Goal: Communication & Community: Answer question/provide support

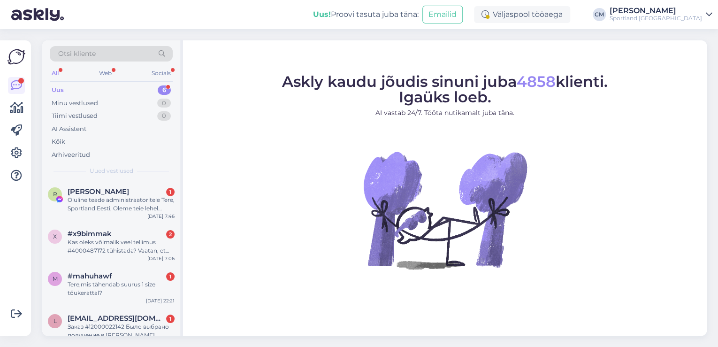
click at [691, 13] on div "[PERSON_NAME]" at bounding box center [656, 11] width 92 height 8
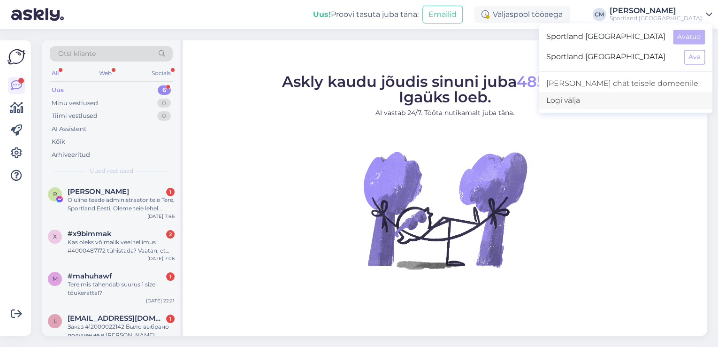
click at [641, 102] on div "Logi välja" at bounding box center [626, 100] width 174 height 17
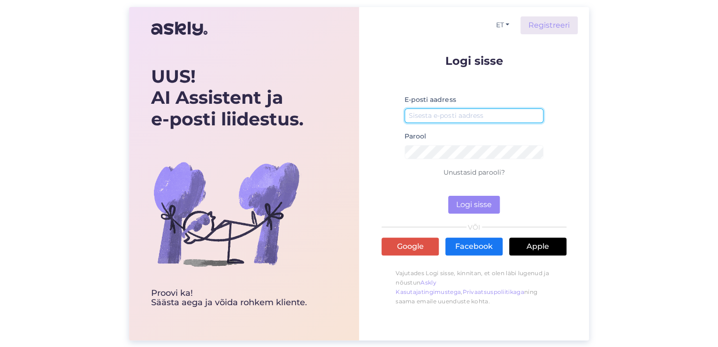
click at [437, 117] on input "email" at bounding box center [474, 115] width 139 height 15
type input "[EMAIL_ADDRESS][DOMAIN_NAME]"
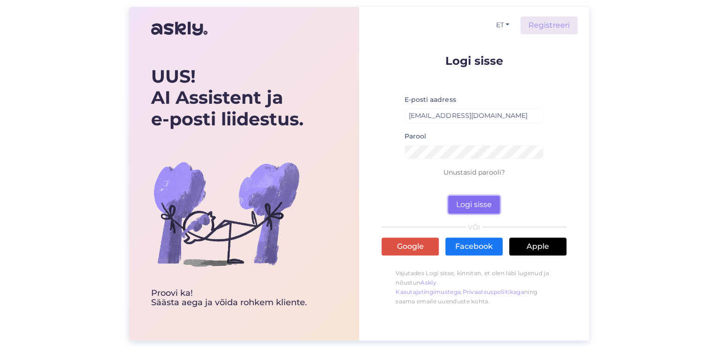
click at [483, 203] on button "Logi sisse" at bounding box center [474, 205] width 52 height 18
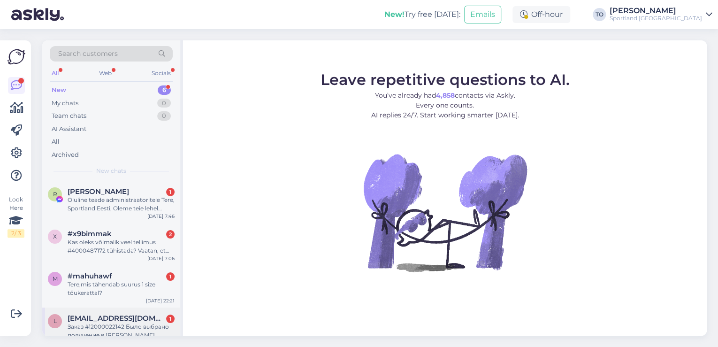
scroll to position [98, 0]
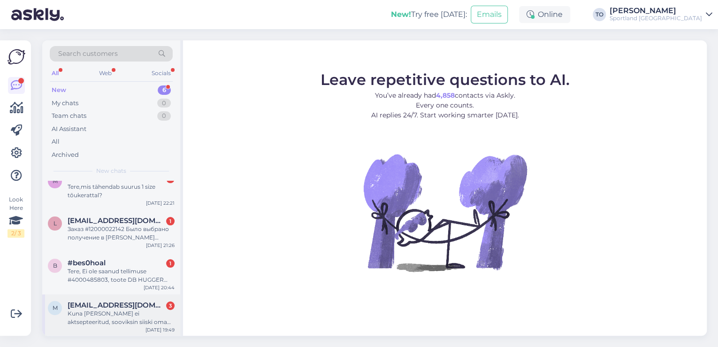
click at [132, 315] on div "Kuna [PERSON_NAME] ei aktsepteeritud, sooviksin siiski oma kinkekaardi ära kasu…" at bounding box center [121, 317] width 107 height 17
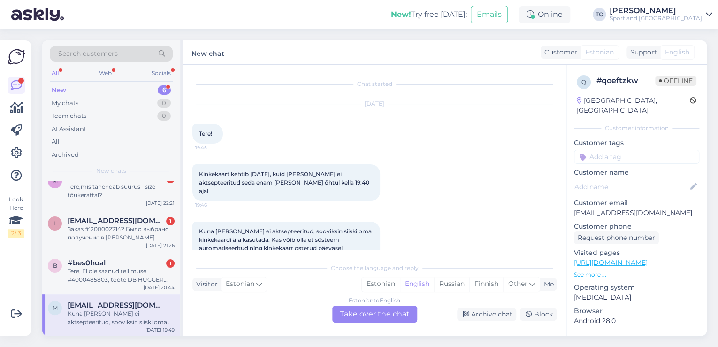
scroll to position [36, 0]
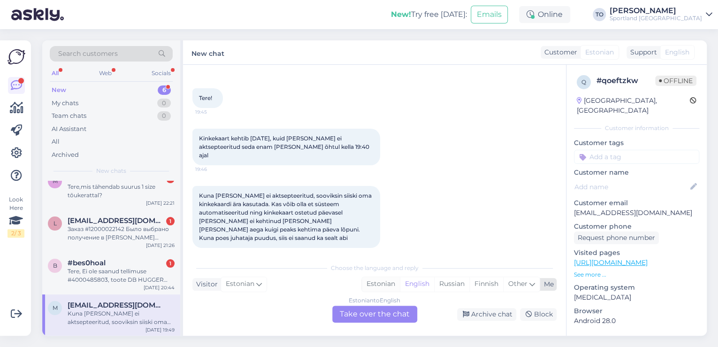
click at [385, 282] on div "Estonian" at bounding box center [381, 284] width 38 height 14
click at [377, 310] on div "Estonian to Estonian Take over the chat" at bounding box center [374, 314] width 85 height 17
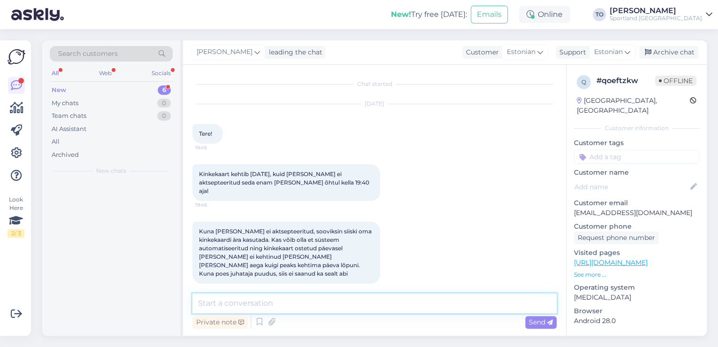
click at [358, 308] on textarea at bounding box center [374, 303] width 364 height 20
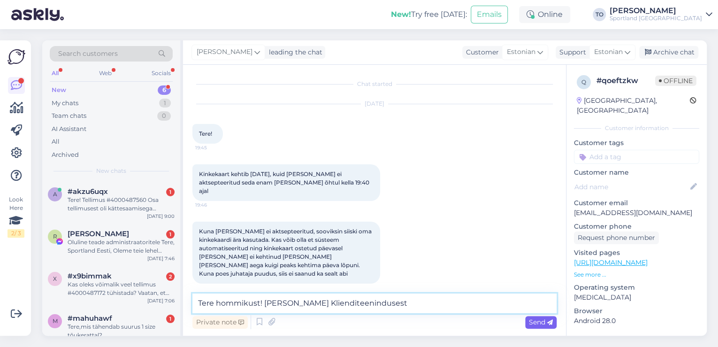
type textarea "Tere hommikust! [PERSON_NAME] Klienditeenindusest"
click at [543, 322] on span "Send" at bounding box center [541, 322] width 24 height 8
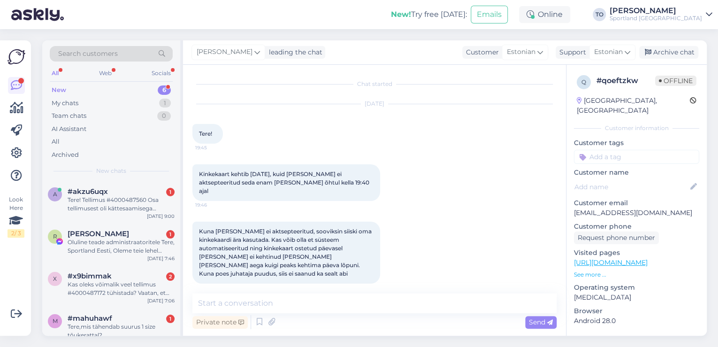
scroll to position [60, 0]
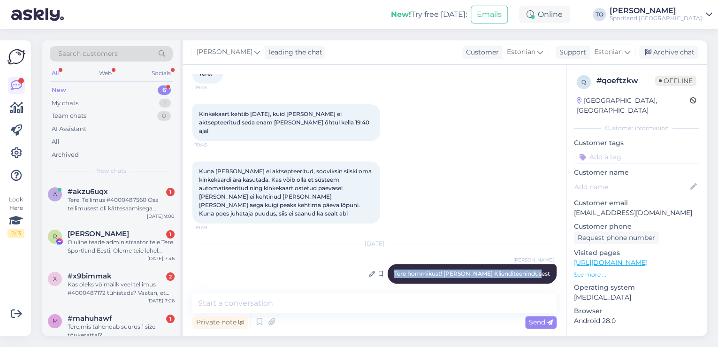
drag, startPoint x: 405, startPoint y: 261, endPoint x: 545, endPoint y: 265, distance: 139.5
click at [545, 265] on div "[PERSON_NAME] Tere hommikust! [PERSON_NAME] Klienditeenindusest 9:00" at bounding box center [472, 274] width 169 height 20
copy span "Tere hommikust! [PERSON_NAME] Klienditeenindusest"
click at [156, 193] on div "#akzu6uqx 1" at bounding box center [121, 191] width 107 height 8
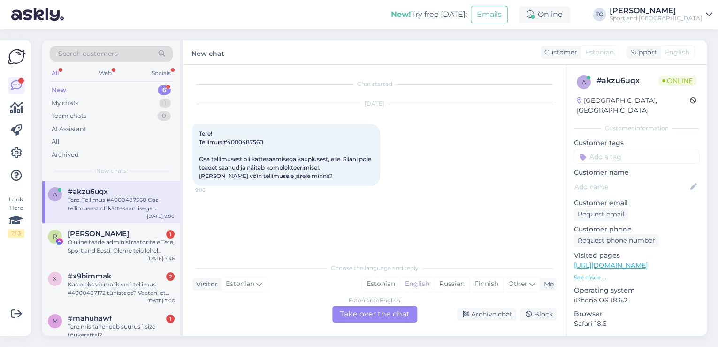
scroll to position [0, 0]
click at [380, 285] on div "Estonian" at bounding box center [381, 284] width 38 height 14
click at [374, 312] on div "Estonian to Estonian Take over the chat" at bounding box center [374, 314] width 85 height 17
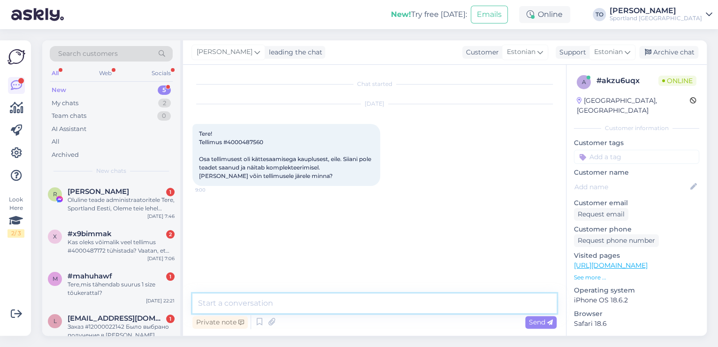
click at [367, 305] on textarea at bounding box center [374, 303] width 364 height 20
paste textarea "Tere hommikust! [PERSON_NAME] Klienditeenindusest"
type textarea "Tere hommikust! [PERSON_NAME] Klienditeenindusest"
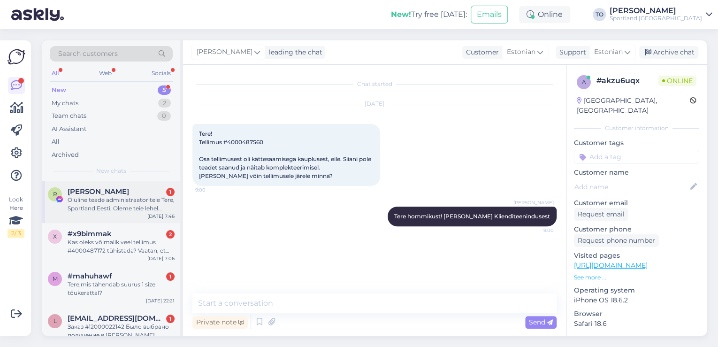
click at [131, 204] on div "Oluline teade administraatoritele Tere, Sportland Eesti, Oleme teie lehel tuvas…" at bounding box center [121, 204] width 107 height 17
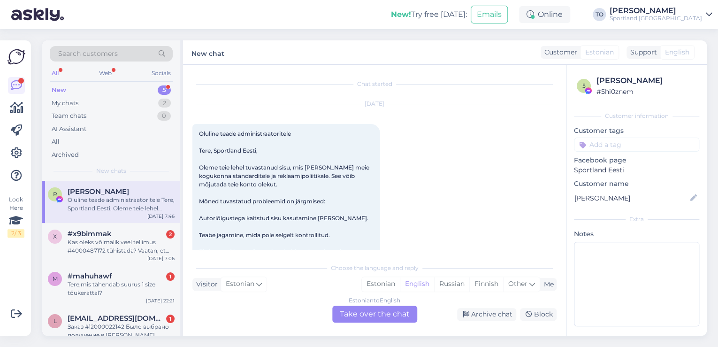
scroll to position [20, 0]
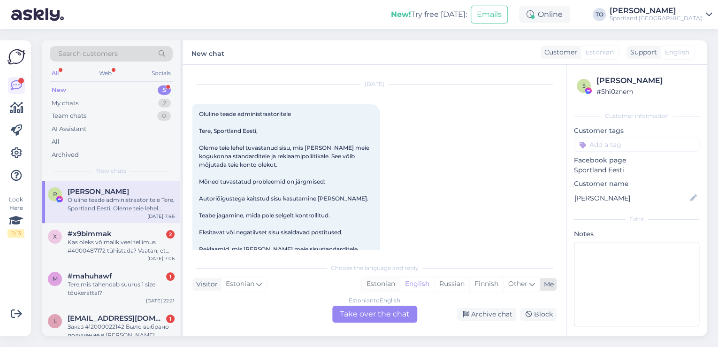
click at [390, 282] on div "Estonian" at bounding box center [381, 284] width 38 height 14
click at [383, 318] on div "Estonian to Estonian Take over the chat" at bounding box center [374, 314] width 85 height 17
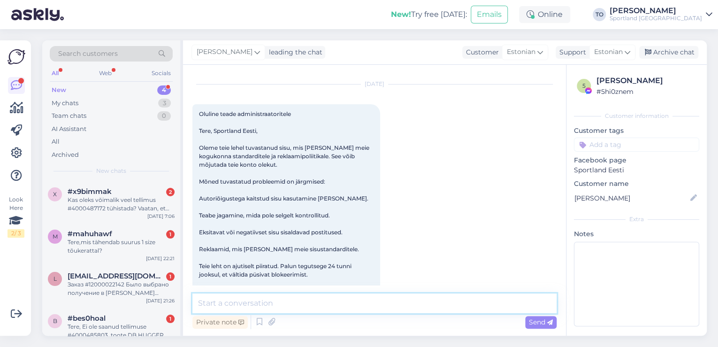
click at [353, 301] on textarea at bounding box center [374, 303] width 364 height 20
paste textarea "Tere hommikust! [PERSON_NAME] Klienditeenindusest"
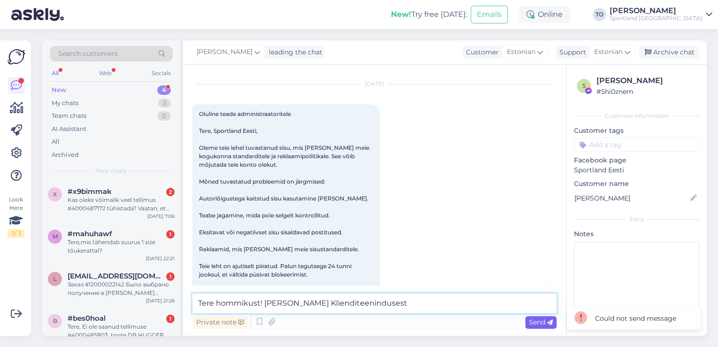
type textarea "Tere hommikust! [PERSON_NAME] Klienditeenindusest"
click at [544, 319] on span "Send" at bounding box center [541, 322] width 24 height 8
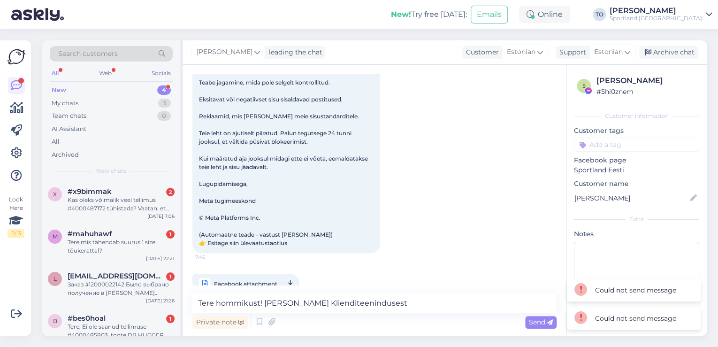
scroll to position [171, 0]
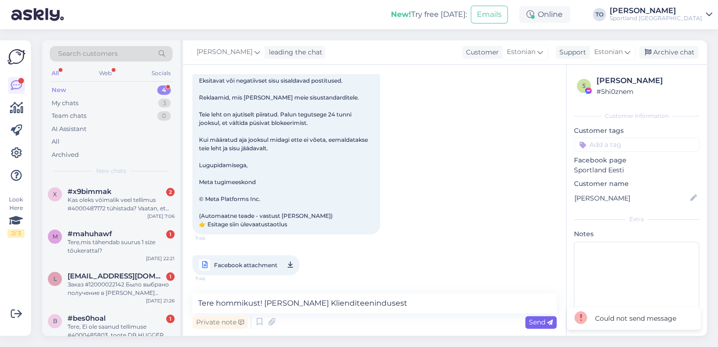
click at [527, 323] on div "Send" at bounding box center [540, 322] width 31 height 13
click at [128, 202] on div "Kas oleks võimalik veel tellimus #4000487172 tühistada? Vaatan, et pole veel ko…" at bounding box center [121, 204] width 107 height 17
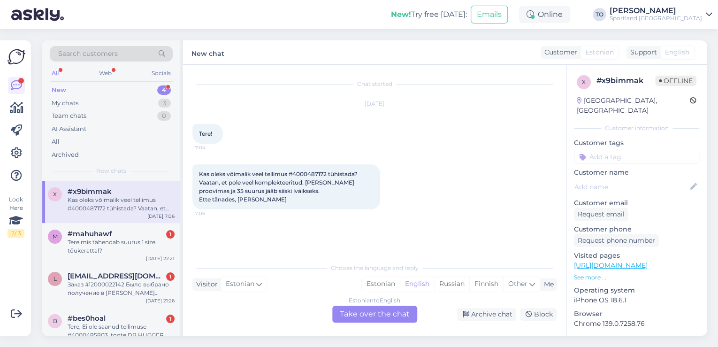
drag, startPoint x: 381, startPoint y: 282, endPoint x: 383, endPoint y: 300, distance: 17.9
click at [381, 284] on div "Estonian" at bounding box center [381, 284] width 38 height 14
click at [383, 307] on div "Estonian to Estonian Take over the chat" at bounding box center [374, 314] width 85 height 17
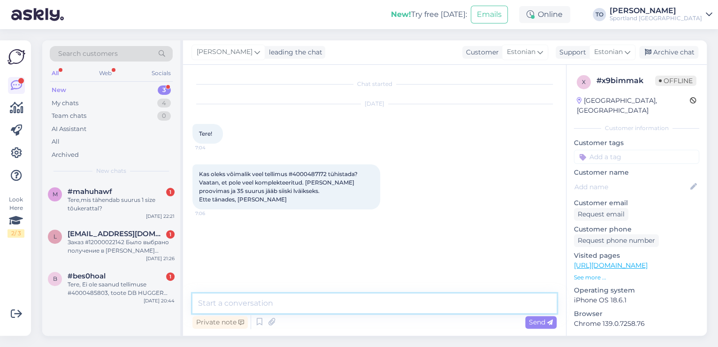
click at [358, 306] on textarea at bounding box center [374, 303] width 364 height 20
paste textarea "Tere hommikust! [PERSON_NAME] Klienditeenindusest"
type textarea "Tere hommikust! [PERSON_NAME] Klienditeenindusest"
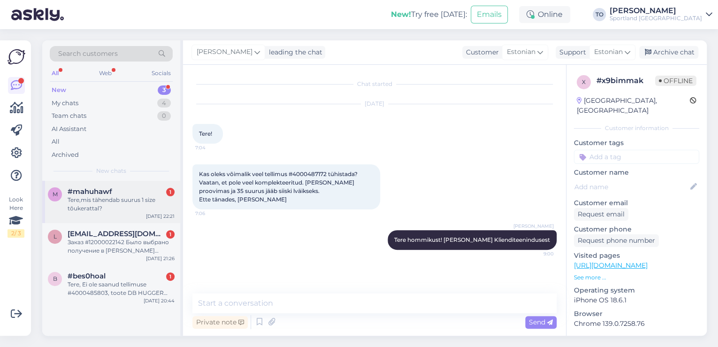
click at [134, 201] on div "Tere,mis tähendab suurus 1 size tõukerattal?" at bounding box center [121, 204] width 107 height 17
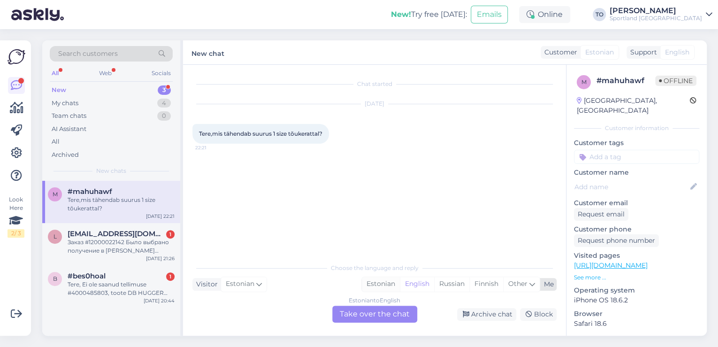
click at [381, 287] on div "Estonian" at bounding box center [381, 284] width 38 height 14
click at [379, 314] on div "Estonian to Estonian Take over the chat" at bounding box center [374, 314] width 85 height 17
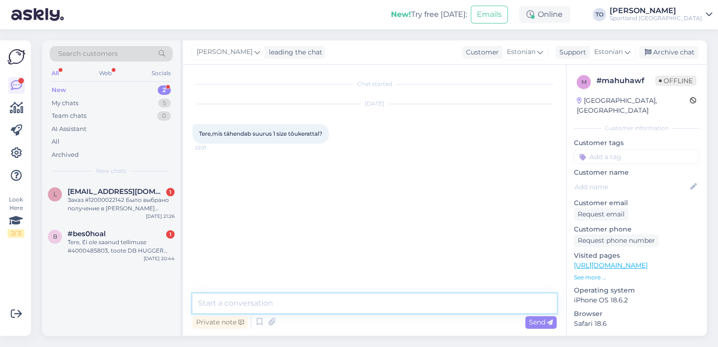
click at [354, 303] on textarea at bounding box center [374, 303] width 364 height 20
paste textarea "Tere hommikust! [PERSON_NAME] Klienditeenindusest"
type textarea "Tere hommikust! [PERSON_NAME] Klienditeenindusest"
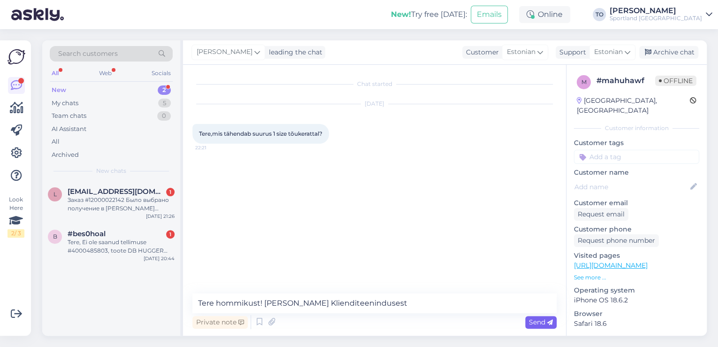
click at [546, 322] on span "Send" at bounding box center [541, 322] width 24 height 8
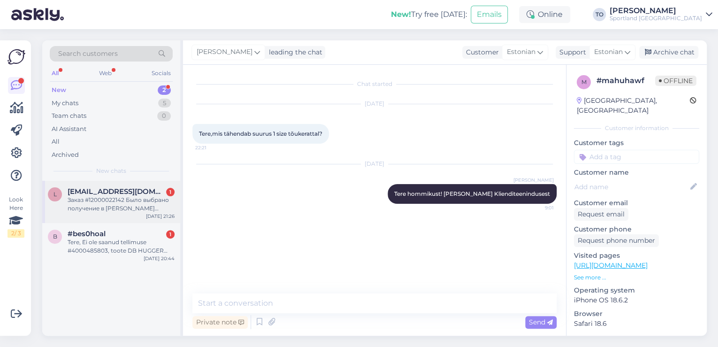
click at [121, 203] on div "Заказ #12000022142 Было выбрано получение в [PERSON_NAME] keskus. В магазине ск…" at bounding box center [121, 204] width 107 height 17
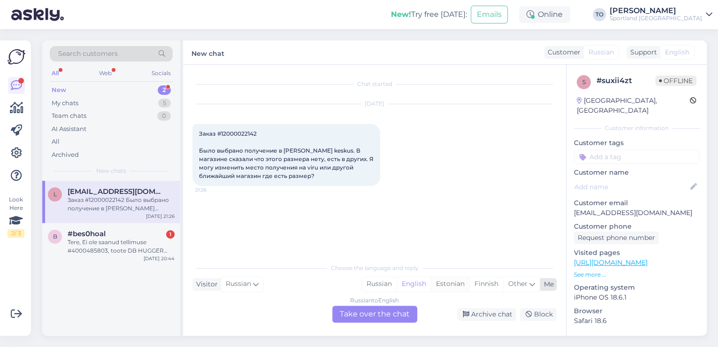
click at [444, 286] on div "Estonian" at bounding box center [450, 284] width 38 height 14
click at [387, 314] on div "Russian to Estonian Take over the chat" at bounding box center [374, 314] width 85 height 17
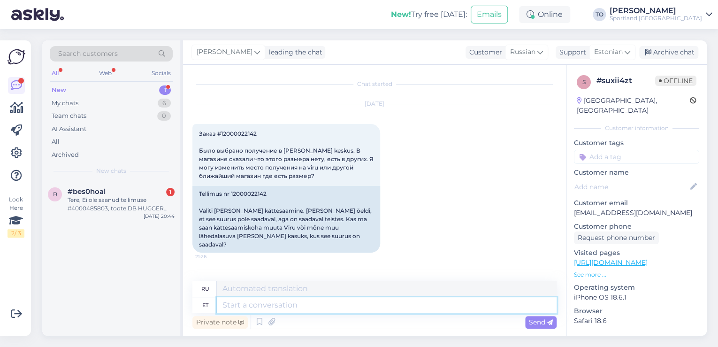
click at [305, 304] on textarea at bounding box center [387, 305] width 340 height 16
paste textarea "Tere hommikust! [PERSON_NAME] Klienditeenindusest"
type textarea "Tere hommikust! [PERSON_NAME] Klienditeenindusest"
type textarea "Доброе утро! Меня зовут [PERSON_NAME], я из службы поддержки клиентов."
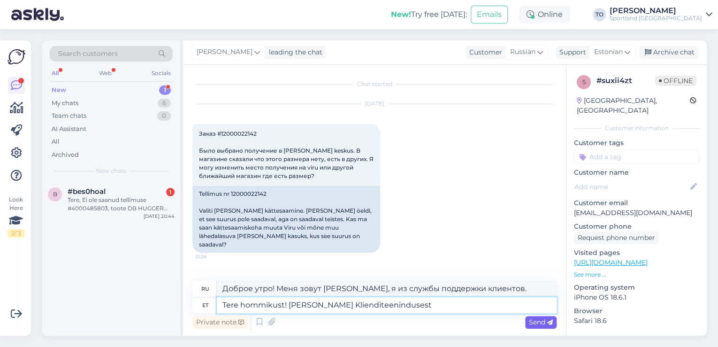
type textarea "Tere hommikust! [PERSON_NAME] Klienditeenindusest"
click at [526, 318] on div "Send" at bounding box center [540, 322] width 31 height 13
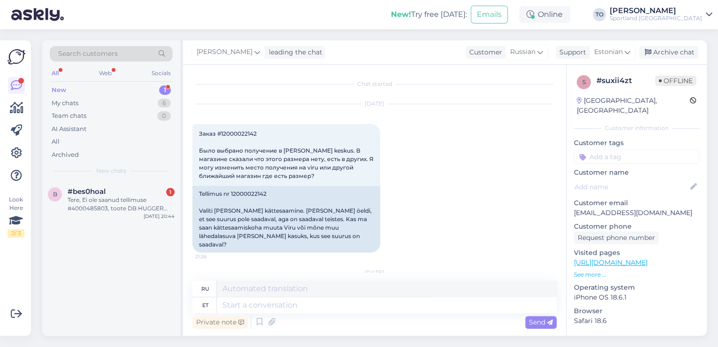
scroll to position [66, 0]
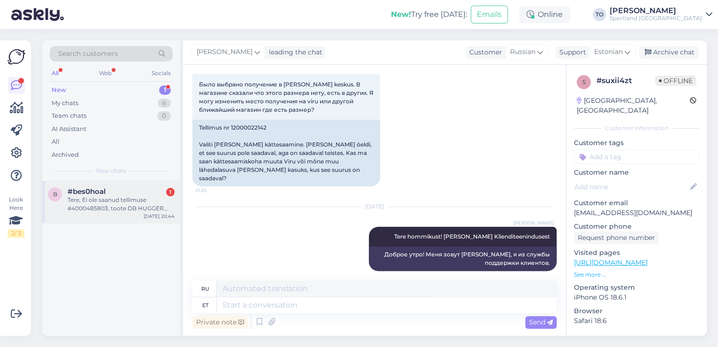
drag, startPoint x: 145, startPoint y: 202, endPoint x: 257, endPoint y: 222, distance: 113.9
click at [145, 202] on div "Tere, Ei ole saanud tellimuse #4000485803, toote DB HUGGER BACKPACK 30L Laokood…" at bounding box center [121, 204] width 107 height 17
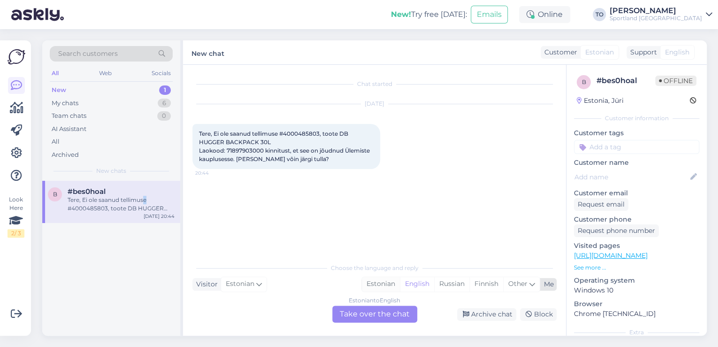
click at [379, 281] on div "Estonian" at bounding box center [381, 284] width 38 height 14
click at [380, 310] on div "Estonian to Estonian Take over the chat" at bounding box center [374, 314] width 85 height 17
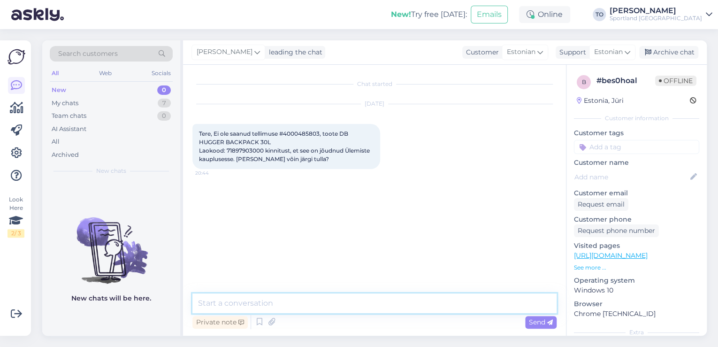
click at [304, 299] on textarea at bounding box center [374, 303] width 364 height 20
paste textarea "Tere hommikust! [PERSON_NAME] Klienditeenindusest"
type textarea "Tere hommikust! [PERSON_NAME] Klienditeenindusest"
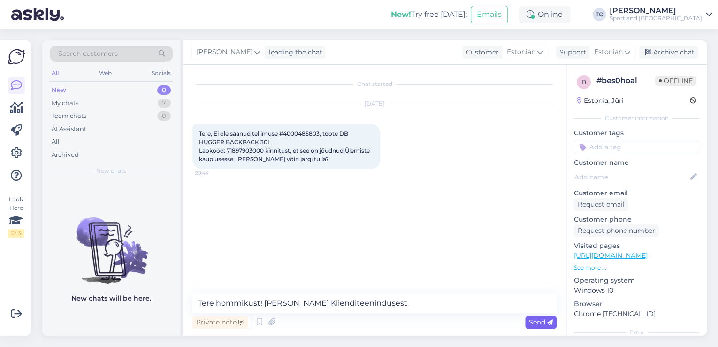
drag, startPoint x: 530, startPoint y: 323, endPoint x: 501, endPoint y: 333, distance: 30.0
click at [530, 323] on span "Send" at bounding box center [541, 322] width 24 height 8
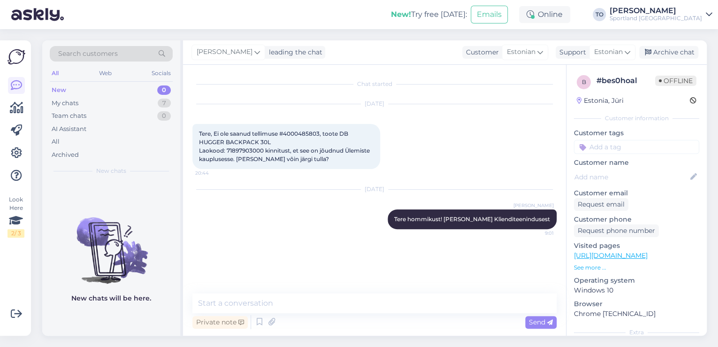
click at [672, 15] on div "Sportland [GEOGRAPHIC_DATA]" at bounding box center [656, 19] width 92 height 8
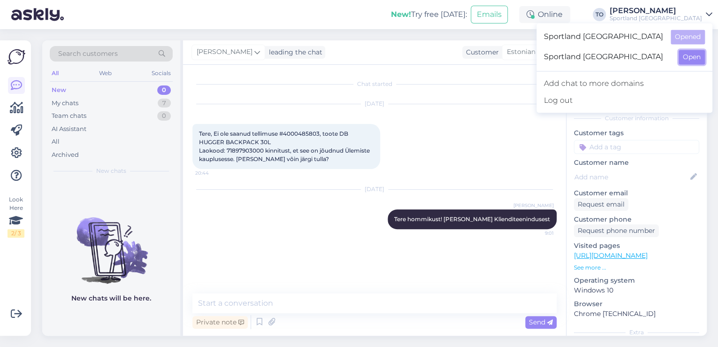
click at [700, 55] on button "Open" at bounding box center [692, 57] width 26 height 15
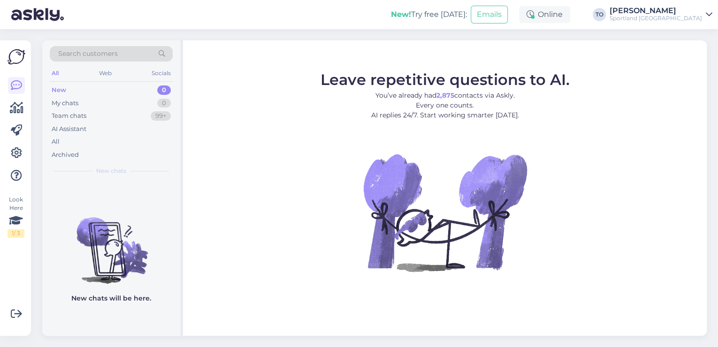
click at [681, 22] on div "New! Try free [DATE]: Emails Online TO [PERSON_NAME] Sportland [GEOGRAPHIC_DATA]" at bounding box center [359, 14] width 718 height 29
click at [682, 15] on div "Sportland [GEOGRAPHIC_DATA]" at bounding box center [656, 19] width 92 height 8
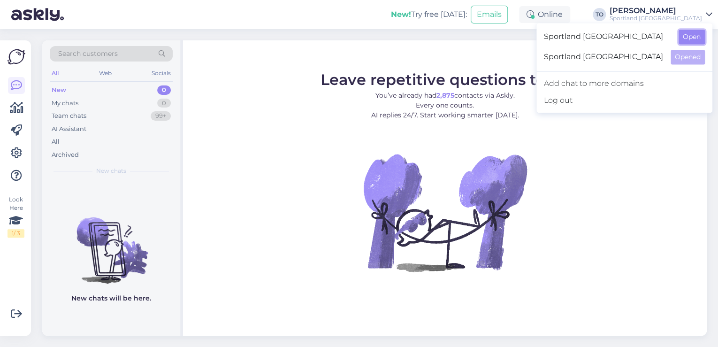
click at [688, 35] on button "Open" at bounding box center [692, 37] width 26 height 15
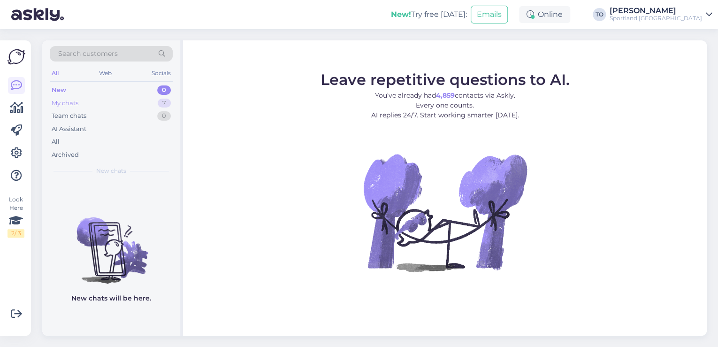
click at [117, 100] on div "My chats 7" at bounding box center [111, 103] width 123 height 13
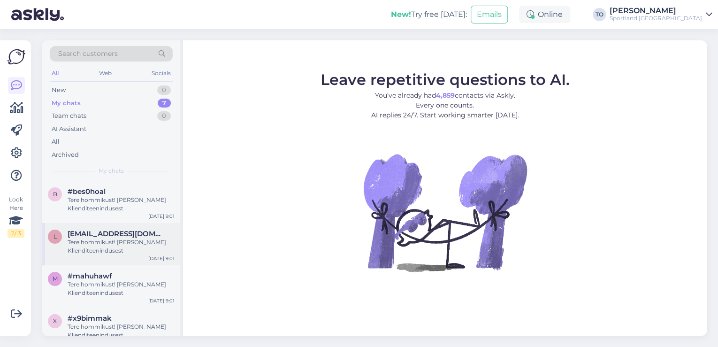
scroll to position [140, 0]
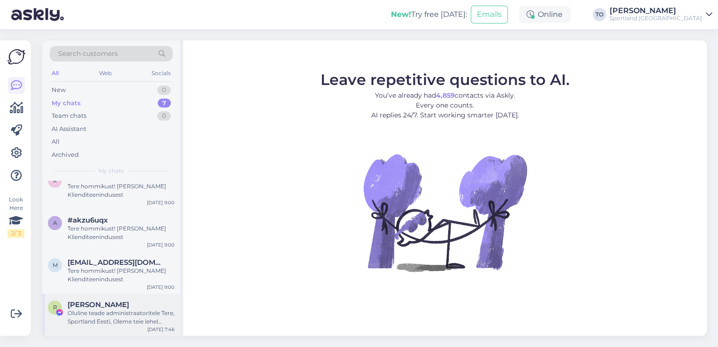
drag, startPoint x: 128, startPoint y: 314, endPoint x: 137, endPoint y: 315, distance: 8.5
click at [129, 314] on div "Oluline teade administraatoritele Tere, Sportland Eesti, Oleme teie lehel tuvas…" at bounding box center [121, 317] width 107 height 17
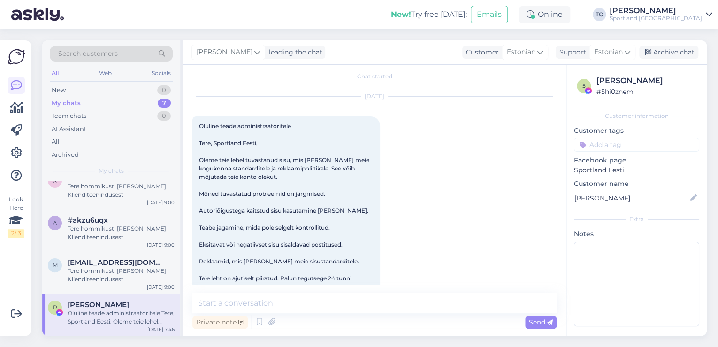
scroll to position [0, 0]
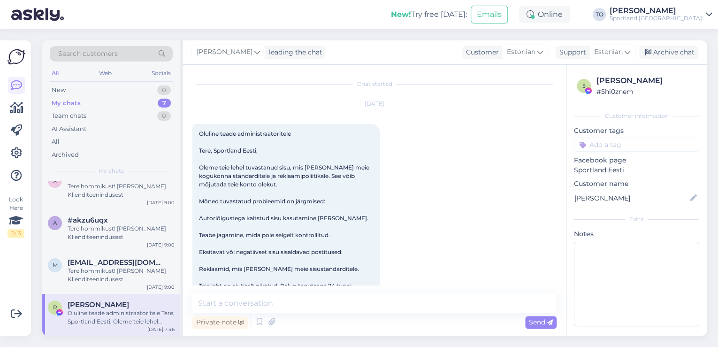
click at [595, 146] on input at bounding box center [636, 145] width 125 height 14
type input "spa"
click at [632, 165] on div "Spam" at bounding box center [637, 169] width 26 height 9
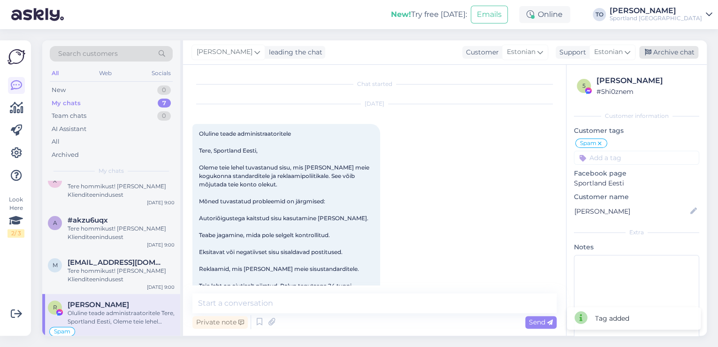
click at [662, 53] on div "Archive chat" at bounding box center [668, 52] width 59 height 13
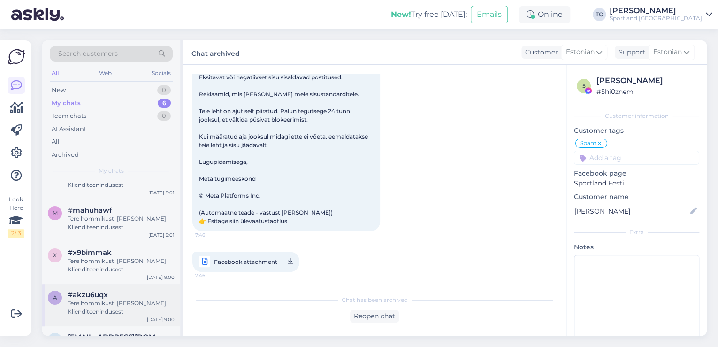
scroll to position [98, 0]
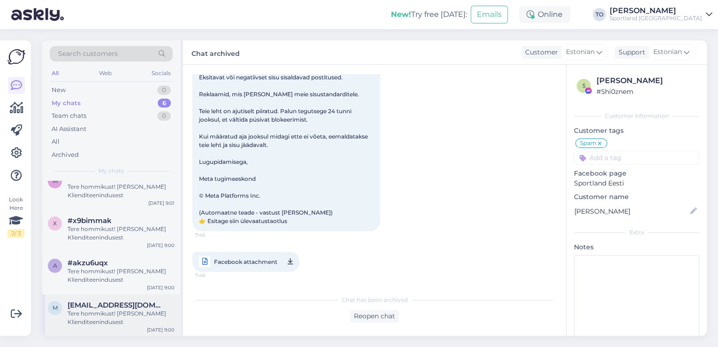
click at [148, 306] on span "[EMAIL_ADDRESS][DOMAIN_NAME]" at bounding box center [117, 305] width 98 height 8
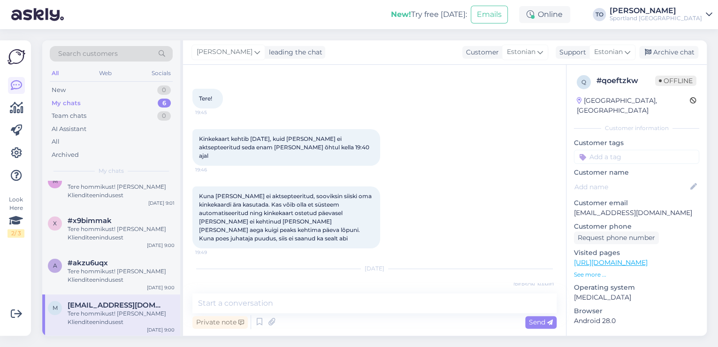
scroll to position [60, 0]
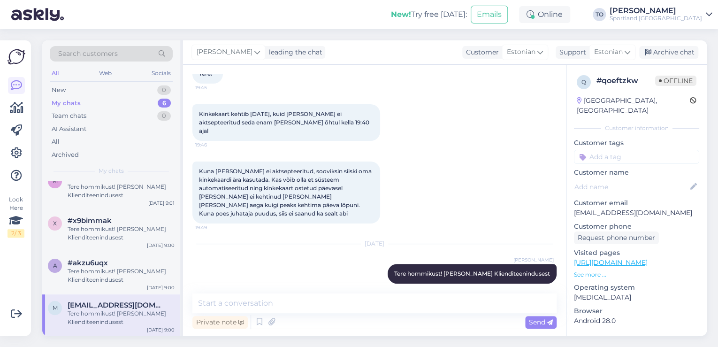
click at [288, 291] on div "Chat started [DATE] Tere! 19:45 Kinkekaart kehtib [DATE], kuid [PERSON_NAME] ei…" at bounding box center [374, 200] width 383 height 271
click at [288, 295] on textarea at bounding box center [374, 303] width 364 height 20
type textarea "k"
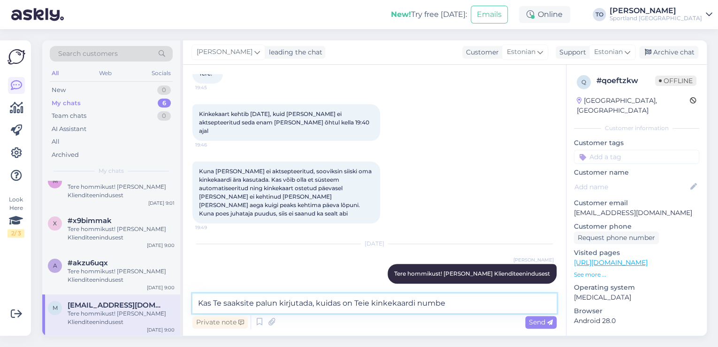
type textarea "Kas Te saaksite palun kirjutada, kuidas on Teie kinkekaardi number"
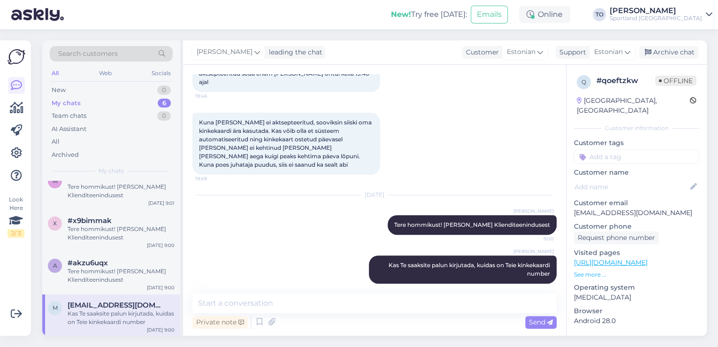
click at [617, 150] on input at bounding box center [636, 157] width 125 height 14
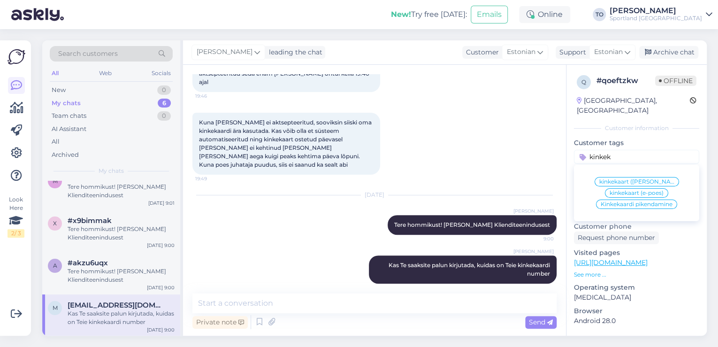
type input "kinkek"
click at [654, 201] on span "Kinkekaardi pikendamine" at bounding box center [637, 204] width 72 height 6
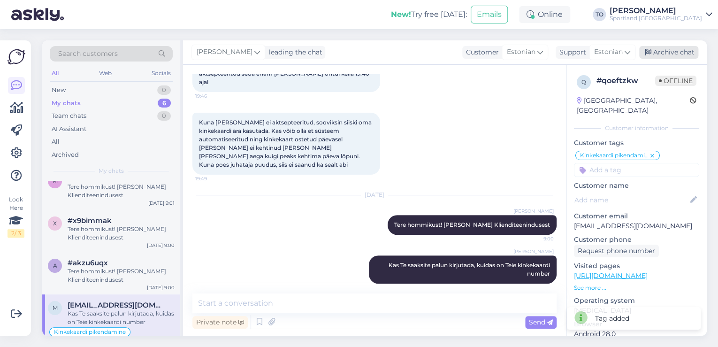
click at [680, 56] on div "Archive chat" at bounding box center [668, 52] width 59 height 13
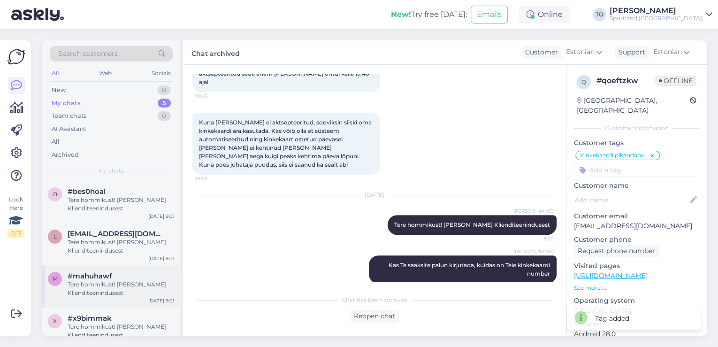
scroll to position [56, 0]
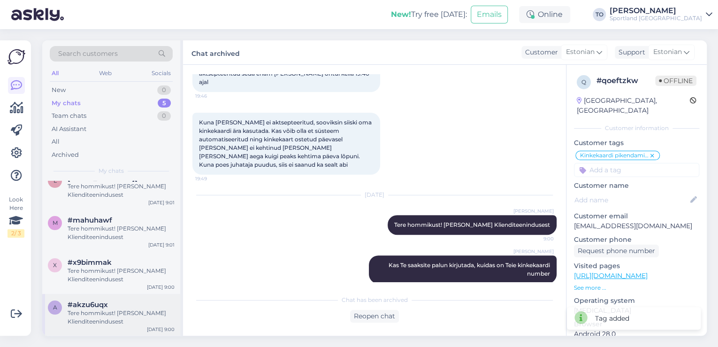
click at [124, 315] on div "Tere hommikust! [PERSON_NAME] Klienditeenindusest" at bounding box center [121, 317] width 107 height 17
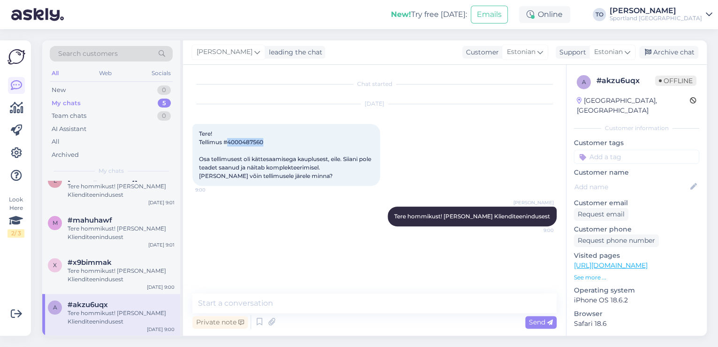
drag, startPoint x: 229, startPoint y: 140, endPoint x: 265, endPoint y: 140, distance: 35.7
click at [265, 140] on div "Tere! Tellimus #4000487560 Osa tellimusest oli kättesaamisega kauplusest, eile.…" at bounding box center [286, 155] width 188 height 62
copy span "4000487560"
click at [293, 300] on textarea at bounding box center [374, 303] width 364 height 20
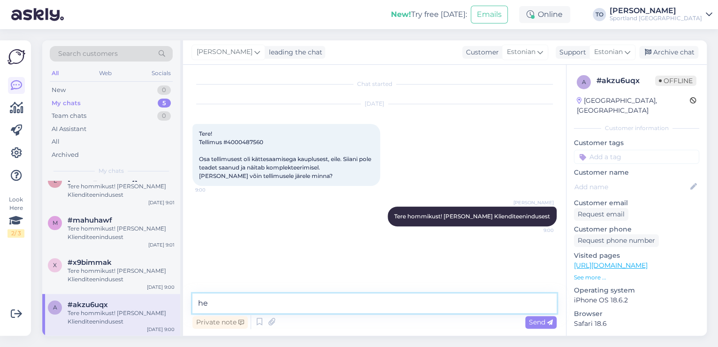
type textarea "h"
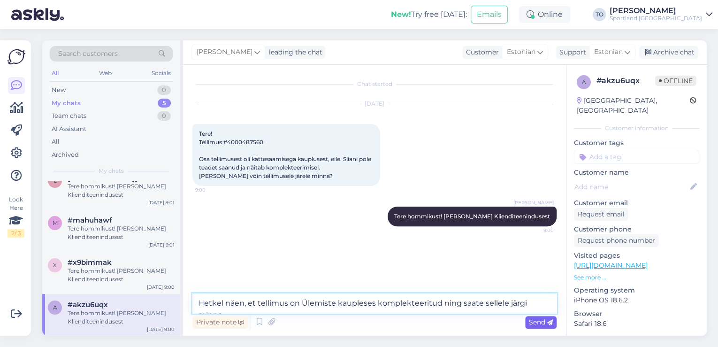
type textarea "Hetkel näen, et tellimus on Ülemiste kaupleses komplekteeritud ning saate selle…"
click at [541, 325] on span "Send" at bounding box center [541, 322] width 24 height 8
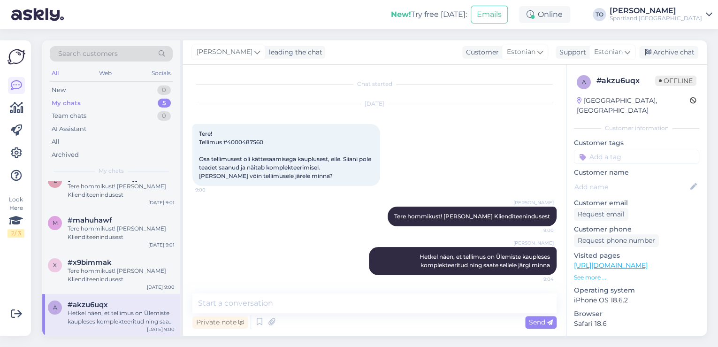
click at [638, 150] on input at bounding box center [636, 157] width 125 height 14
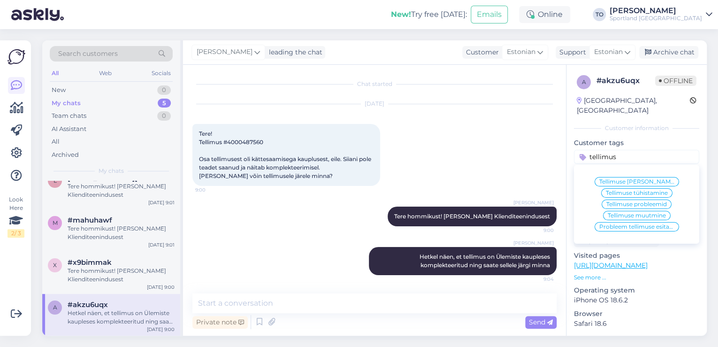
type input "tellimus"
click at [651, 179] on span "Tellimuse [PERSON_NAME] info" at bounding box center [637, 182] width 75 height 6
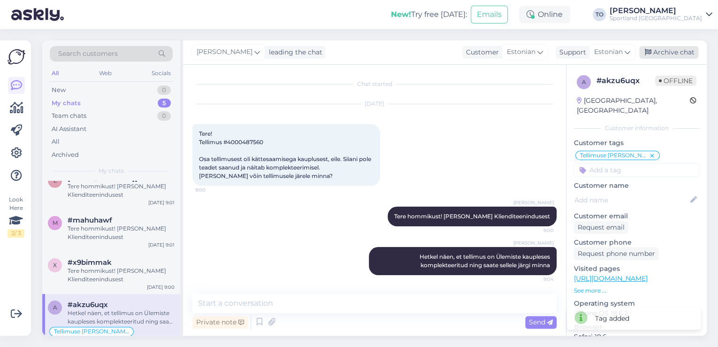
click at [681, 54] on div "Archive chat" at bounding box center [668, 52] width 59 height 13
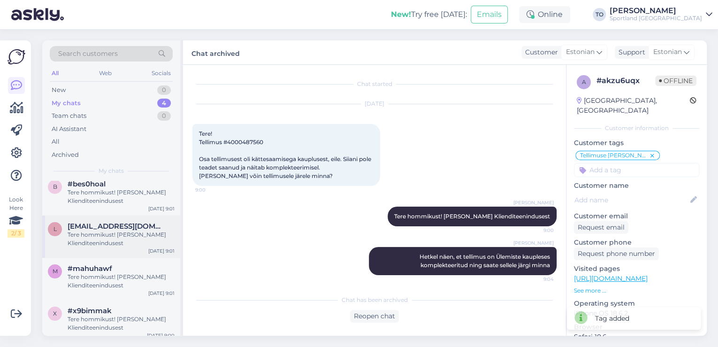
scroll to position [13, 0]
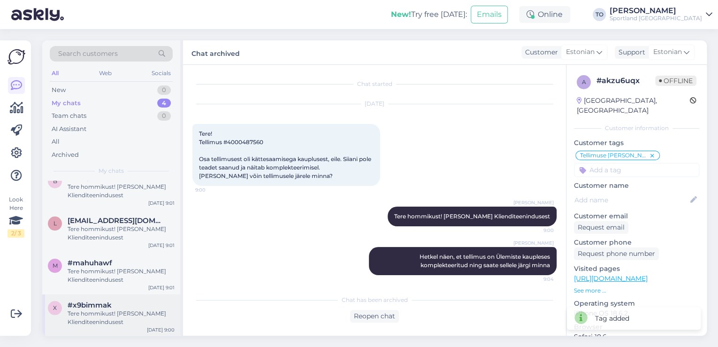
click at [114, 317] on div "Tere hommikust! [PERSON_NAME] Klienditeenindusest" at bounding box center [121, 317] width 107 height 17
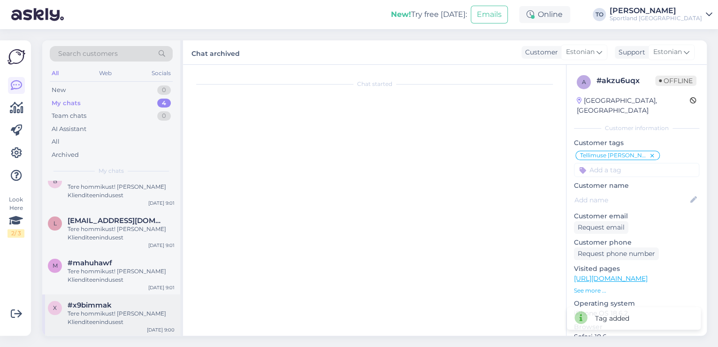
scroll to position [0, 0]
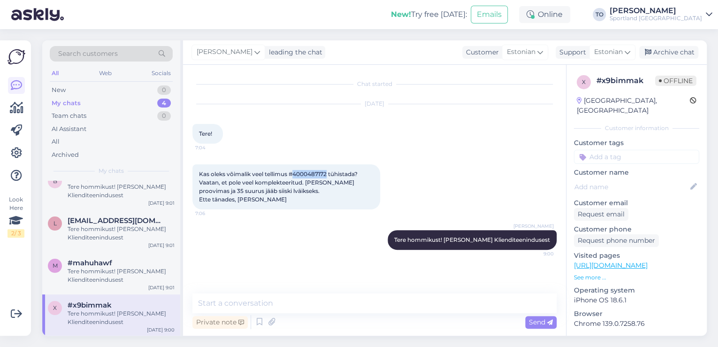
drag, startPoint x: 293, startPoint y: 173, endPoint x: 328, endPoint y: 174, distance: 34.8
click at [328, 174] on span "Kas oleks võimalik veel tellimus #4000487172 tühistada? Vaatan, et pole veel ko…" at bounding box center [279, 186] width 160 height 32
copy span "4000487172"
click at [370, 304] on textarea at bounding box center [374, 303] width 364 height 20
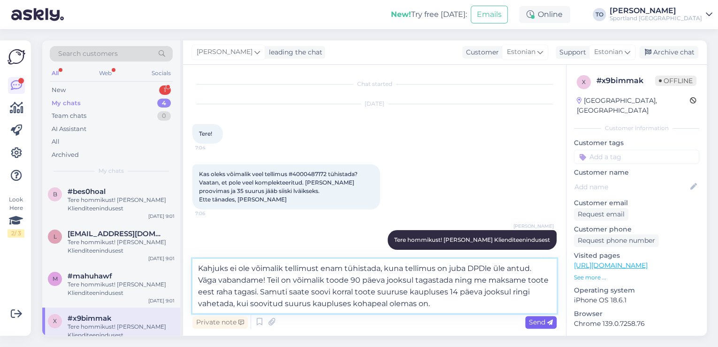
type textarea "Kahjuks ei ole võimalik tellimust enam tühistada, kuna tellimus on juba DPDle ü…"
click at [530, 321] on span "Send" at bounding box center [541, 322] width 24 height 8
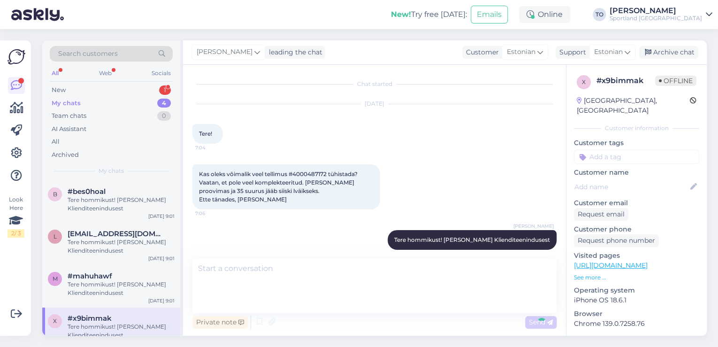
scroll to position [57, 0]
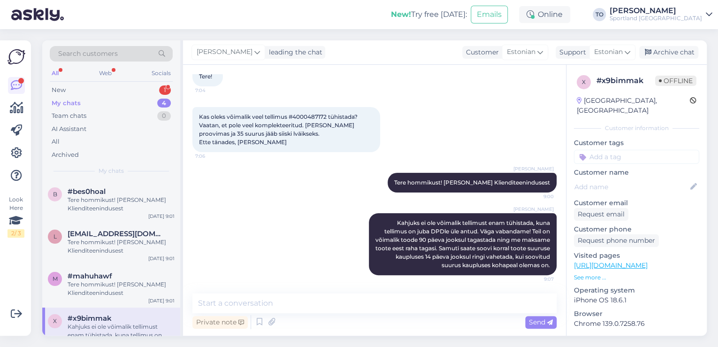
click at [131, 83] on div "Search customers All Web Socials New 1 My chats 4 Team chats 0 AI Assistant All…" at bounding box center [111, 110] width 138 height 140
click at [124, 86] on div "New 1" at bounding box center [111, 90] width 123 height 13
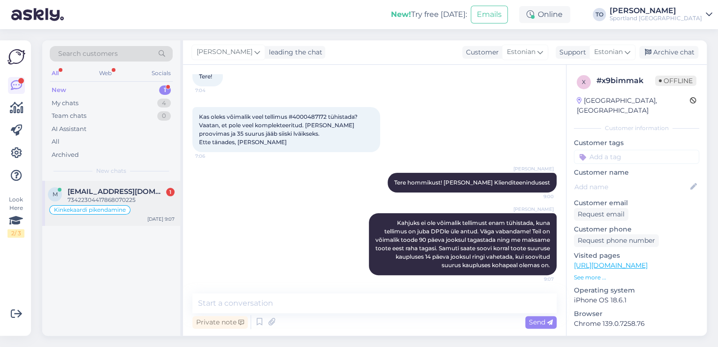
click at [123, 199] on div "73422304417868070225" at bounding box center [121, 200] width 107 height 8
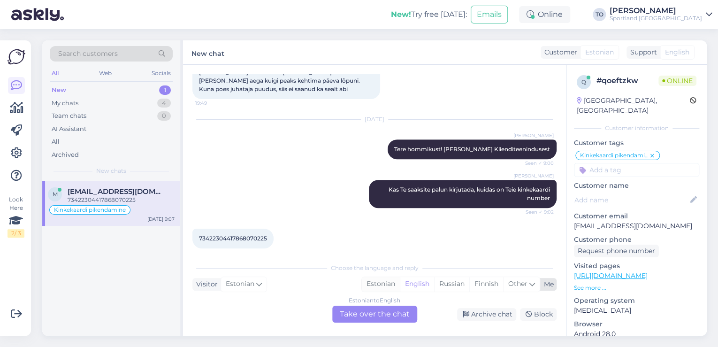
click at [378, 284] on div "Estonian" at bounding box center [381, 284] width 38 height 14
click at [379, 319] on div "Estonian to Estonian Take over the chat" at bounding box center [374, 314] width 85 height 17
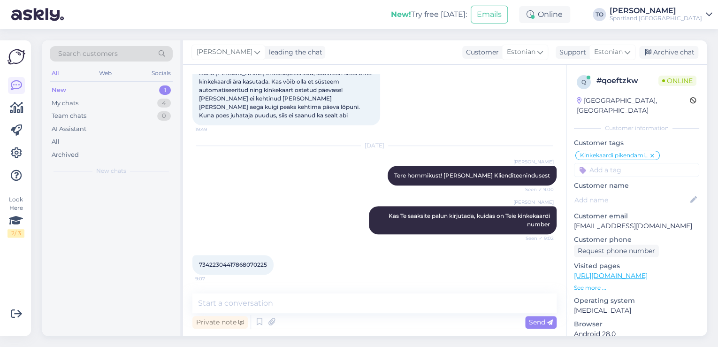
scroll to position [149, 0]
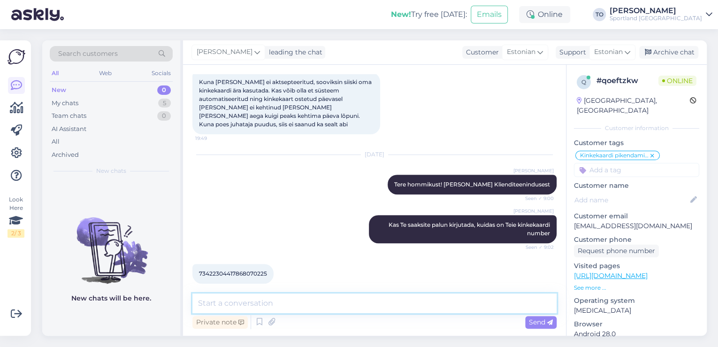
click at [345, 312] on textarea at bounding box center [374, 303] width 364 height 20
type textarea "Tänan, kohe vaatan üle"
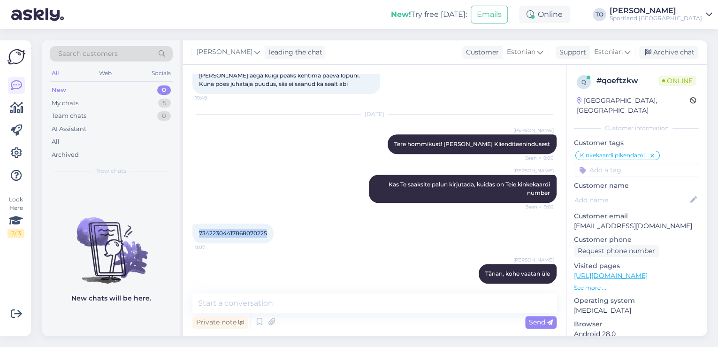
drag, startPoint x: 199, startPoint y: 223, endPoint x: 266, endPoint y: 225, distance: 66.7
click at [266, 230] on span "73422304417868070225" at bounding box center [233, 233] width 68 height 7
copy span "73422304417868070225"
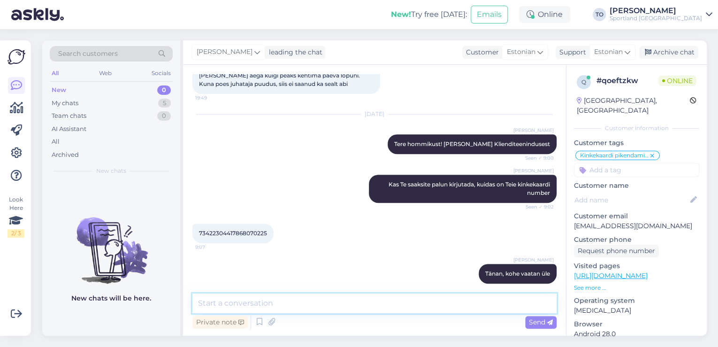
click at [354, 300] on textarea at bounding box center [374, 303] width 364 height 20
type textarea "p"
type textarea "[PERSON_NAME] kaardi kehtivusaja kuni käesoleva nädala lõpuni."
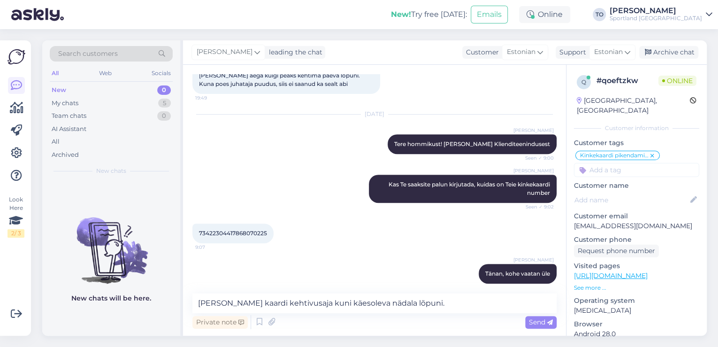
click at [528, 324] on div "Send" at bounding box center [540, 322] width 31 height 13
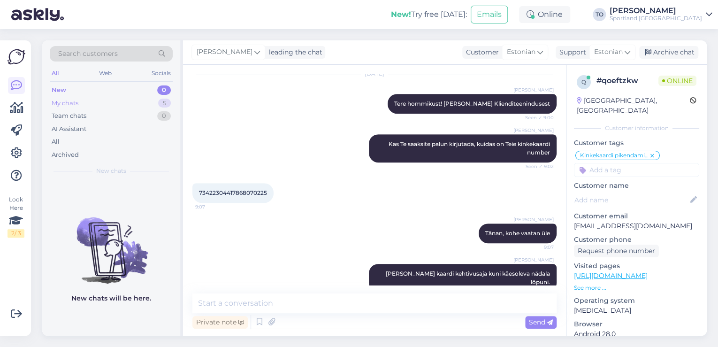
click at [114, 103] on div "My chats 5" at bounding box center [111, 103] width 123 height 13
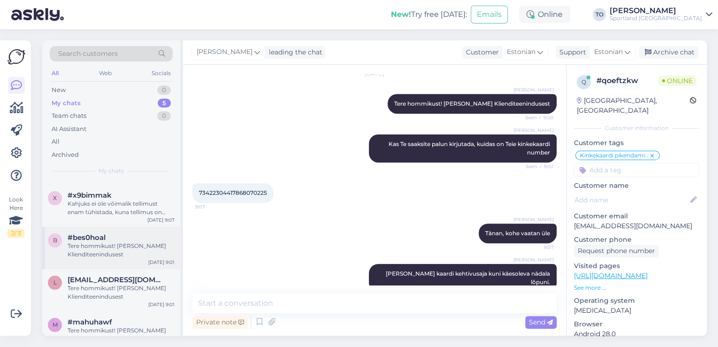
scroll to position [67, 0]
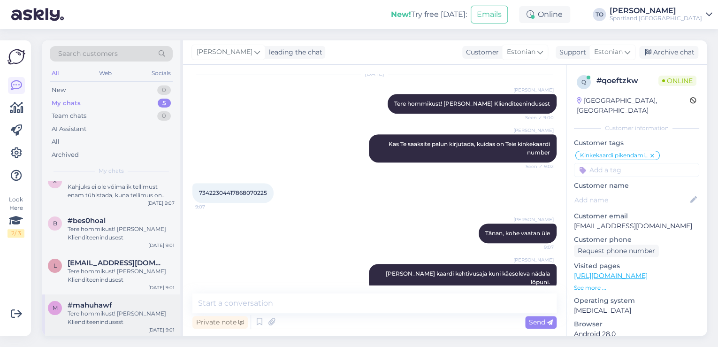
click at [128, 311] on div "Tere hommikust! [PERSON_NAME] Klienditeenindusest" at bounding box center [121, 317] width 107 height 17
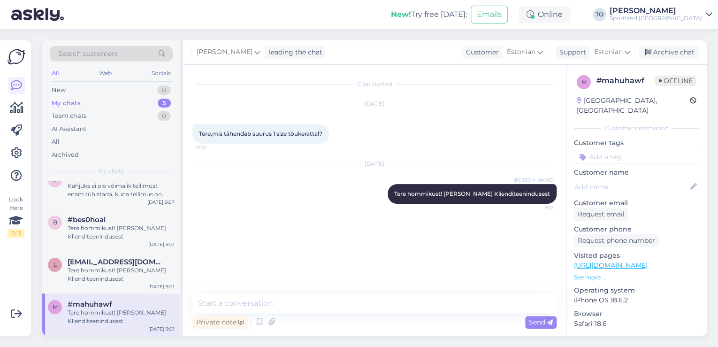
scroll to position [58, 0]
click at [648, 261] on link "[URL][DOMAIN_NAME]" at bounding box center [611, 265] width 74 height 8
click at [274, 304] on textarea at bounding box center [374, 303] width 364 height 20
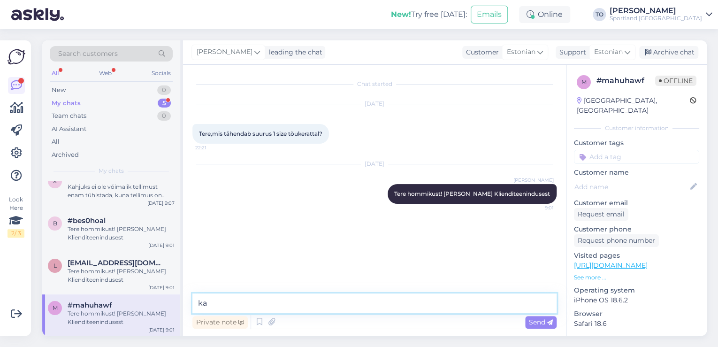
type textarea "k"
type textarea "Kas Te saaksite täpsustada, millist tõukeratast Te silmas peate?"
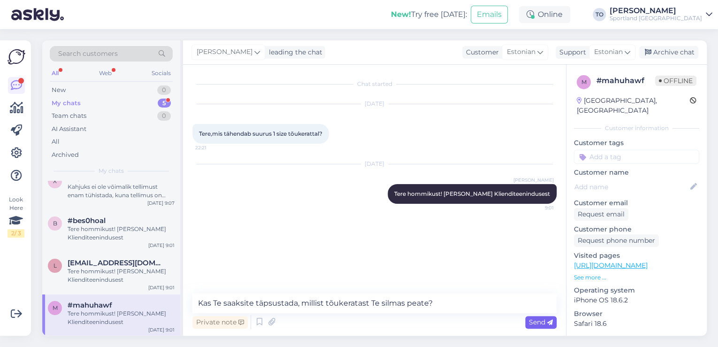
click at [538, 321] on span "Send" at bounding box center [541, 322] width 24 height 8
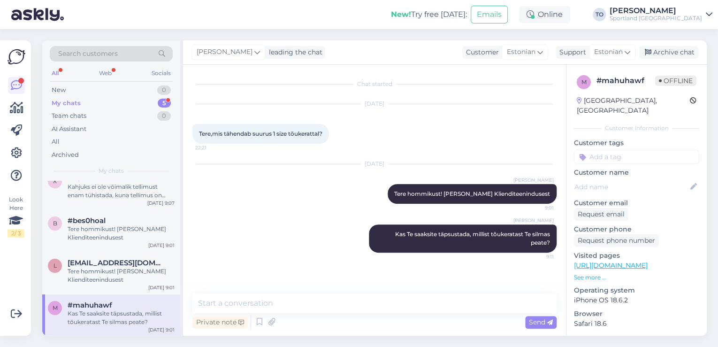
click at [627, 150] on input at bounding box center [636, 157] width 125 height 14
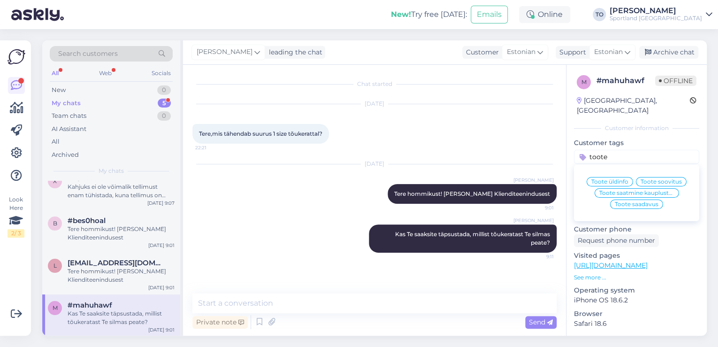
type input "toote"
click at [623, 177] on div "Toote üldinfo" at bounding box center [610, 181] width 46 height 9
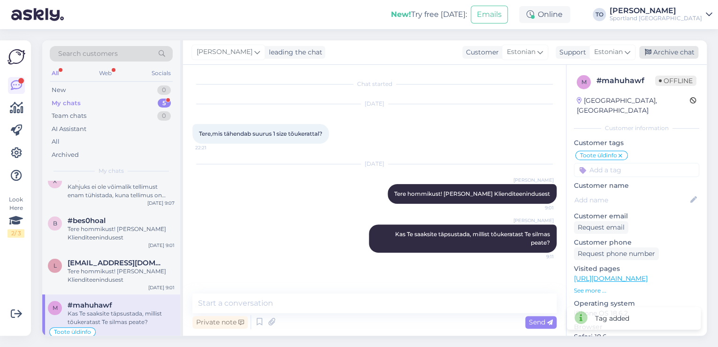
click at [678, 54] on div "Archive chat" at bounding box center [668, 52] width 59 height 13
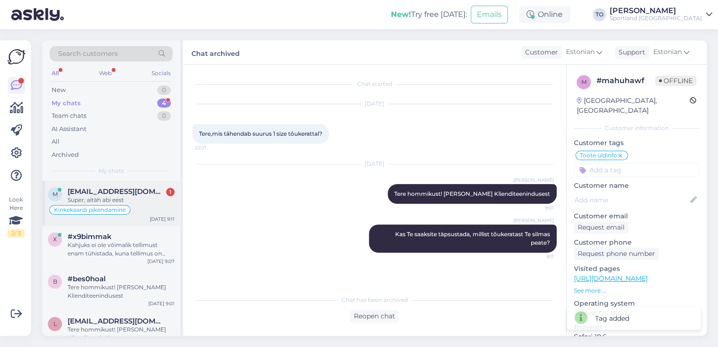
click at [134, 199] on div "Super, aitäh abi eest" at bounding box center [121, 200] width 107 height 8
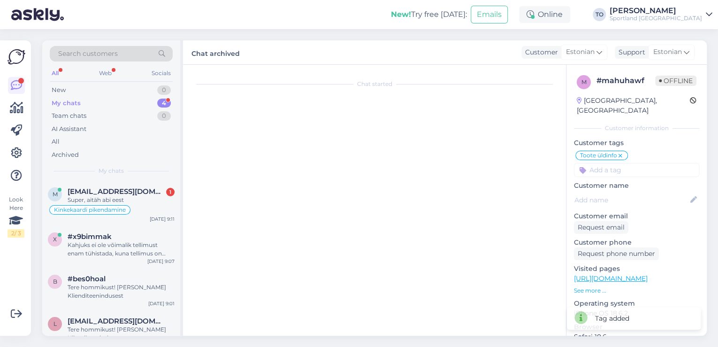
scroll to position [270, 0]
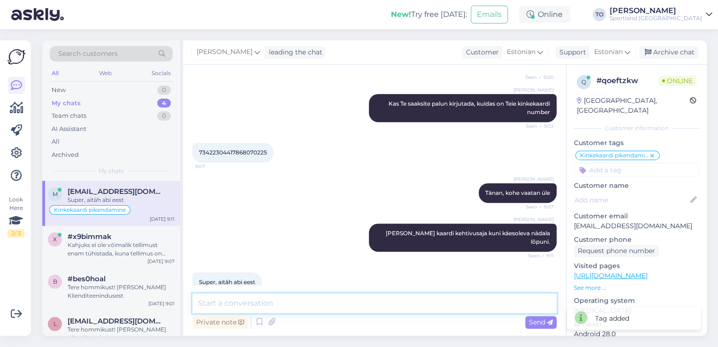
click at [276, 306] on textarea at bounding box center [374, 303] width 364 height 20
type textarea "p"
type textarea "Palun :)"
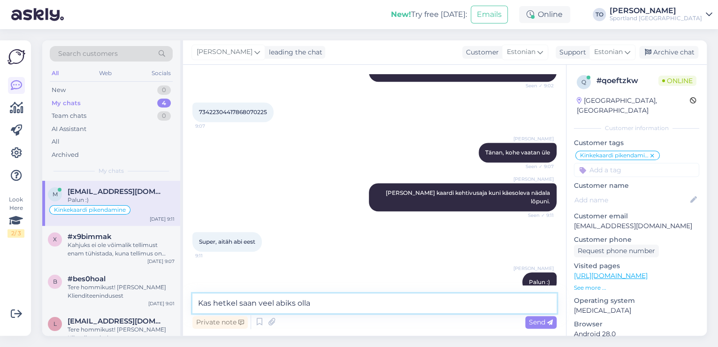
type textarea "Kas hetkel saan veel abiks olla?"
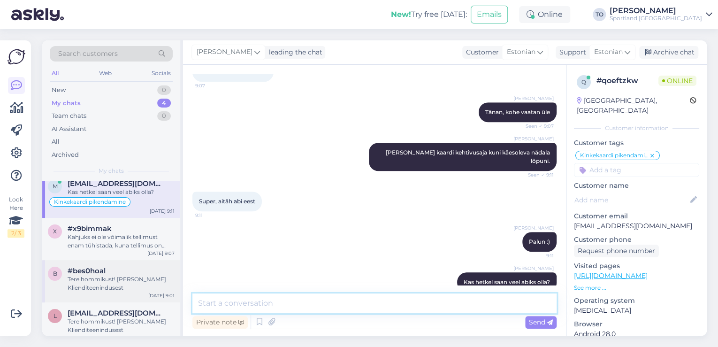
scroll to position [16, 0]
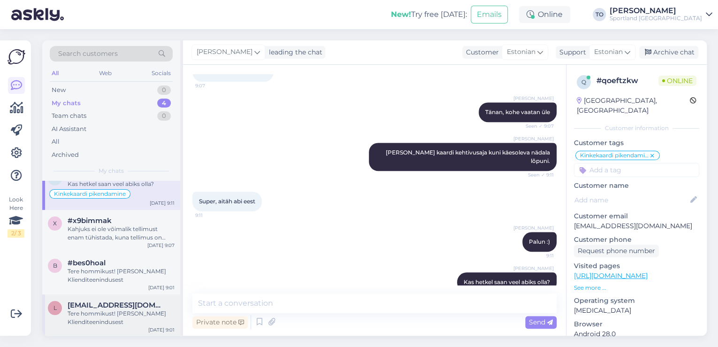
click at [104, 310] on div "Tere hommikust! [PERSON_NAME] Klienditeenindusest" at bounding box center [121, 317] width 107 height 17
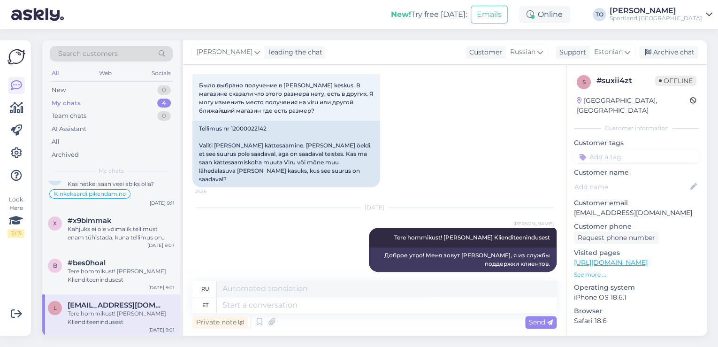
scroll to position [66, 0]
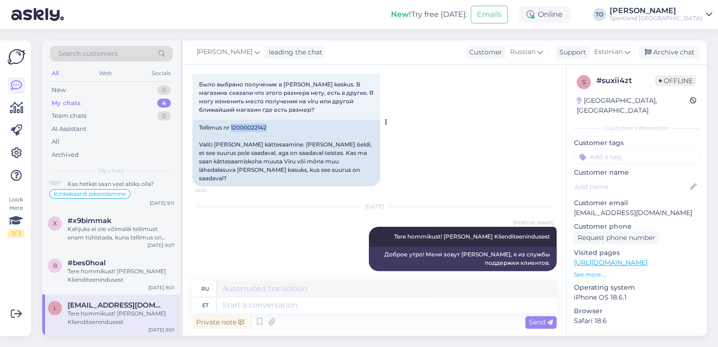
drag, startPoint x: 231, startPoint y: 127, endPoint x: 270, endPoint y: 128, distance: 39.4
click at [270, 128] on div "Tellimus nr 12000022142 Valiti [PERSON_NAME] kättesaamine. [PERSON_NAME] öeldi,…" at bounding box center [286, 153] width 188 height 67
copy div "12000022142"
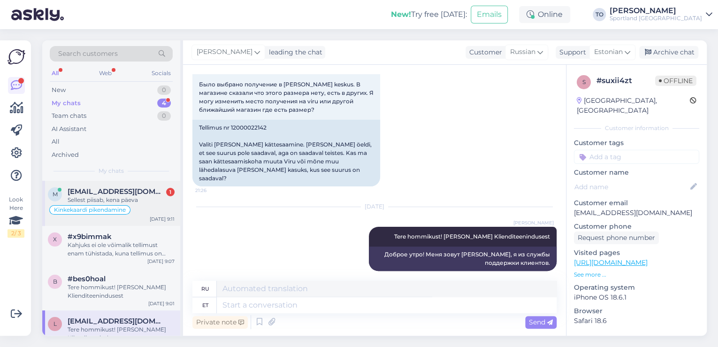
drag, startPoint x: 130, startPoint y: 205, endPoint x: 143, endPoint y: 205, distance: 13.1
click at [130, 205] on div "Kinkekaardi pikendamine" at bounding box center [111, 209] width 127 height 11
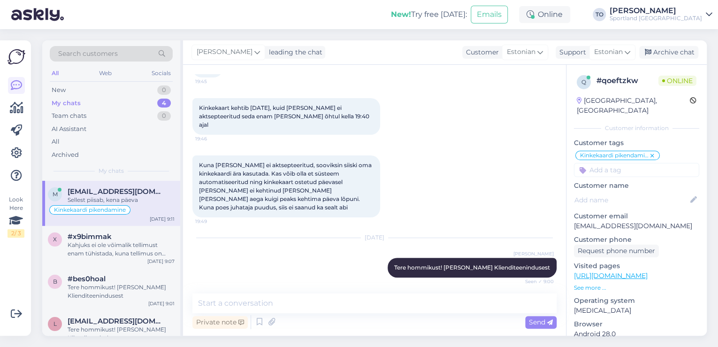
scroll to position [392, 0]
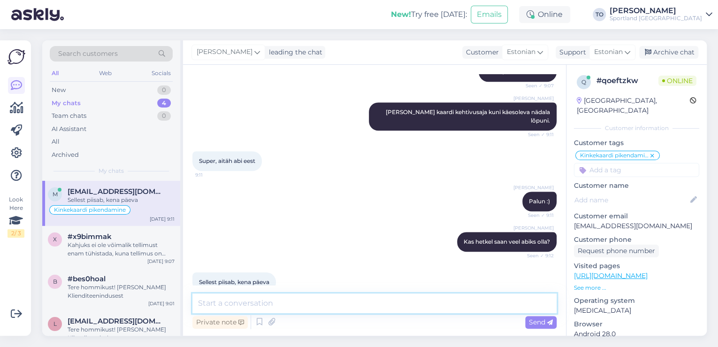
click at [302, 300] on textarea at bounding box center [374, 303] width 364 height 20
type textarea "Teilegi ilusat päeva jätku!"
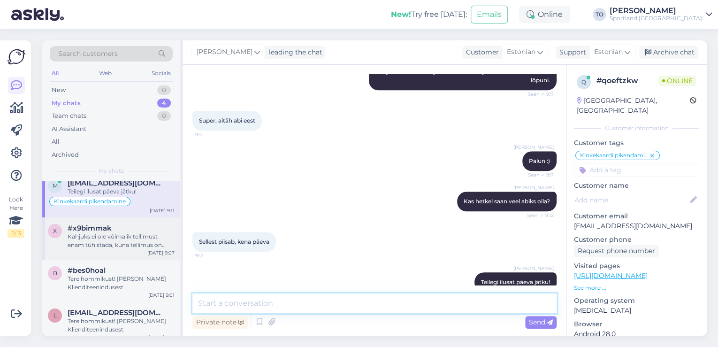
scroll to position [16, 0]
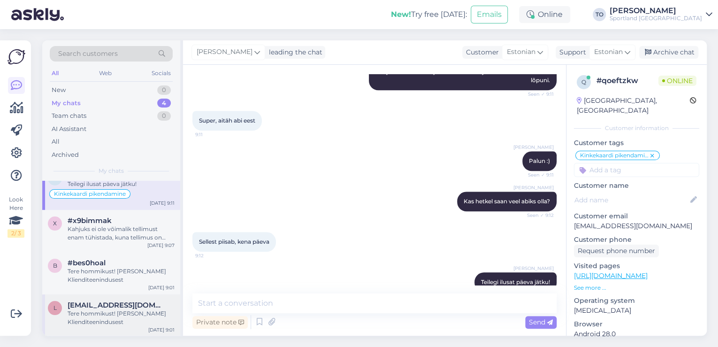
click at [146, 316] on div "Tere hommikust! [PERSON_NAME] Klienditeenindusest" at bounding box center [121, 317] width 107 height 17
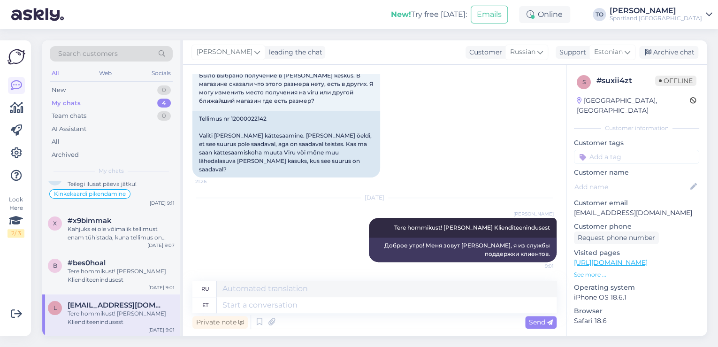
scroll to position [66, 0]
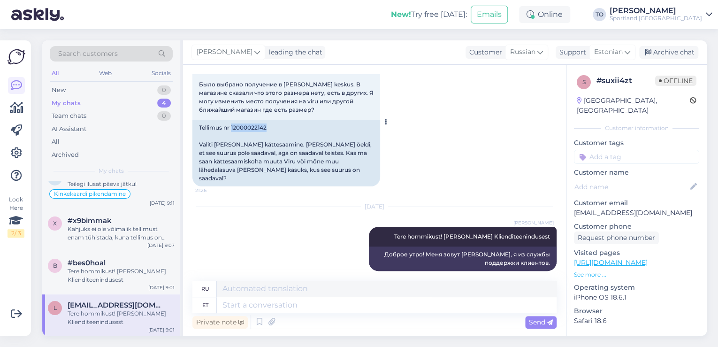
drag, startPoint x: 231, startPoint y: 126, endPoint x: 268, endPoint y: 126, distance: 36.6
click at [268, 126] on div "Tellimus nr 12000022142 Valiti [PERSON_NAME] kättesaamine. [PERSON_NAME] öeldi,…" at bounding box center [286, 153] width 188 height 67
copy div "12000022142"
click at [132, 278] on div "Tere hommikust! [PERSON_NAME] Klienditeenindusest" at bounding box center [121, 275] width 107 height 17
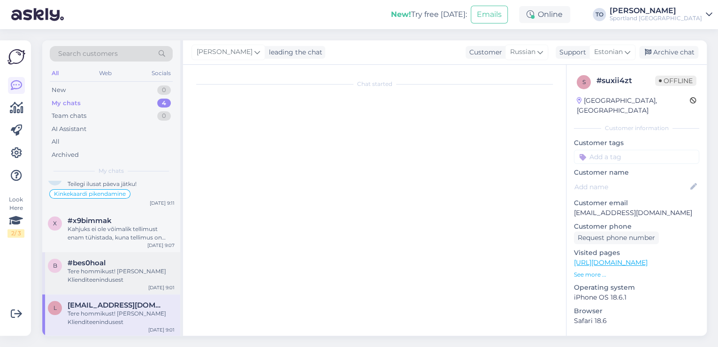
scroll to position [0, 0]
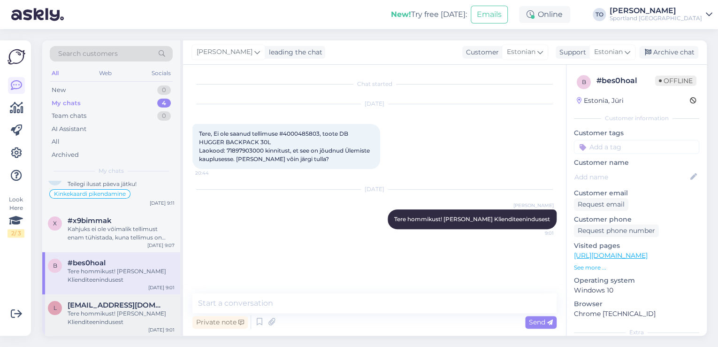
click at [128, 310] on div "Tere hommikust! [PERSON_NAME] Klienditeenindusest" at bounding box center [121, 317] width 107 height 17
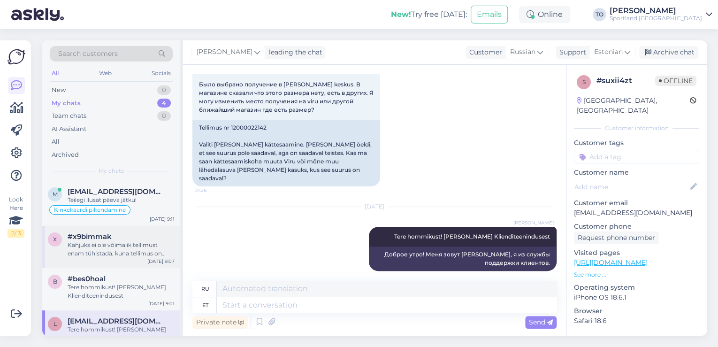
click at [143, 250] on div "Kahjuks ei ole võimalik tellimust enam tühistada, kuna tellimus on juba DPDle ü…" at bounding box center [121, 249] width 107 height 17
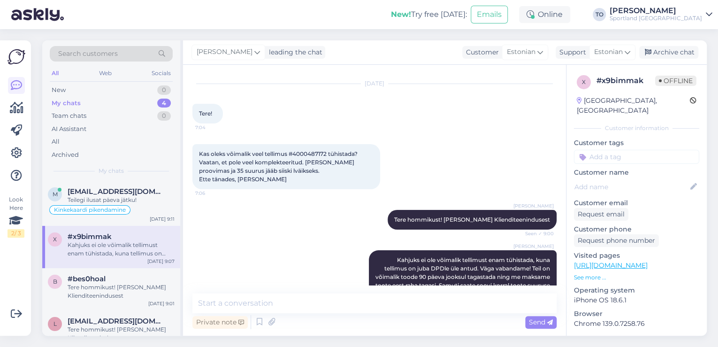
click at [619, 150] on input at bounding box center [636, 157] width 125 height 14
type input "tühista"
click at [627, 177] on div "Tellimuse tühistamine" at bounding box center [636, 181] width 71 height 9
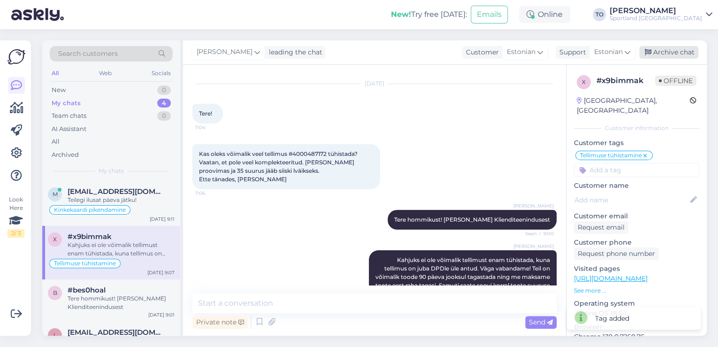
click at [676, 54] on div "Archive chat" at bounding box center [668, 52] width 59 height 13
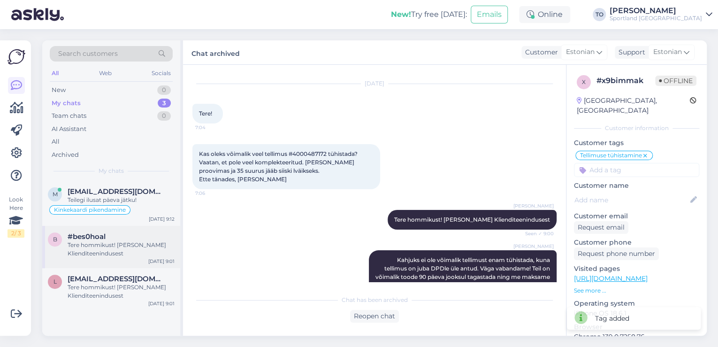
click at [123, 248] on div "Tere hommikust! [PERSON_NAME] Klienditeenindusest" at bounding box center [121, 249] width 107 height 17
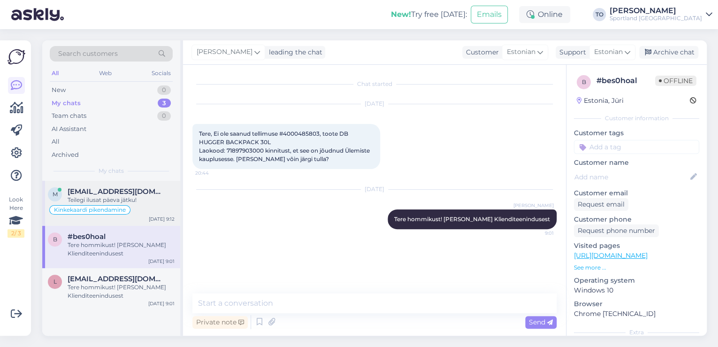
click at [162, 200] on div "Teilegi ilusat päeva jätku!" at bounding box center [121, 200] width 107 height 8
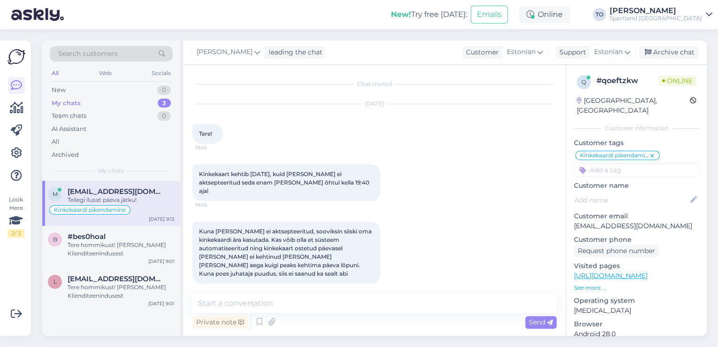
scroll to position [432, 0]
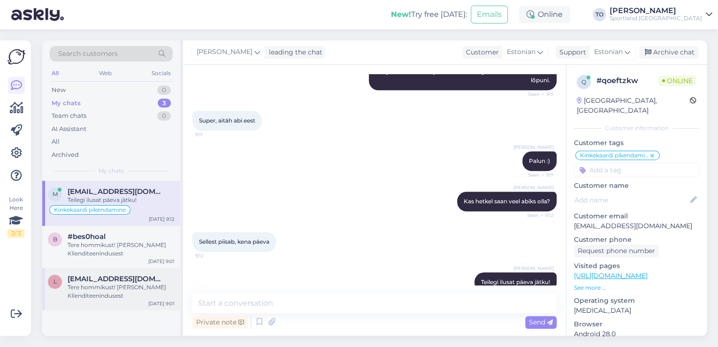
click at [92, 285] on div "Tere hommikust! [PERSON_NAME] Klienditeenindusest" at bounding box center [121, 291] width 107 height 17
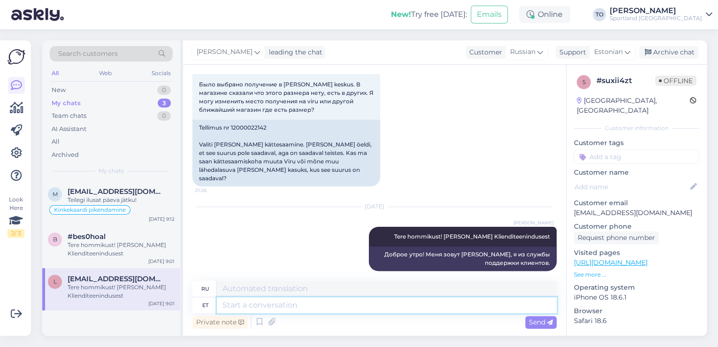
click at [280, 308] on textarea at bounding box center [387, 305] width 340 height 16
type textarea "Suunasin"
type textarea "Я направил"
type textarea "Suunasin Viru"
type textarea "Я направился в [GEOGRAPHIC_DATA]"
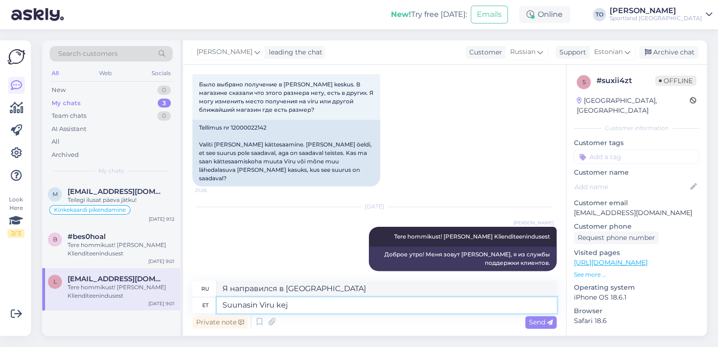
type textarea "Suunasin Viru ke"
type textarea "Я направил Виру к"
type textarea "Suunasin V"
type textarea "Я направился в [GEOGRAPHIC_DATA]"
type textarea "Suunasin"
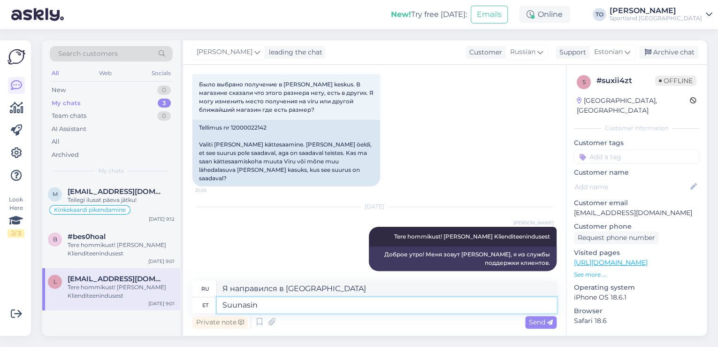
type textarea "Я направил"
type textarea "Suunasin tellimuse"
type textarea "Я оформил заказ."
type textarea "Suunasin tellimuse Viru"
type textarea "Я передал приказ [PERSON_NAME]."
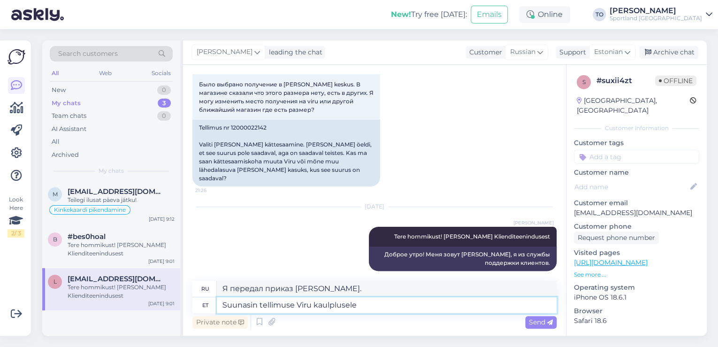
type textarea "Suunasin tellimuse Viru kaulplusele"
type textarea "Я направил заказ в магазин [GEOGRAPHIC_DATA]."
type textarea "Suunasin tellimuse Viru kaulplusele täitmiseks"
type textarea "Я направил заказ в магазин Viru для выполнения."
type textarea "Suunasin tellimuse Viru kaulplusele täitmiseks. [PERSON_NAME]"
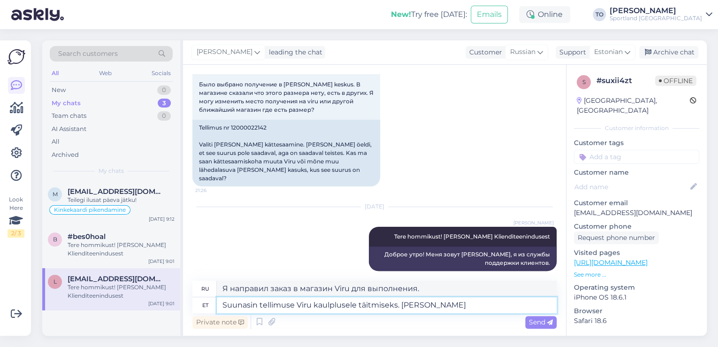
type textarea "Я отправил заказ в магазин Viru для выполнения. Если"
type textarea "Suunasin tellimuse Viru kaulplusele täitmiseks. Kui tellimus"
type textarea "Я отправил заказ в магазин Viru для выполнения. Если заказ..."
type textarea "Suunasin tellimuse Viru kaulplusele täitmiseks. Kui tellimus on va"
type textarea "Я направил заказ в [GEOGRAPHIC_DATA] для выполнения. Если заказ..."
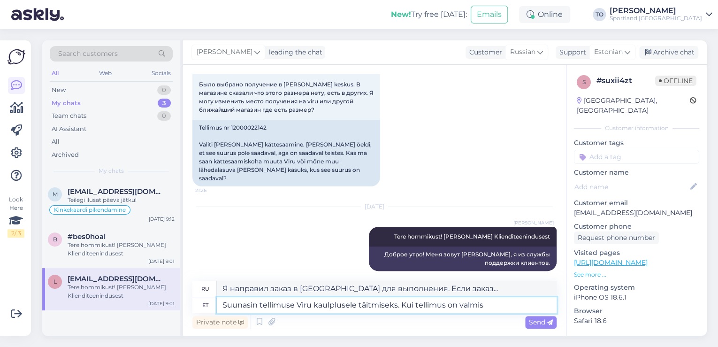
type textarea "Suunasin tellimuse Viru kaulplusele täitmiseks. Kui tellimus on valmis"
type textarea "Я передал заказ в Viru Kaulplus для выполнения. Когда заказ будет готов,"
type textarea "Suunasin tellimuse Viru kaulplusele täitmiseks. Kui tellimus on valmis, s"
type textarea "Я передал заказ в [GEOGRAPHIC_DATA] для выполнения. Когда заказ будет готов,"
type textarea "Suunasin tellimuse Viru kaulplusele täitmiseks. Kui tellimus on valmis, saadab"
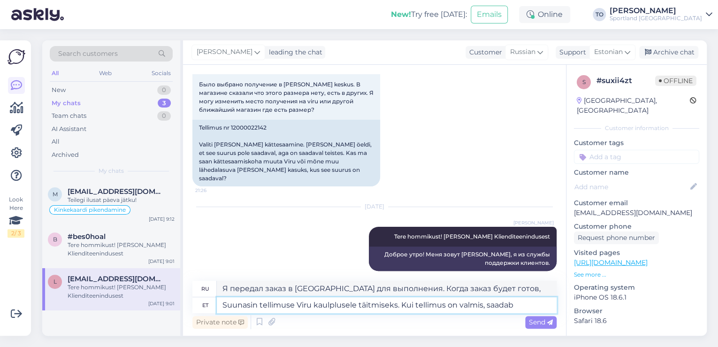
type textarea "Я передал заказ в Viru Kaulplus для выполнения. Когда заказ будет готов, отправ…"
type textarea "Suunasin tellimuse Viru kaulplusele täitmiseks. Kui tellimus on valmis, saadab"
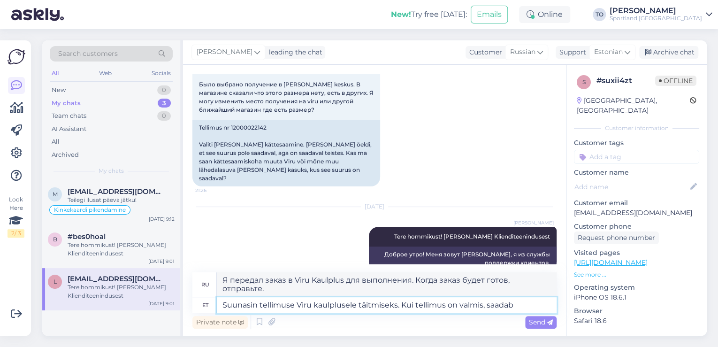
type textarea "Я передал заказ в Viru Kaulplus для выполнения. Когда заказ будет готов, я отпр…"
type textarea "Suunasin tellimuse Viru kaulplusele täitmiseks. Kui tellimus on valmis, saadab …"
type textarea "Я передал заказ в Viru Kaulplus для выполнения. Когда заказ будет готов, магази…"
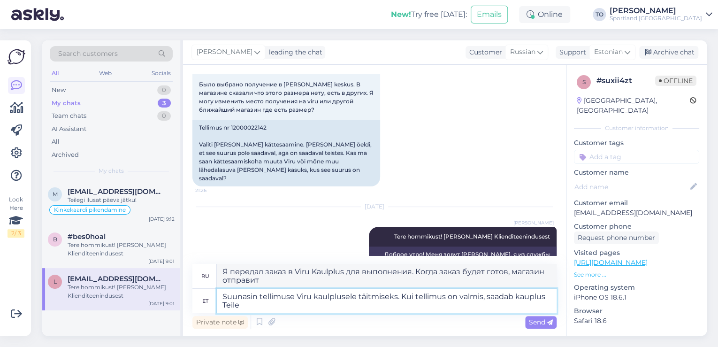
type textarea "Suunasin tellimuse Viru kaulplusele täitmiseks. Kui tellimus on valmis, saadab …"
type textarea "Я передал заказ в магазин Viru для выполнения. Когда заказ будет готов, магазин…"
type textarea "Suunasin tellimuse Viru kaulplusele täitmiseks. Kui tellimus on valmis, saadab …"
type textarea "Я передал заказ в магазин Viru для выполнения. Когда заказ будет готов, магазин…"
type textarea "Suunasin tellimuse Viru kaulplusele täitmiseks. Kui tellimus on valmis, saadab …"
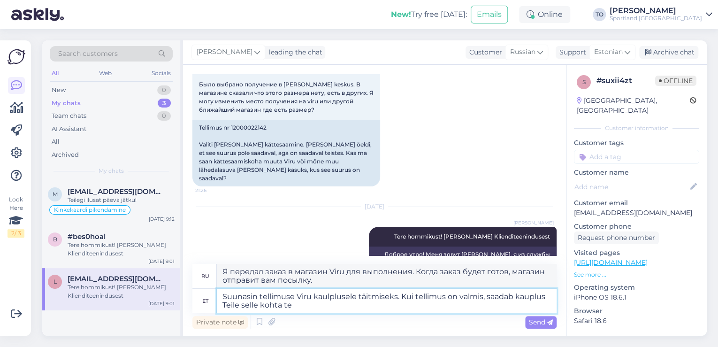
type textarea "Я передал заказ в магазин Viru для выполнения. Когда заказ будет готов, магазин…"
type textarea "Suunasin tellimuse Viru kaulplusele täitmiseks. Kui tellimus on valmis, saadab …"
click at [543, 319] on span "Send" at bounding box center [541, 322] width 24 height 8
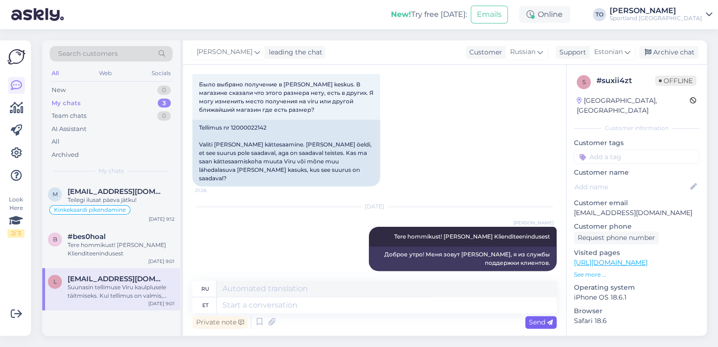
scroll to position [139, 0]
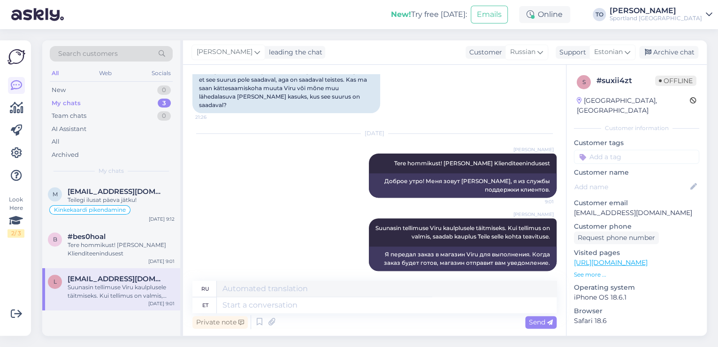
click at [636, 150] on input at bounding box center [636, 157] width 125 height 14
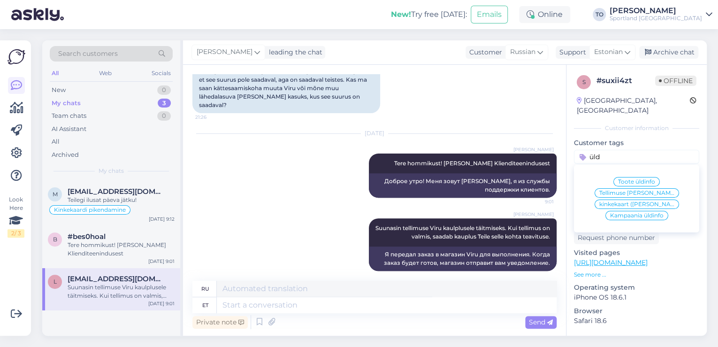
type input "üld"
click at [643, 190] on span "Tellimuse [PERSON_NAME] info" at bounding box center [637, 193] width 75 height 6
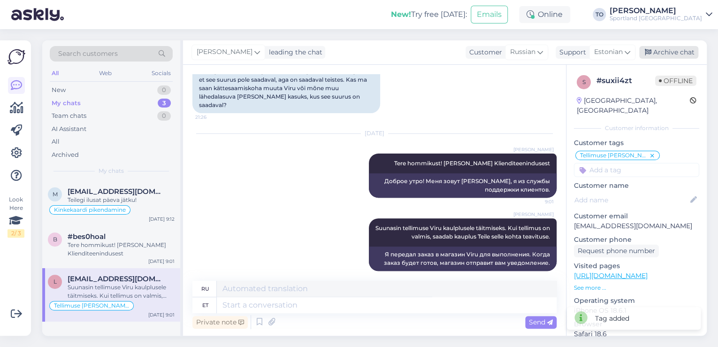
click at [674, 51] on div "Archive chat" at bounding box center [668, 52] width 59 height 13
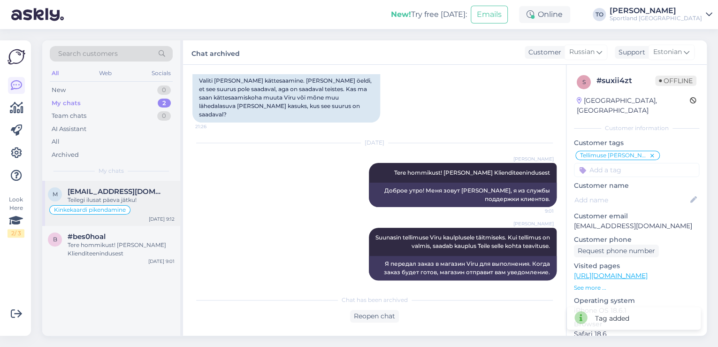
click at [135, 196] on div "Teilegi ilusat päeva jätku!" at bounding box center [121, 200] width 107 height 8
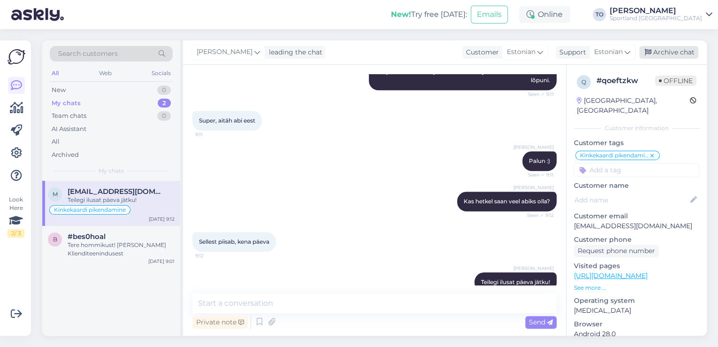
click at [667, 52] on div "Archive chat" at bounding box center [668, 52] width 59 height 13
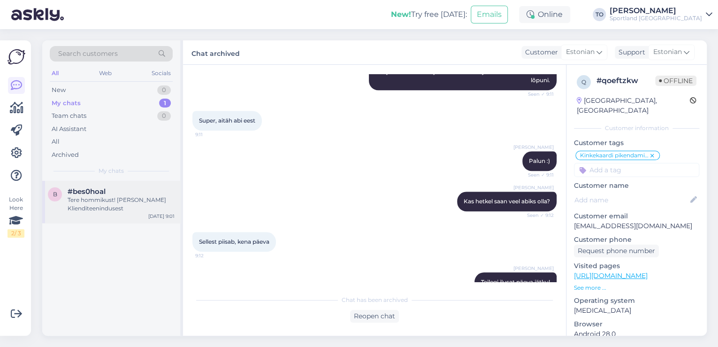
click at [128, 201] on div "Tere hommikust! [PERSON_NAME] Klienditeenindusest" at bounding box center [121, 204] width 107 height 17
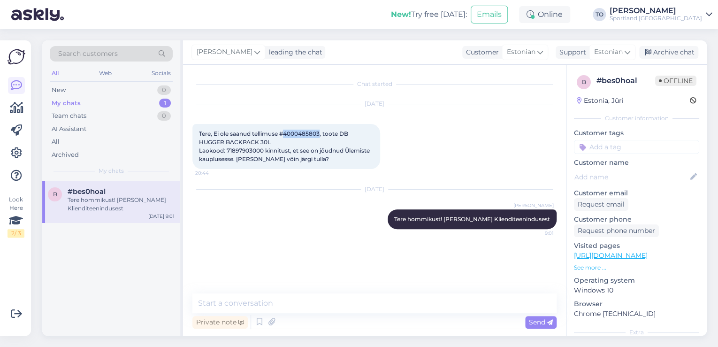
drag, startPoint x: 286, startPoint y: 133, endPoint x: 321, endPoint y: 133, distance: 34.7
click at [321, 133] on span "Tere, Ei ole saanud tellimuse #4000485803, toote DB HUGGER BACKPACK 30L Laokood…" at bounding box center [285, 146] width 172 height 32
copy span "4000485803"
click at [336, 305] on textarea at bounding box center [374, 303] width 364 height 20
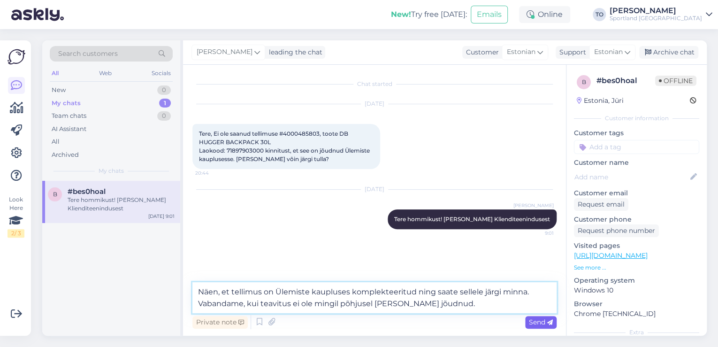
type textarea "Näen, et tellimus on Ülemiste kaupluses komplekteeritud ning saate sellele järg…"
click at [535, 318] on span "Send" at bounding box center [541, 322] width 24 height 8
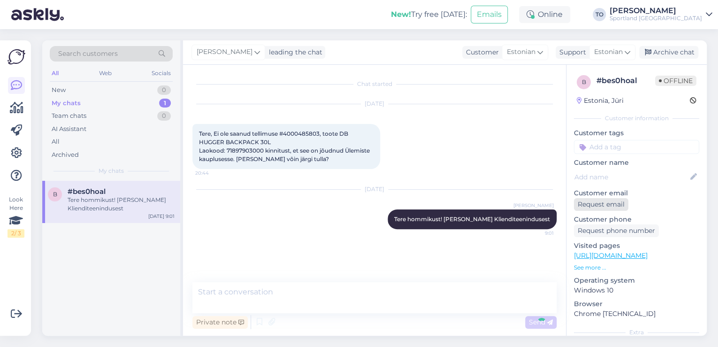
scroll to position [11, 0]
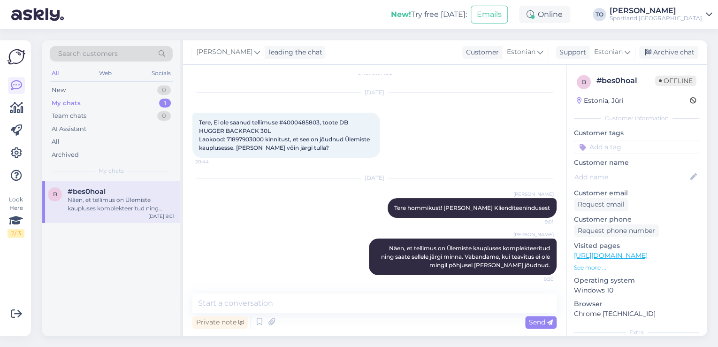
click at [622, 143] on input at bounding box center [636, 147] width 125 height 14
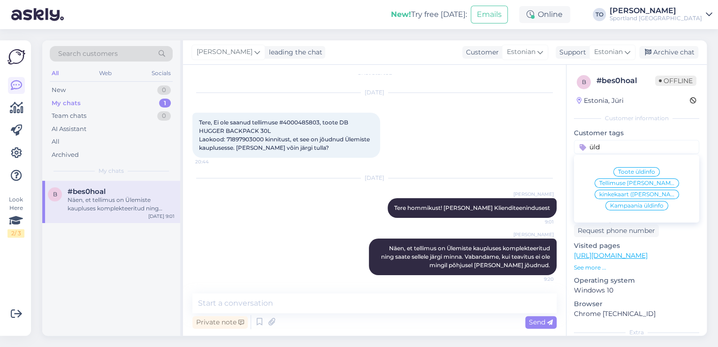
type input "üld"
click at [635, 182] on span "Tellimuse [PERSON_NAME] info" at bounding box center [637, 183] width 75 height 6
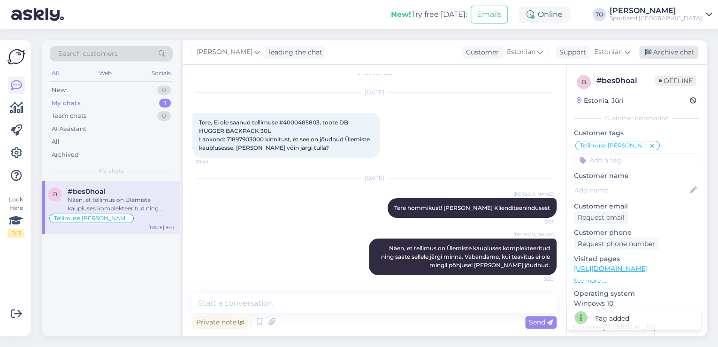
click at [663, 50] on div "Archive chat" at bounding box center [668, 52] width 59 height 13
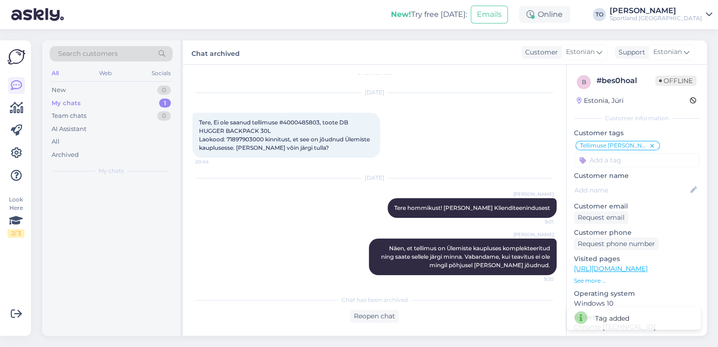
scroll to position [15, 0]
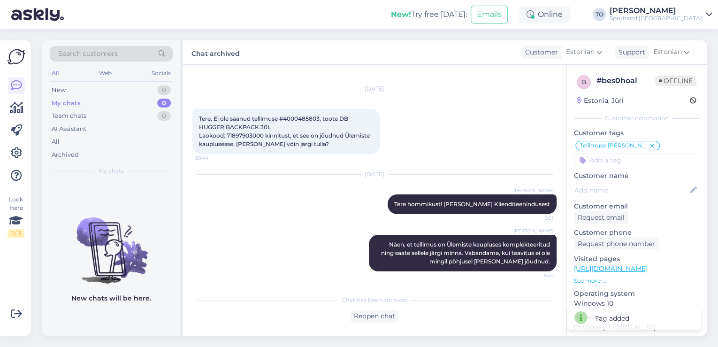
click at [672, 18] on div "Sportland [GEOGRAPHIC_DATA]" at bounding box center [656, 19] width 92 height 8
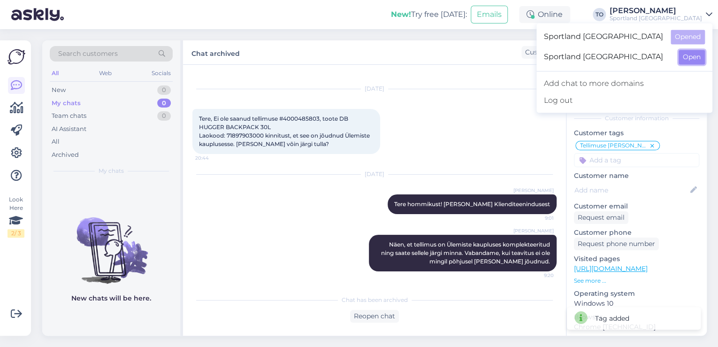
click at [691, 56] on button "Open" at bounding box center [692, 57] width 26 height 15
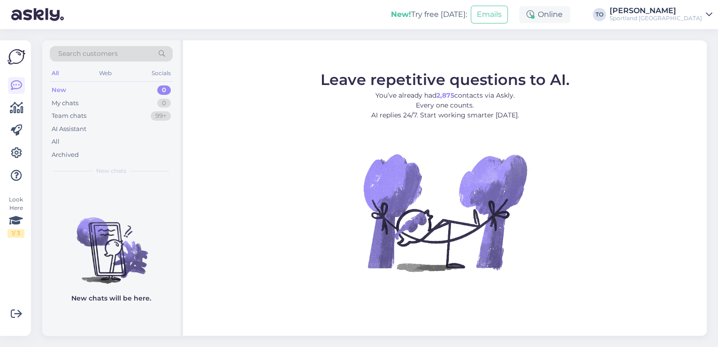
click at [699, 15] on div "Sportland [GEOGRAPHIC_DATA]" at bounding box center [656, 19] width 92 height 8
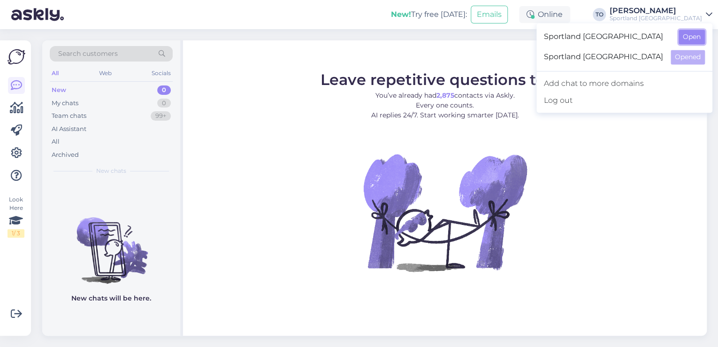
click at [686, 38] on button "Open" at bounding box center [692, 37] width 26 height 15
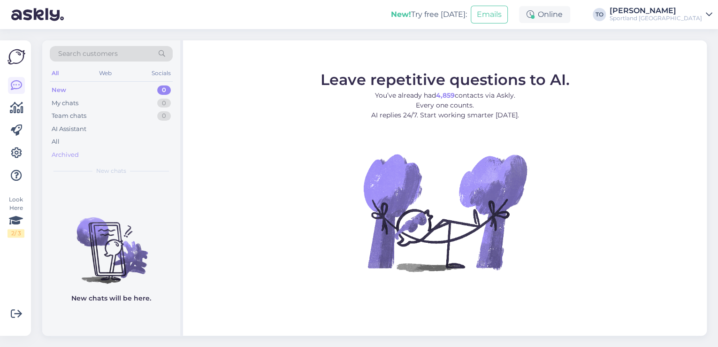
click at [68, 151] on div "Archived" at bounding box center [65, 154] width 27 height 9
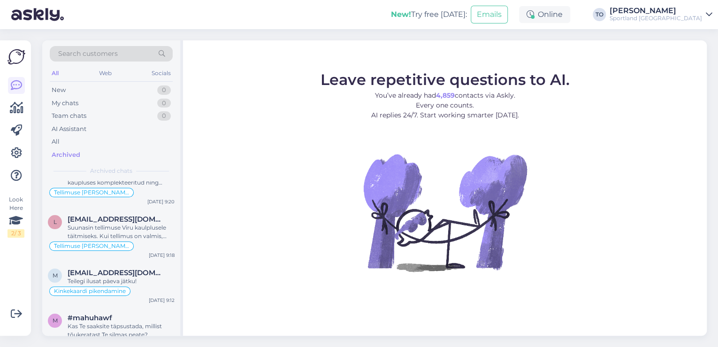
scroll to position [0, 0]
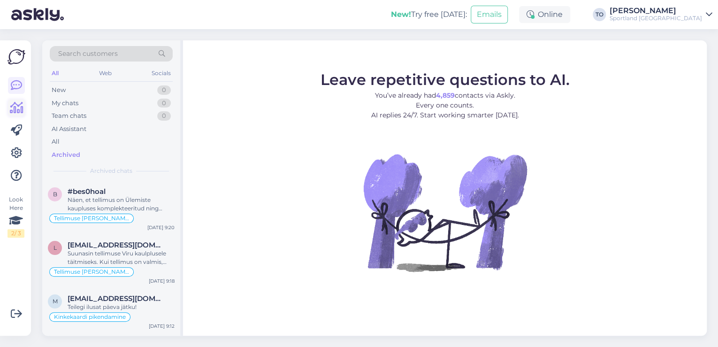
click at [12, 107] on icon at bounding box center [17, 107] width 14 height 11
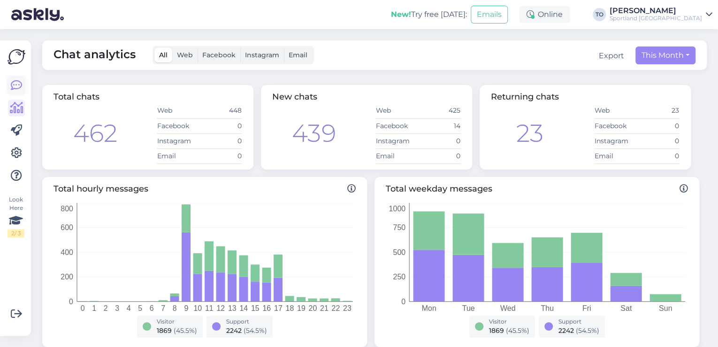
click at [17, 88] on icon at bounding box center [16, 85] width 11 height 11
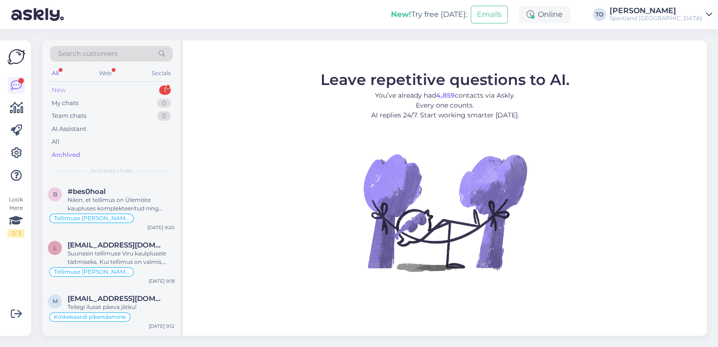
click at [130, 86] on div "New 1" at bounding box center [111, 90] width 123 height 13
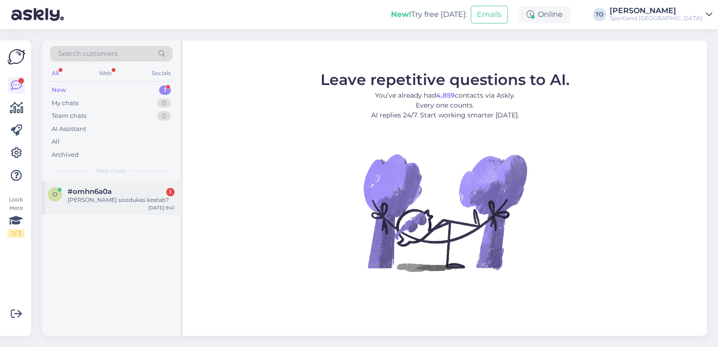
click at [126, 197] on div "[PERSON_NAME] soodukas kestab?" at bounding box center [121, 200] width 107 height 8
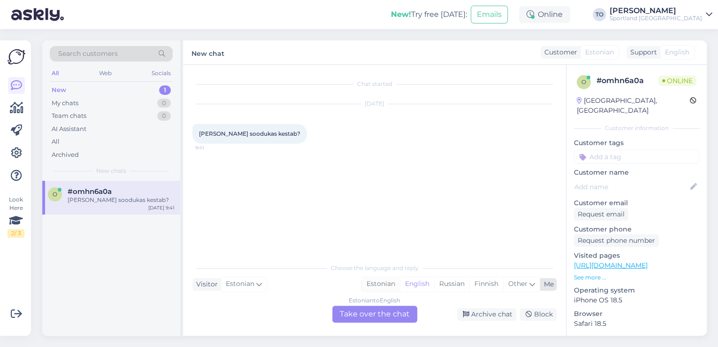
click at [390, 283] on div "Estonian" at bounding box center [381, 284] width 38 height 14
click at [365, 312] on div "Estonian to Estonian Take over the chat" at bounding box center [374, 314] width 85 height 17
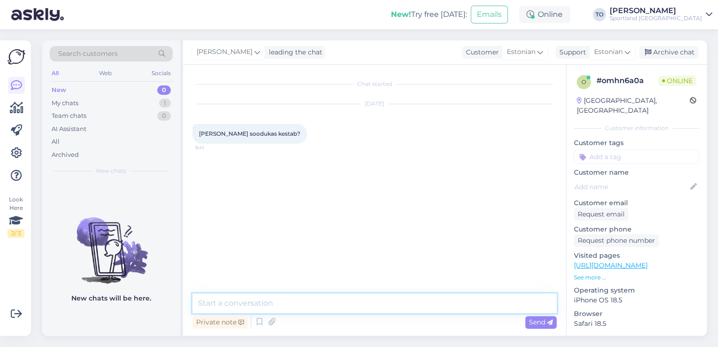
click at [327, 300] on textarea at bounding box center [374, 303] width 364 height 20
type textarea "Tere! [PERSON_NAME] Klienditeenindusest"
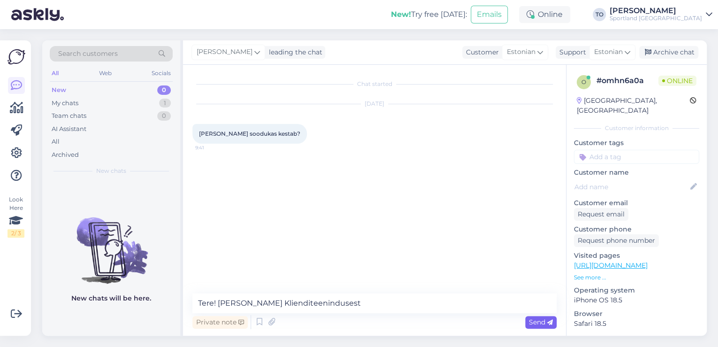
click at [542, 324] on span "Send" at bounding box center [541, 322] width 24 height 8
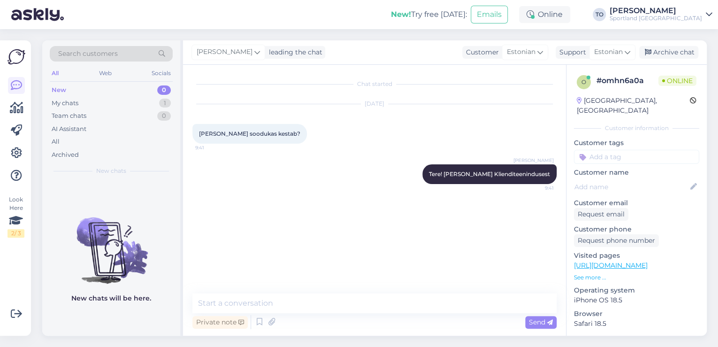
click at [501, 313] on div "Private note Send" at bounding box center [374, 322] width 364 height 18
click at [500, 307] on textarea at bounding box center [374, 303] width 364 height 20
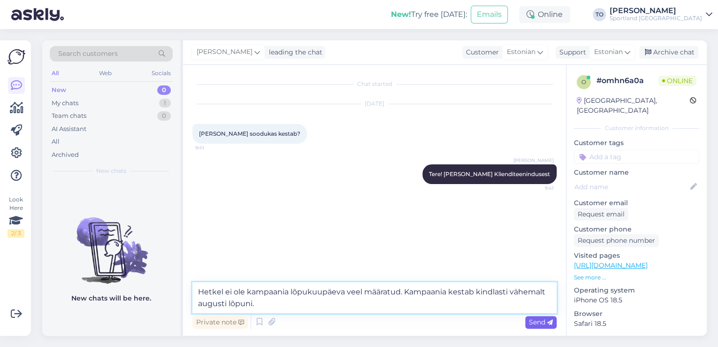
type textarea "Hetkel ei ole kampaania lõpukuupäeva veel määratud. Kampaania kestab kindlasti …"
click at [551, 317] on div "Send" at bounding box center [540, 322] width 31 height 13
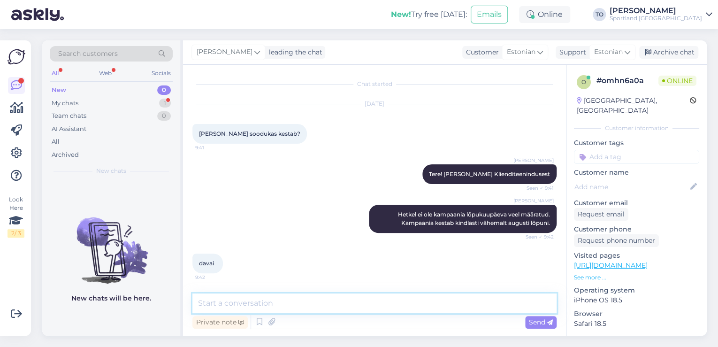
click at [314, 300] on textarea at bounding box center [374, 303] width 364 height 20
type textarea "k"
type textarea "Kas saan veel kuidagi abiks olla?"
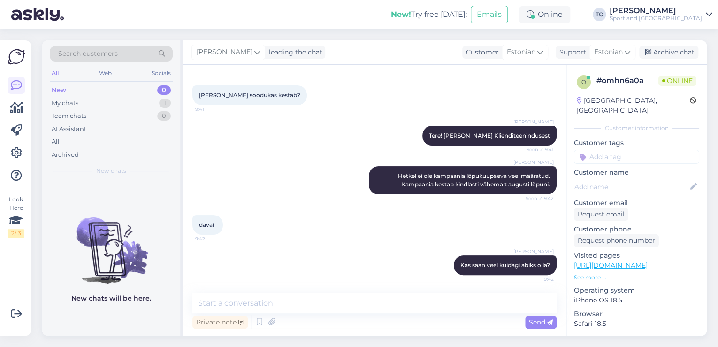
click at [625, 150] on input at bounding box center [636, 157] width 125 height 14
type input "soodus"
click at [630, 179] on span "Soodustused" at bounding box center [636, 182] width 37 height 6
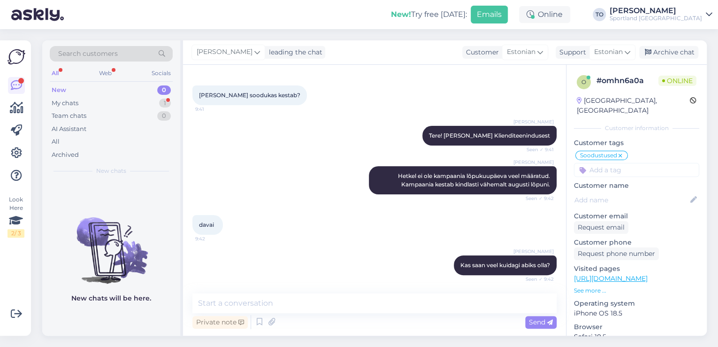
scroll to position [79, 0]
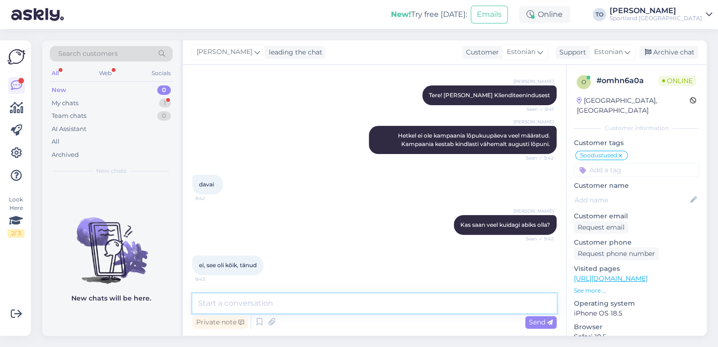
click at [238, 306] on textarea at bounding box center [374, 303] width 364 height 20
type textarea "Ilusat päeva jätku!"
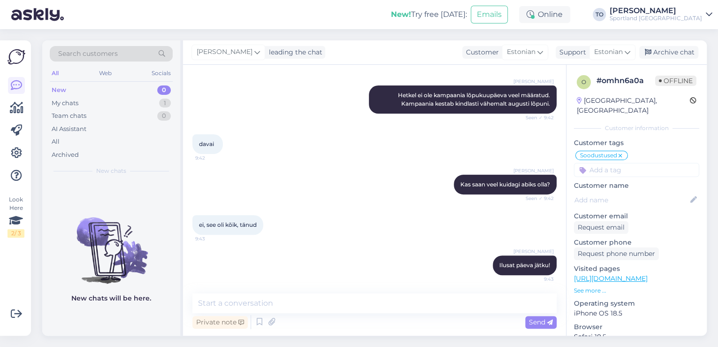
click at [107, 49] on span "Search customers" at bounding box center [88, 54] width 60 height 10
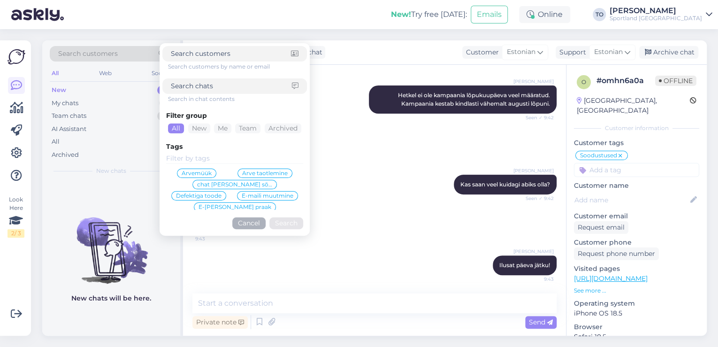
click at [205, 87] on input at bounding box center [231, 86] width 121 height 10
type input "s"
click at [207, 23] on div "New! Try free [DATE]: Emails Online TO [PERSON_NAME] Sportland [GEOGRAPHIC_DATA]" at bounding box center [359, 14] width 718 height 29
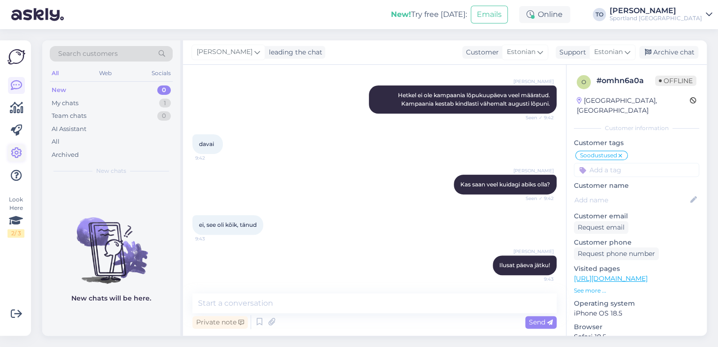
click at [23, 149] on link at bounding box center [16, 153] width 17 height 17
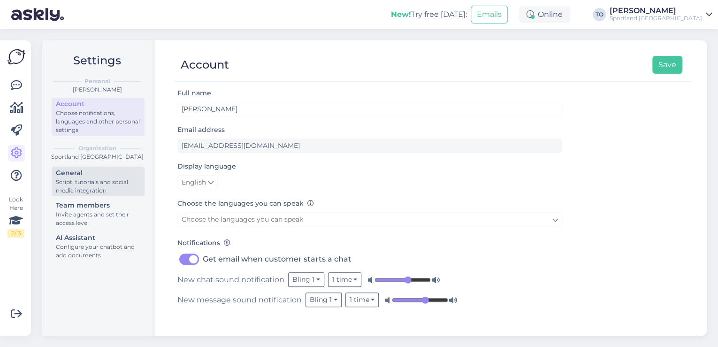
click at [84, 188] on div "Script, tutorials and social media integration" at bounding box center [98, 186] width 85 height 17
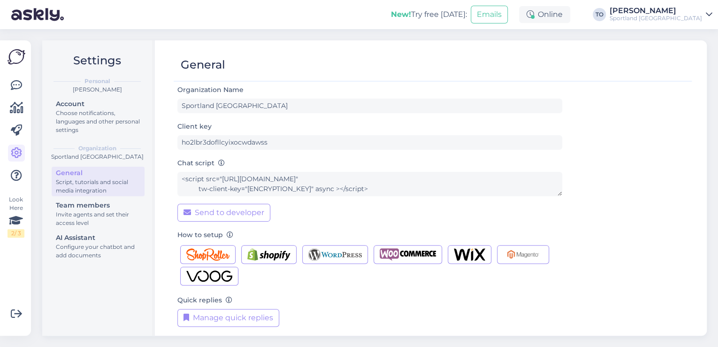
scroll to position [9, 0]
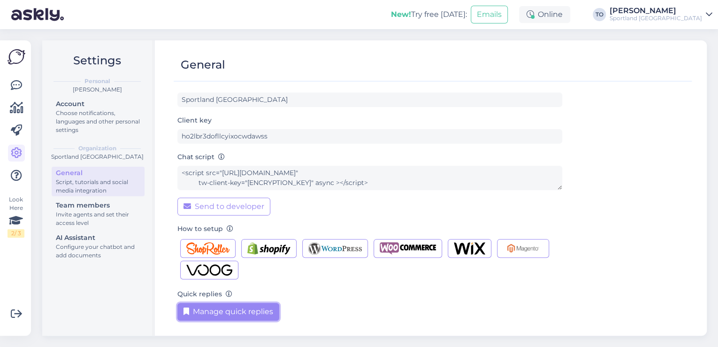
click at [254, 309] on button "Manage quick replies" at bounding box center [228, 312] width 102 height 18
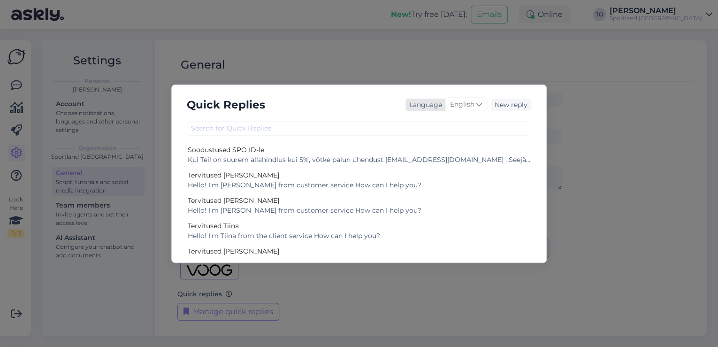
click at [462, 107] on span "English" at bounding box center [462, 105] width 24 height 10
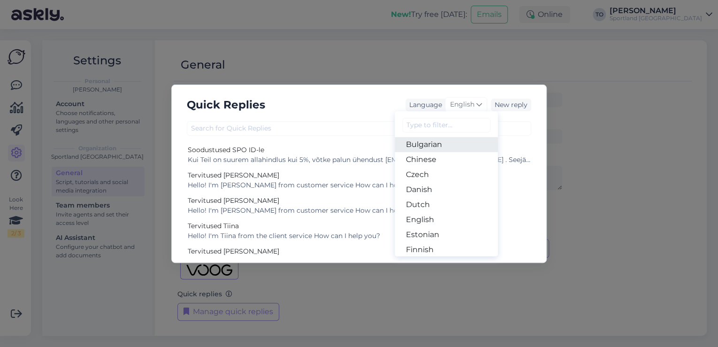
scroll to position [75, 0]
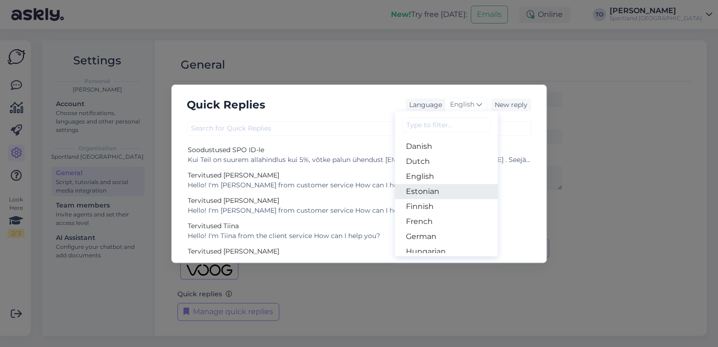
click at [454, 189] on link "Estonian" at bounding box center [446, 191] width 103 height 15
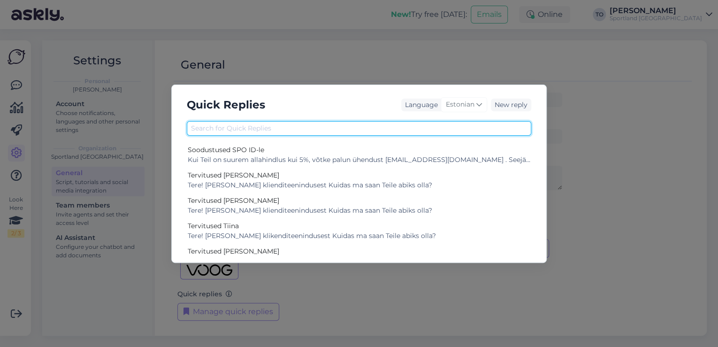
click at [291, 130] on input "text" at bounding box center [359, 128] width 345 height 15
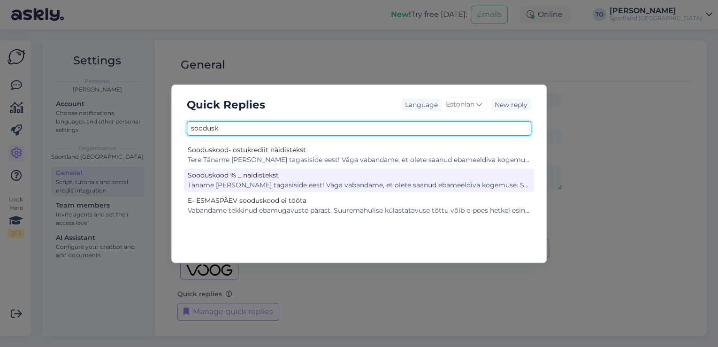
type input "soodusk"
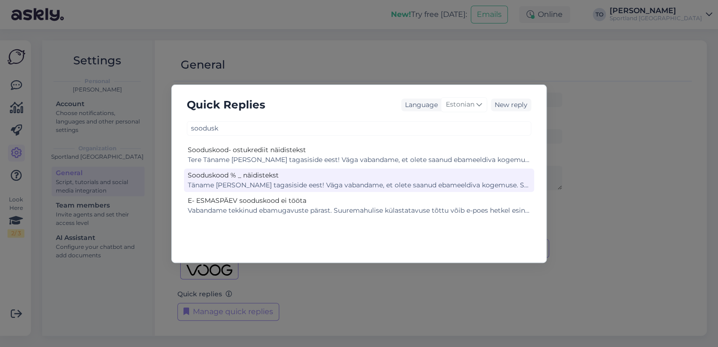
click at [331, 178] on div "Sooduskood % _ näidistekst" at bounding box center [359, 175] width 343 height 10
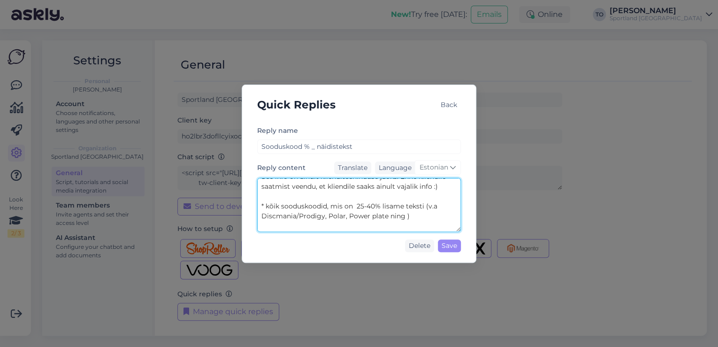
scroll to position [246, 0]
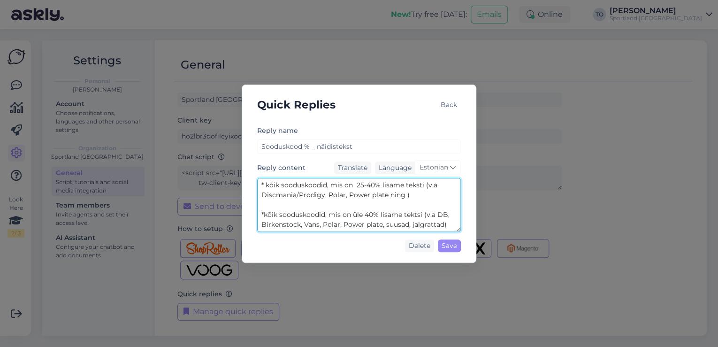
drag, startPoint x: 261, startPoint y: 202, endPoint x: 444, endPoint y: 223, distance: 184.3
click at [444, 223] on textarea "Täname [PERSON_NAME] tagasiside eest! Väga vabandame, et olete saanud ebameeldi…" at bounding box center [359, 205] width 204 height 54
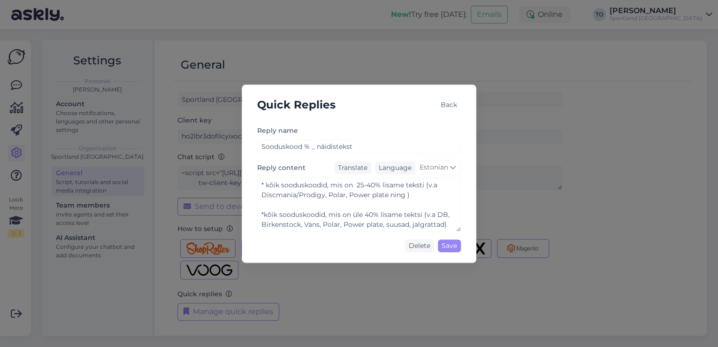
click at [452, 100] on div "Back" at bounding box center [449, 105] width 24 height 13
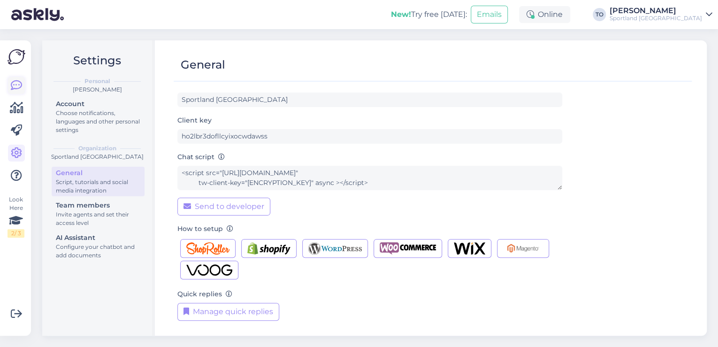
click at [21, 81] on icon at bounding box center [16, 85] width 11 height 11
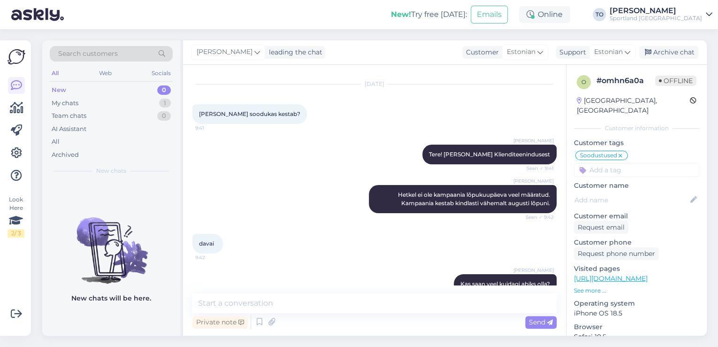
scroll to position [119, 0]
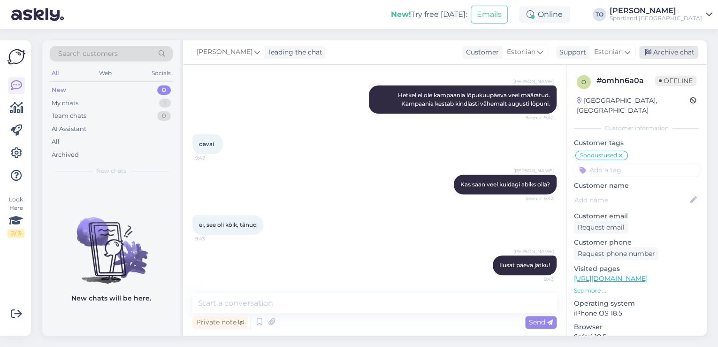
click at [671, 53] on div "Archive chat" at bounding box center [668, 52] width 59 height 13
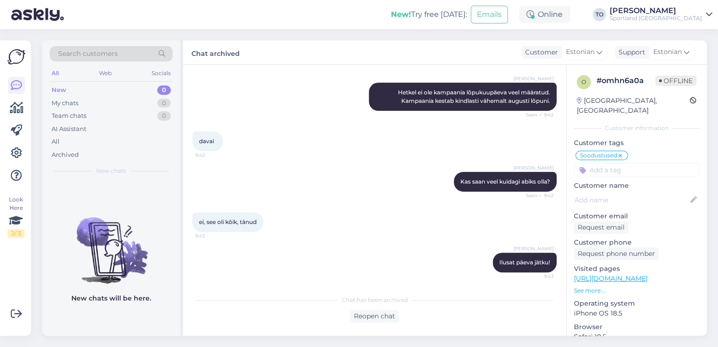
scroll to position [123, 0]
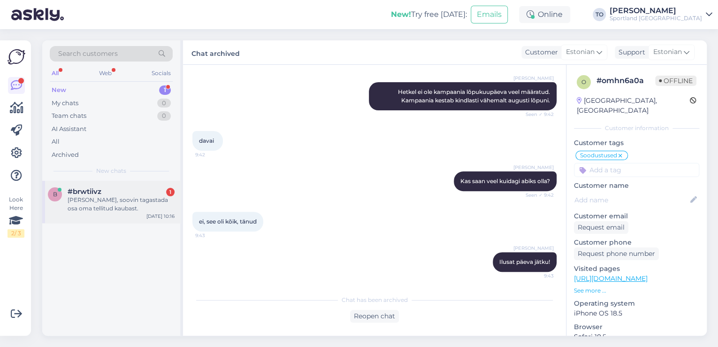
click at [116, 192] on div "#brwtiivz 1" at bounding box center [121, 191] width 107 height 8
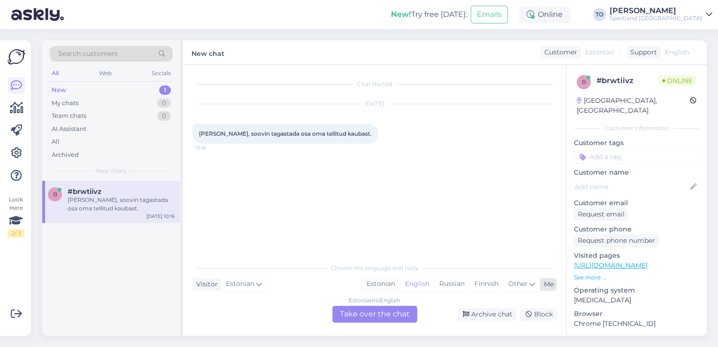
click at [394, 289] on div "Estonian" at bounding box center [381, 284] width 38 height 14
click at [389, 311] on div "Estonian to Estonian Take over the chat" at bounding box center [374, 314] width 85 height 17
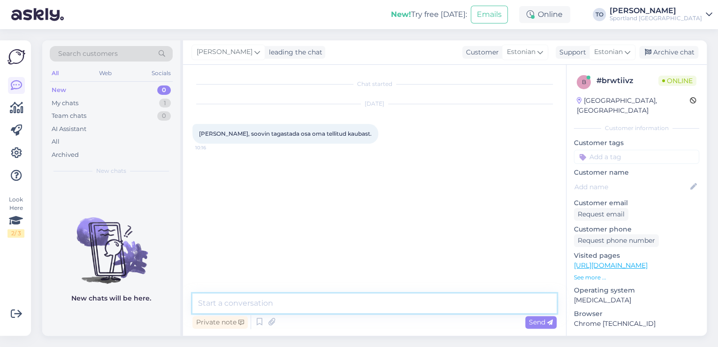
click at [343, 302] on textarea at bounding box center [374, 303] width 364 height 20
type textarea "Tere! [PERSON_NAME] Klienditeenindusest"
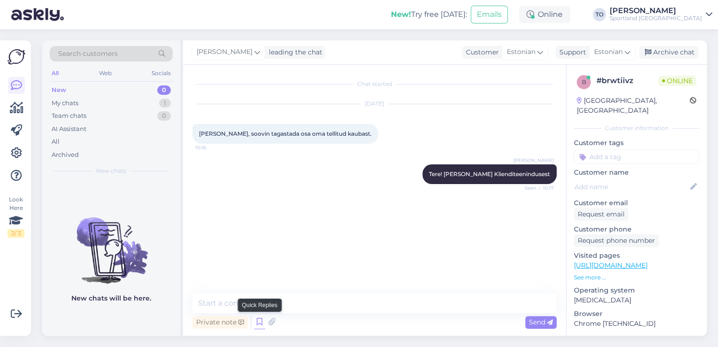
click at [259, 325] on icon at bounding box center [259, 322] width 11 height 14
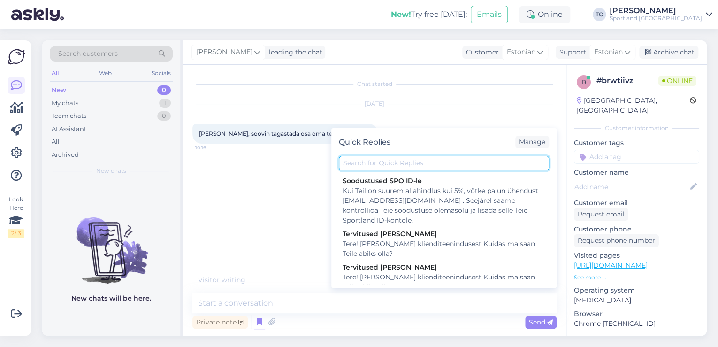
click at [388, 169] on input "text" at bounding box center [444, 163] width 210 height 15
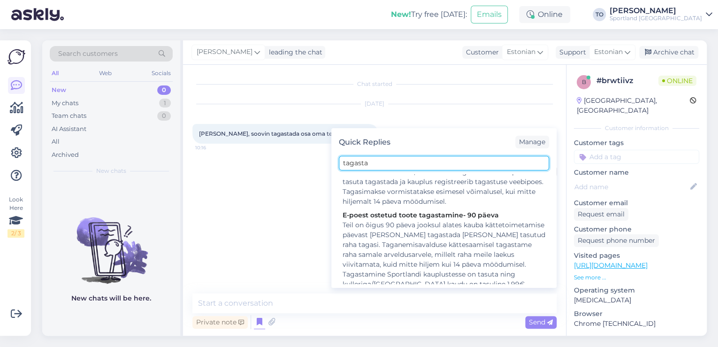
scroll to position [526, 0]
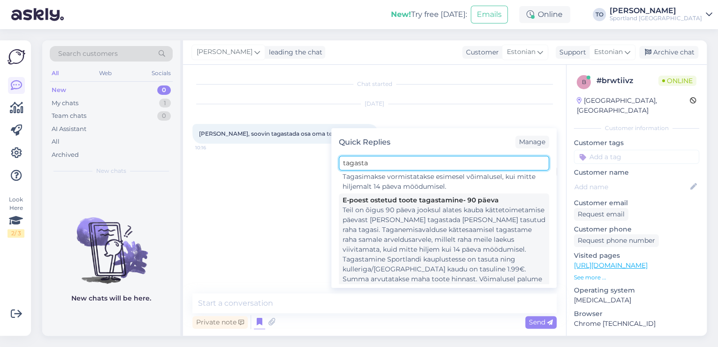
type input "tagasta"
click at [482, 229] on div "Teil on õigus 90 päeva jooksul alates kauba kättetoimetamise päevast [PERSON_NA…" at bounding box center [444, 254] width 203 height 99
type textarea "Teil on õigus 90 päeva jooksul alates kauba kättetoimetamise päevast [PERSON_NA…"
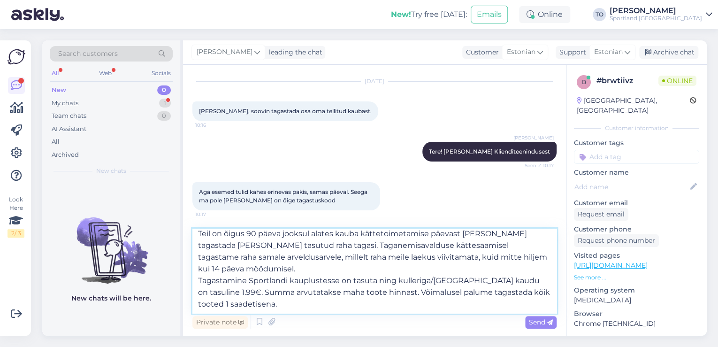
scroll to position [0, 0]
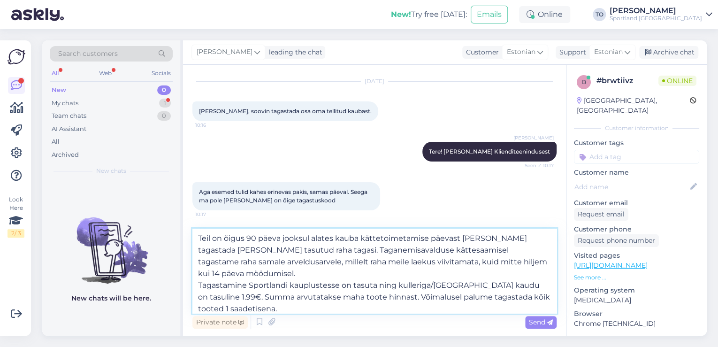
drag, startPoint x: 464, startPoint y: 299, endPoint x: 196, endPoint y: 239, distance: 274.2
click at [196, 239] on textarea "Teil on õigus 90 päeva jooksul alates kauba kättetoimetamise päevast [PERSON_NA…" at bounding box center [374, 271] width 364 height 85
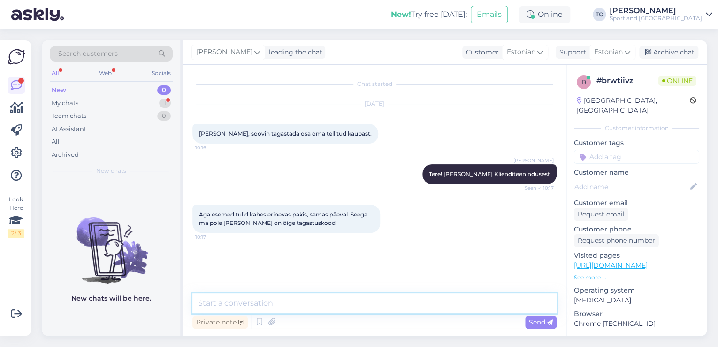
click at [372, 298] on textarea at bounding box center [374, 303] width 364 height 20
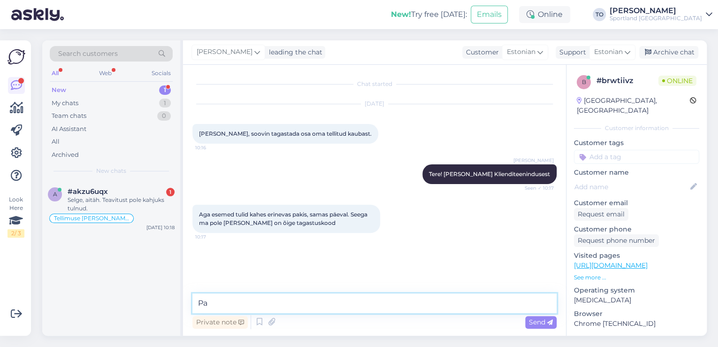
type textarea "P"
click at [140, 200] on div "Selge, aitäh. Teavitust pole kahjuks tulnud." at bounding box center [121, 204] width 107 height 17
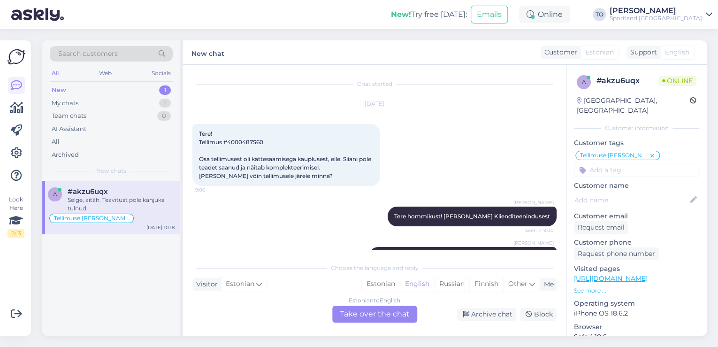
scroll to position [76, 0]
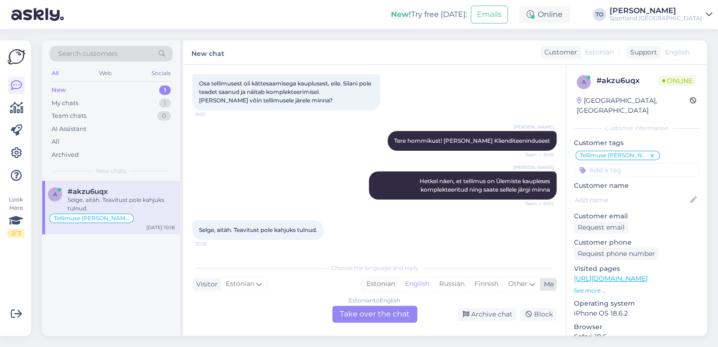
click at [381, 284] on div "Estonian" at bounding box center [381, 284] width 38 height 14
click at [387, 314] on div "Estonian to Estonian Take over the chat" at bounding box center [374, 314] width 85 height 17
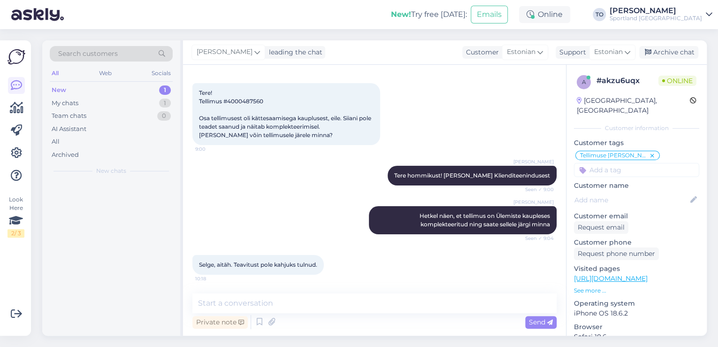
scroll to position [40, 0]
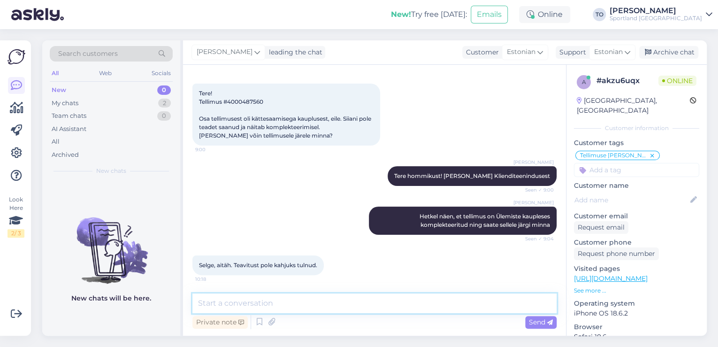
click at [372, 310] on textarea at bounding box center [374, 303] width 364 height 20
type textarea "Palun. Väga vabandame ebamugavuste pärast!"
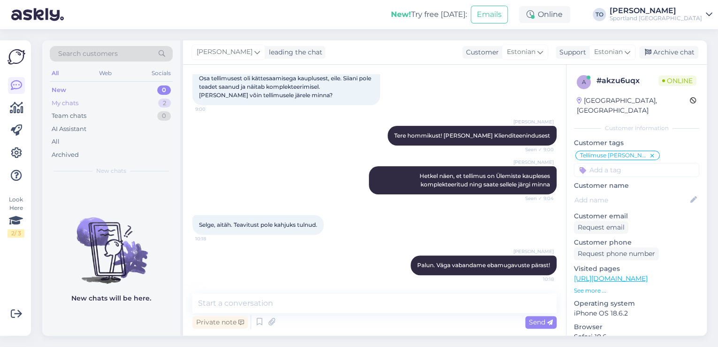
click at [154, 100] on div "My chats 2" at bounding box center [111, 103] width 123 height 13
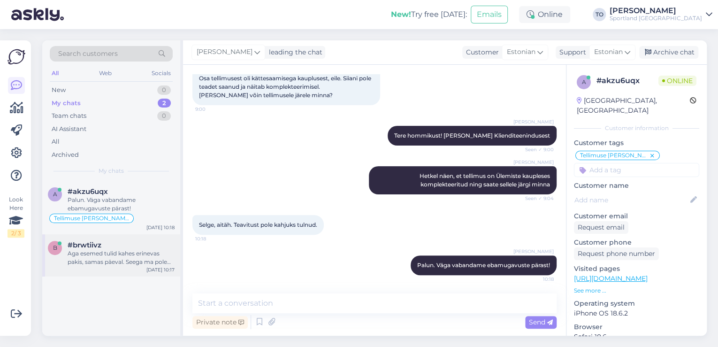
click at [115, 246] on div "#brwtiivz" at bounding box center [121, 245] width 107 height 8
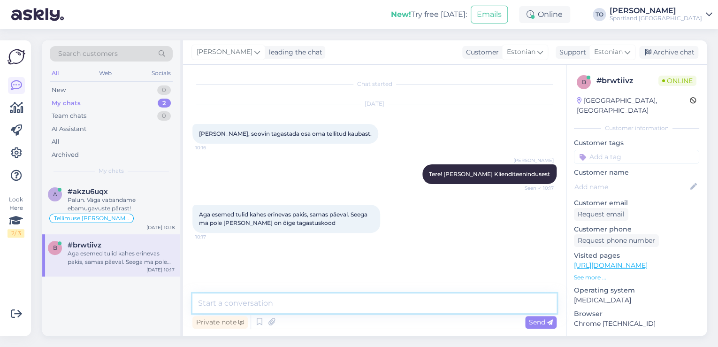
click at [267, 303] on textarea at bounding box center [374, 303] width 364 height 20
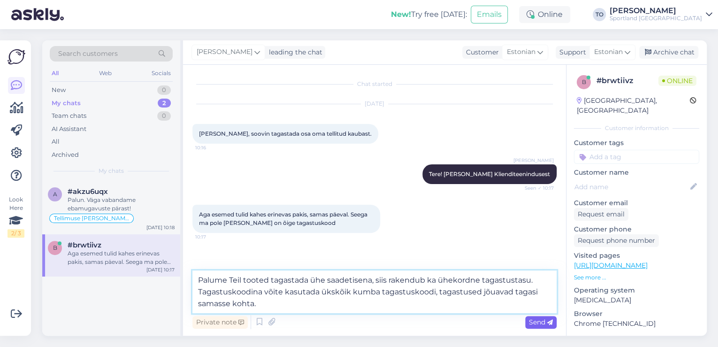
type textarea "Palume Teil tooted tagastada ühe saadetisena, siis rakendub ka ühekordne tagast…"
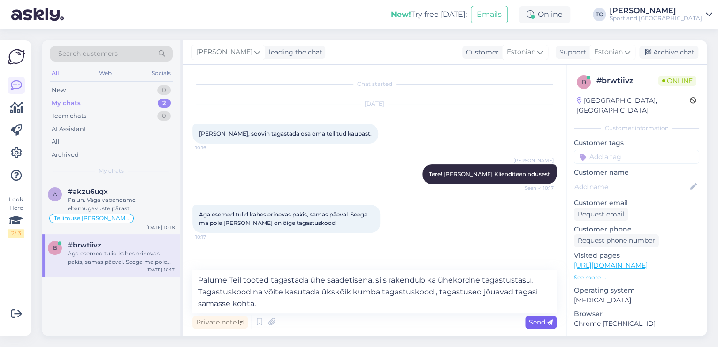
click at [536, 321] on span "Send" at bounding box center [541, 322] width 24 height 8
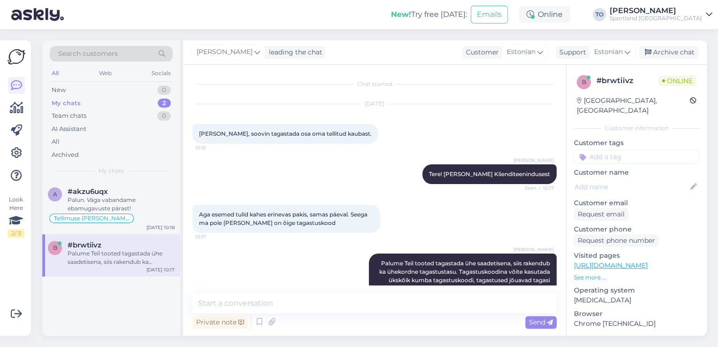
scroll to position [23, 0]
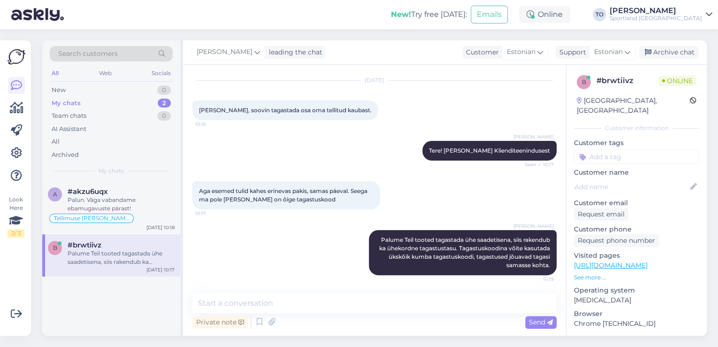
click at [638, 150] on input at bounding box center [636, 157] width 125 height 14
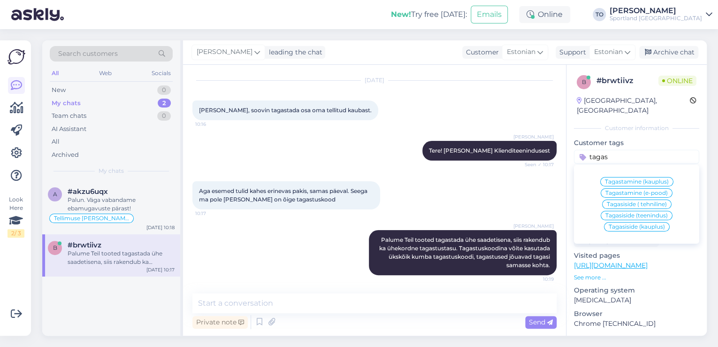
type input "tagas"
click at [646, 190] on span "Tagastamine (e-pood)" at bounding box center [637, 193] width 62 height 6
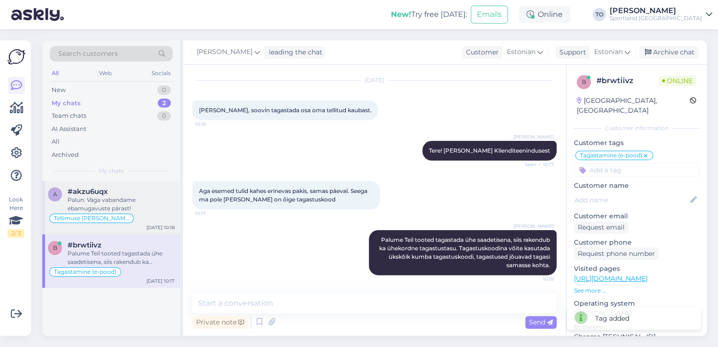
click at [122, 211] on div "Palun. Väga vabandame ebamugavuste pärast!" at bounding box center [121, 204] width 107 height 17
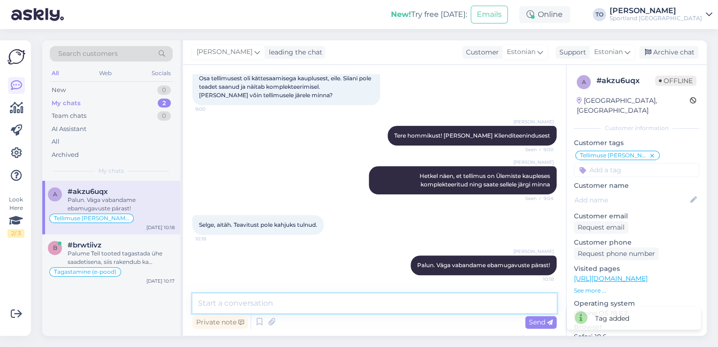
click at [356, 312] on textarea at bounding box center [374, 303] width 364 height 20
click at [357, 308] on textarea at bounding box center [374, 303] width 364 height 20
type textarea "Kas hetkel saan veel abiks olla?"
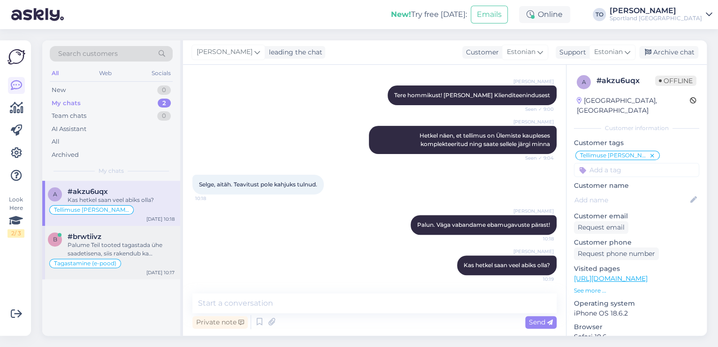
click at [147, 254] on div "Palume Teil tooted tagastada ühe saadetisena, siis rakendub ka ühekordne tagast…" at bounding box center [121, 249] width 107 height 17
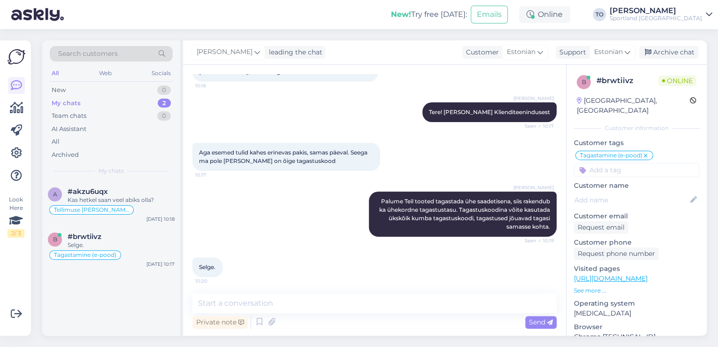
scroll to position [64, 0]
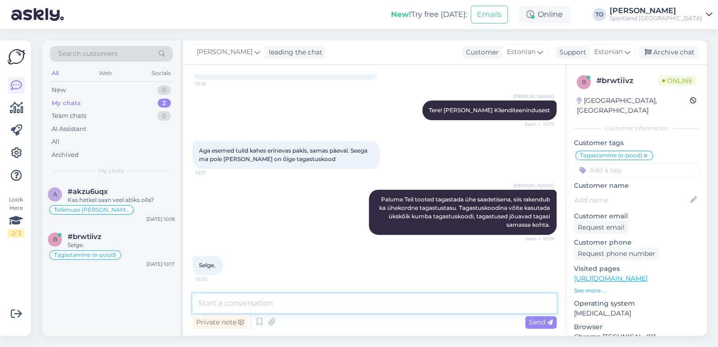
click at [314, 304] on textarea at bounding box center [374, 303] width 364 height 20
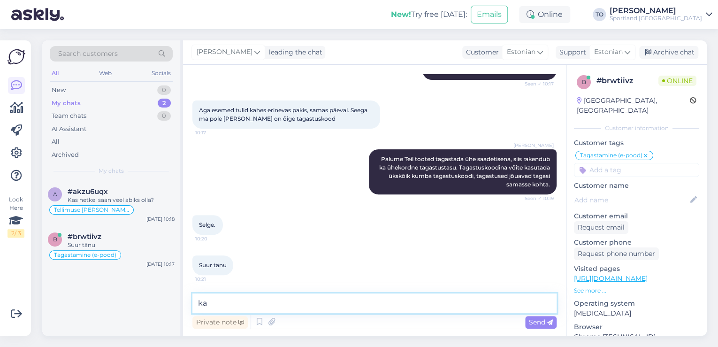
type textarea "k"
type textarea "Palun. Kas hetkel saan veel abiks olla?"
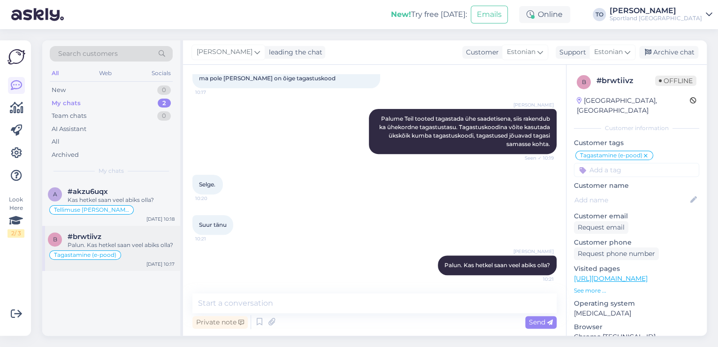
click at [142, 229] on div "b #brwtiivz Palun. Kas hetkel saan veel abiks olla? Tagastamine (e-pood) [DATE]…" at bounding box center [111, 248] width 138 height 45
click at [682, 54] on div "Archive chat" at bounding box center [668, 52] width 59 height 13
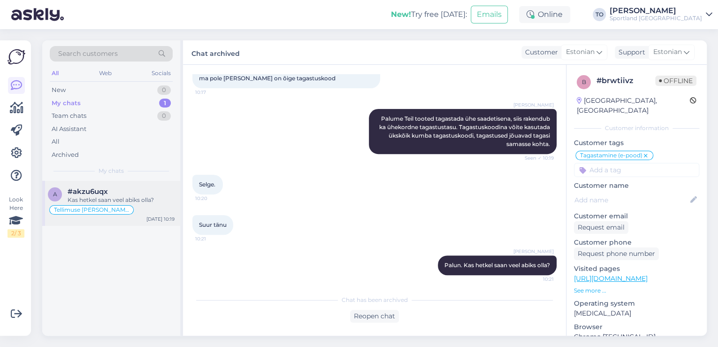
click at [141, 200] on div "Kas hetkel saan veel abiks olla?" at bounding box center [121, 200] width 107 height 8
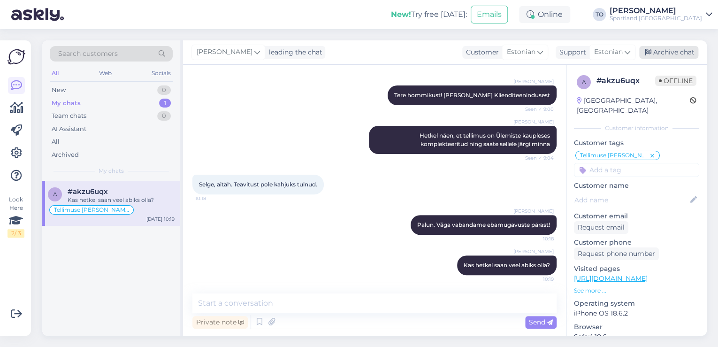
click at [682, 56] on div "Archive chat" at bounding box center [668, 52] width 59 height 13
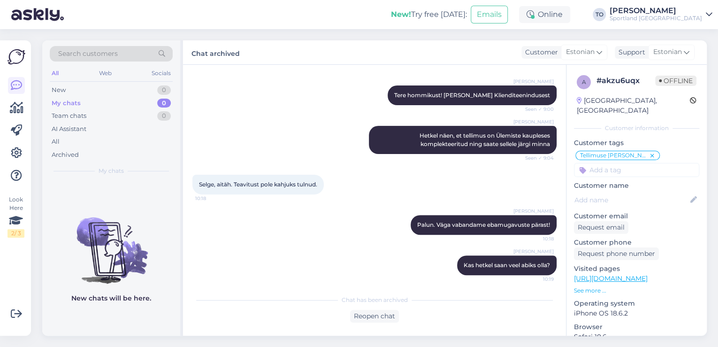
click at [696, 18] on div "Sportland [GEOGRAPHIC_DATA]" at bounding box center [656, 19] width 92 height 8
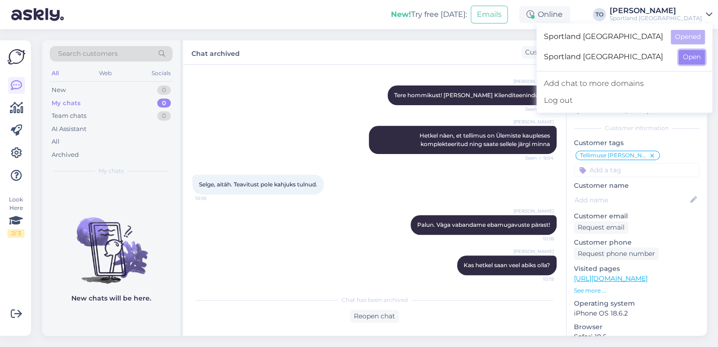
click at [683, 60] on button "Open" at bounding box center [692, 57] width 26 height 15
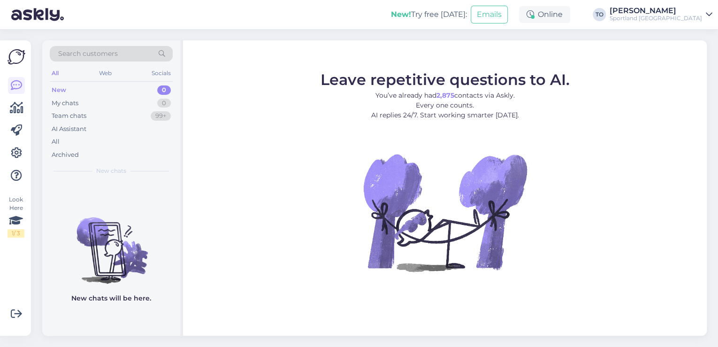
click at [696, 19] on div "Sportland [GEOGRAPHIC_DATA]" at bounding box center [656, 19] width 92 height 8
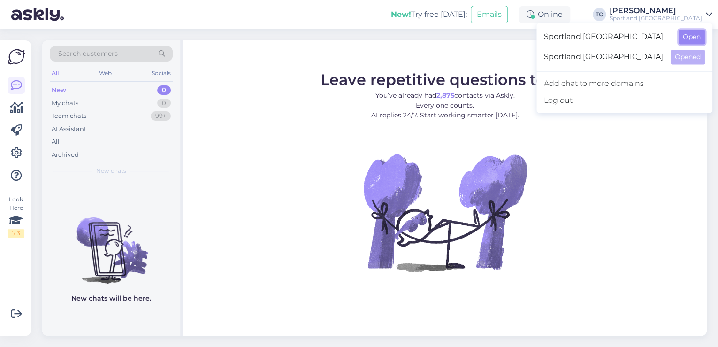
click at [696, 35] on button "Open" at bounding box center [692, 37] width 26 height 15
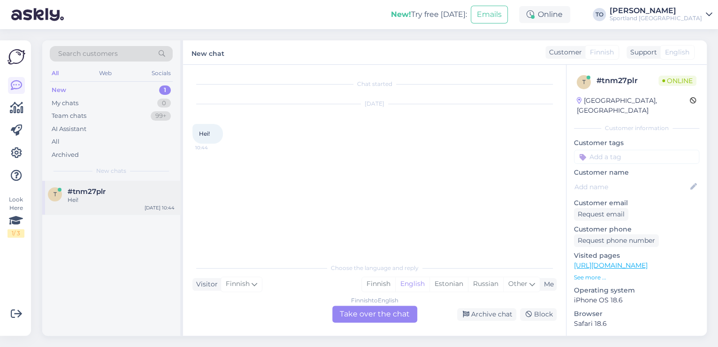
drag, startPoint x: 134, startPoint y: 208, endPoint x: 144, endPoint y: 207, distance: 10.3
click at [134, 208] on div "t #tnm27plr Hei! [DATE] 10:44" at bounding box center [111, 198] width 138 height 34
click at [451, 287] on div "Estonian" at bounding box center [449, 284] width 38 height 14
click at [372, 312] on div "Finnish to Estonian Take over the chat" at bounding box center [374, 314] width 85 height 17
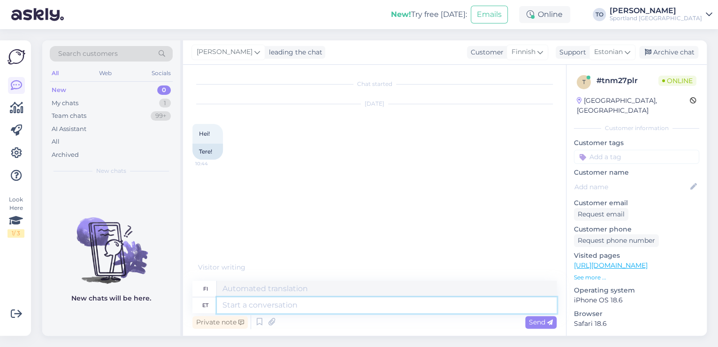
click at [352, 312] on textarea at bounding box center [387, 305] width 340 height 16
type textarea "Tere"
type textarea "Hei"
type textarea "Tere!"
type textarea "Hei!"
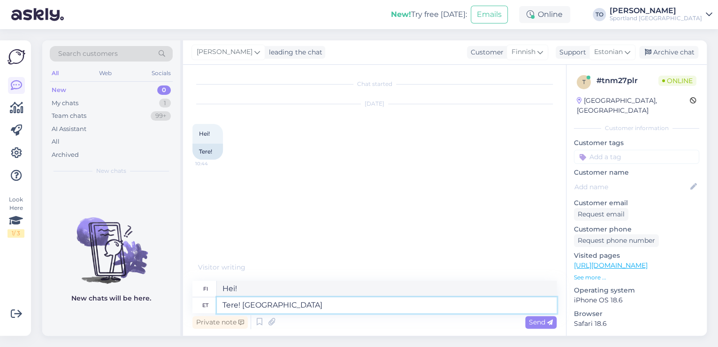
type textarea "Tere! [GEOGRAPHIC_DATA]"
type textarea "Hei! [GEOGRAPHIC_DATA]"
type textarea "Tere! [PERSON_NAME]"
type textarea "Hei! [PERSON_NAME]"
type textarea "Tere! [PERSON_NAME] Klienditeenindusest"
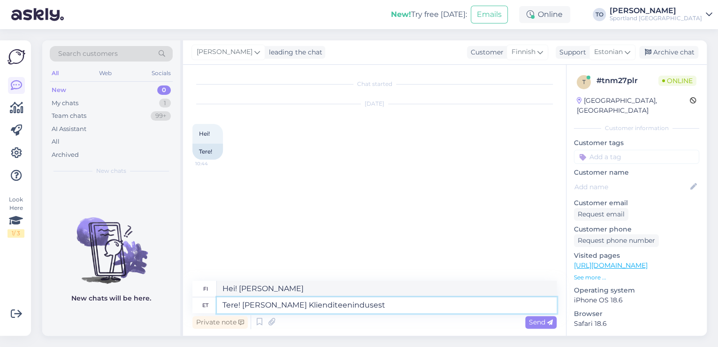
type textarea "Hei! [PERSON_NAME] asiakaspalvelusta"
type textarea "Tere! [PERSON_NAME] Klienditeenindusest"
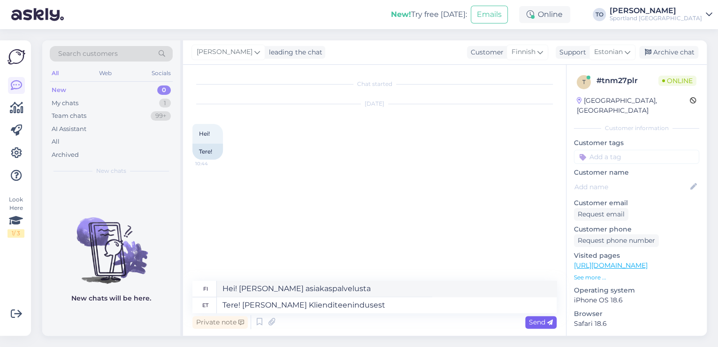
click at [532, 320] on span "Send" at bounding box center [541, 322] width 24 height 8
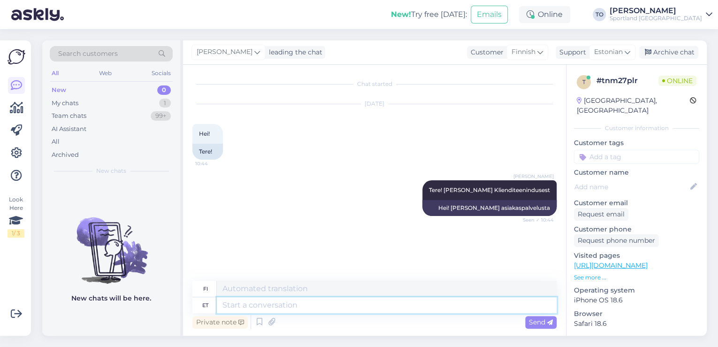
click at [430, 309] on textarea at bounding box center [387, 305] width 340 height 16
type textarea "Kuidas"
type textarea "Miten"
type textarea "Kuidas saan a"
type textarea "Miten voin"
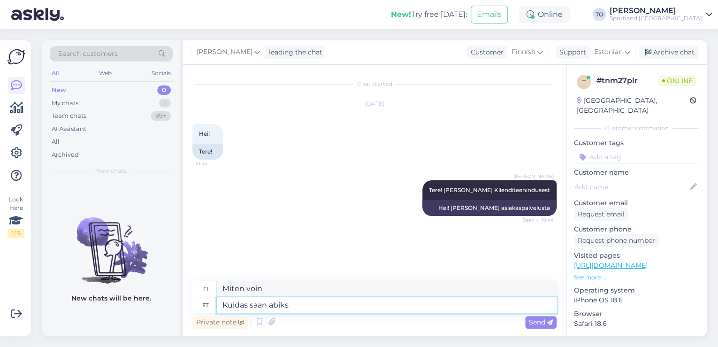
type textarea "Kuidas saan abiks"
type textarea "Kuinka voin auttaa?"
type textarea "Kuidas saan abiks olla?"
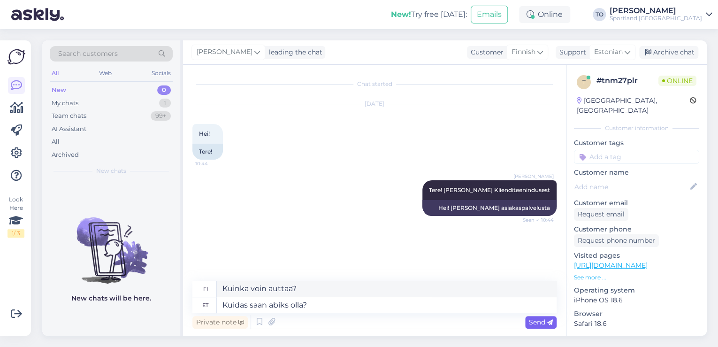
click at [550, 321] on icon at bounding box center [550, 323] width 6 height 6
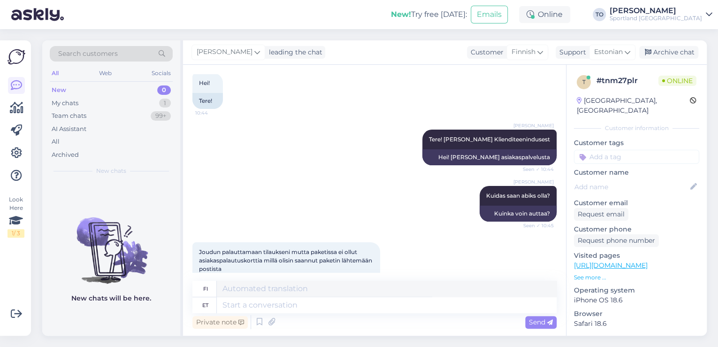
scroll to position [100, 0]
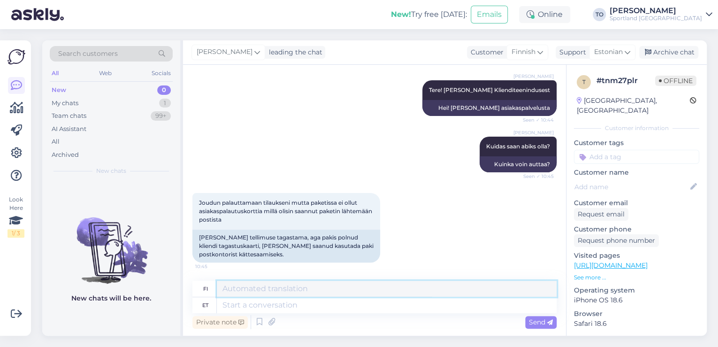
click at [376, 296] on textarea at bounding box center [387, 289] width 340 height 16
click at [375, 303] on textarea at bounding box center [387, 305] width 340 height 16
type textarea "Kas"
type textarea "On"
type textarea "Kas Te s"
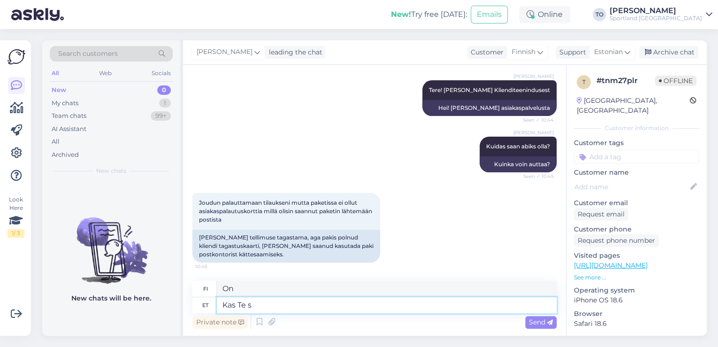
type textarea "Oletko sinä"
type textarea "Kas Te saaksite"
type textarea "Voisitko"
type textarea "Kas Te saaksite palun"
type textarea "Voisitko ystävällisesti"
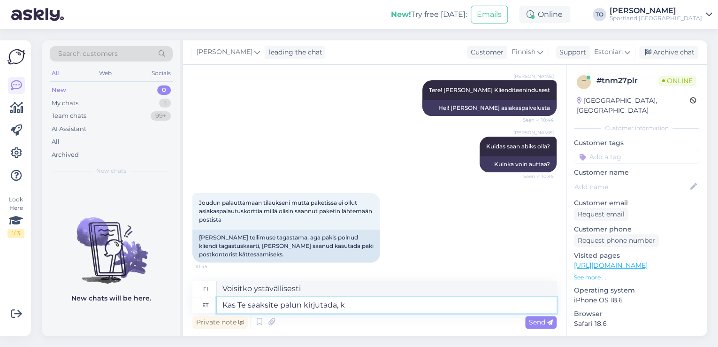
type textarea "Kas Te saaksite palun kirjutada, ku"
type textarea "Voisitko ystävällisesti kirjoittaa,"
type textarea "Kas Te saaksite palun kirjutada, kuidas"
type textarea "[PERSON_NAME] ystävällisesti kirjoittaa miten?"
type textarea "Kas Te saaksite palun kirjutada, kuidas on T"
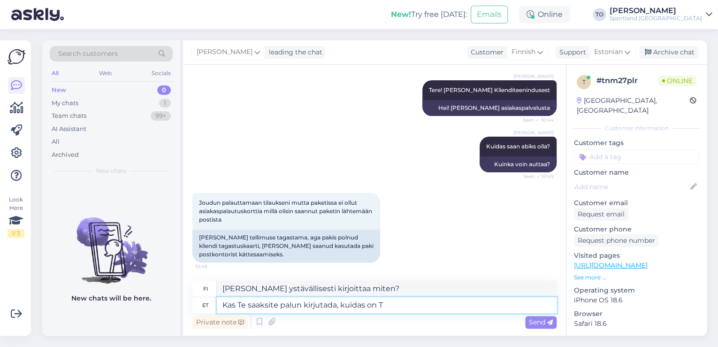
type textarea "[PERSON_NAME] ystävällisesti kirjoittaa, miten asia on?"
type textarea "Kas Te saaksite palun kirjutada, kuidas on Teie"
type textarea "[PERSON_NAME] kirjoittaa, miten sinulle kuuluu?"
type textarea "Kas Te saaksite palun kirjutada, kuidas on Teie tellimuse"
type textarea "[PERSON_NAME] kirjoittaa, miten tilauksesi etenee?"
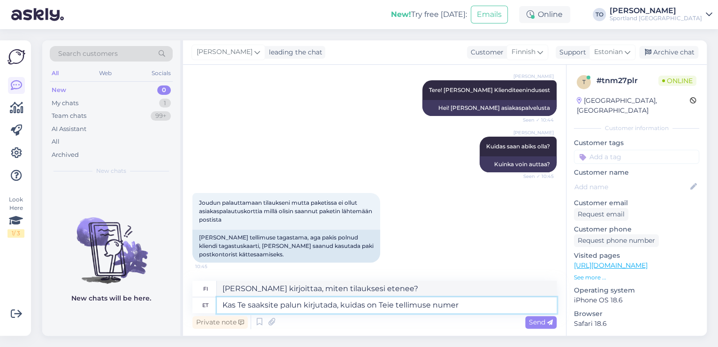
type textarea "Kas Te saaksite palun kirjutada, kuidas on Teie tellimuse numer+"
type textarea "[PERSON_NAME] kirjoittaa mikä tilausnumerosi on?"
type textarea "Kas Te saaksite palun kirjutada, kuidas on Teie tellimuse numer?"
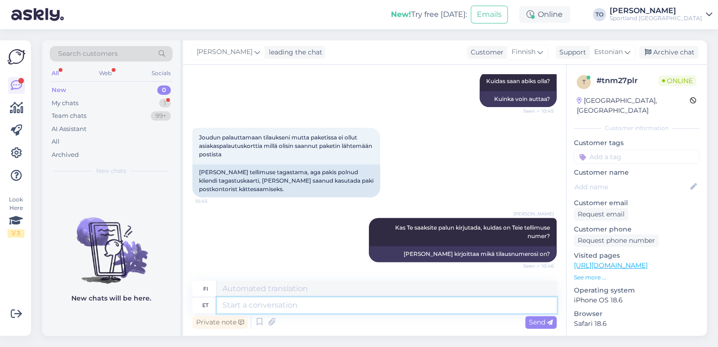
scroll to position [222, 0]
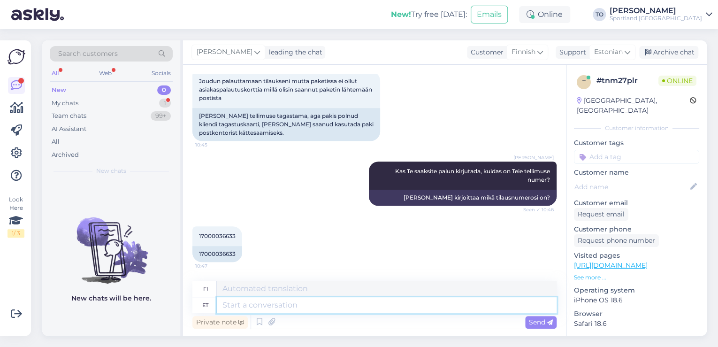
click at [251, 308] on textarea at bounding box center [387, 305] width 340 height 16
type textarea "Tänan"
type textarea "Kiitos"
type textarea "Tänan,"
type textarea "Kiitos,"
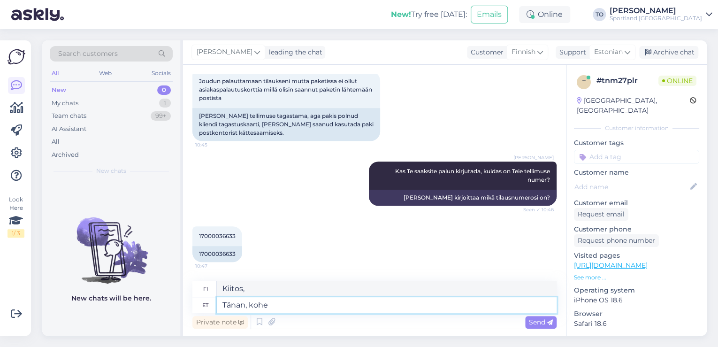
type textarea "Tänan, kohe"
type textarea "Kiitos, heti heti"
type textarea "Tänan, kohe uurin"
type textarea "Kiitos, otan asian heti [PERSON_NAME]."
type textarea "Tänan, kohe uurin"
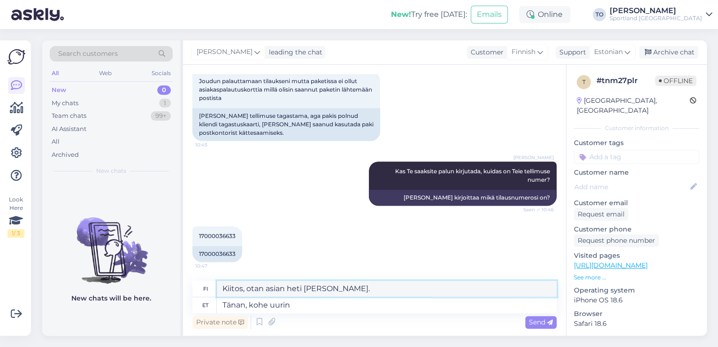
click at [353, 289] on textarea "Kiitos, otan asian heti [PERSON_NAME]." at bounding box center [387, 289] width 340 height 16
type textarea "Kiitos, tarkistan heti"
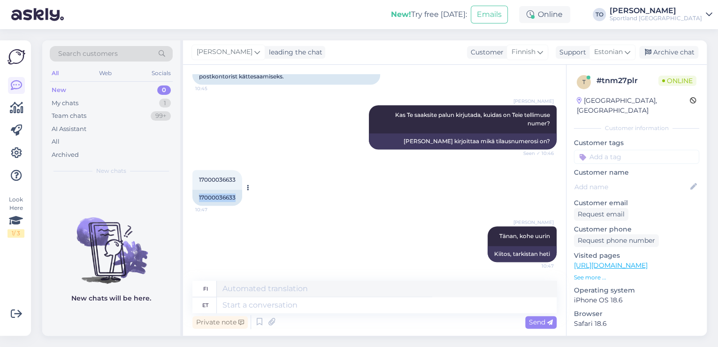
drag, startPoint x: 199, startPoint y: 197, endPoint x: 237, endPoint y: 197, distance: 38.0
click at [237, 197] on div "17000036633" at bounding box center [217, 198] width 50 height 16
copy div "17000036633"
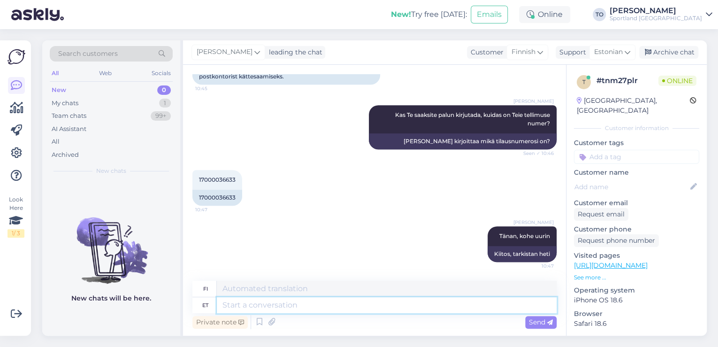
click at [308, 308] on textarea at bounding box center [387, 305] width 340 height 16
type textarea "D"
type textarea "Saadan T"
type textarea "Lähetän"
type textarea "Saadan Teile"
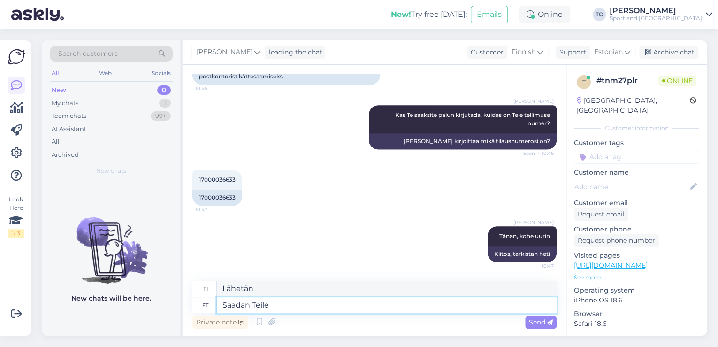
type textarea "Lähetän sinulle"
type textarea "Saadan Teile tagastussildi uu"
type textarea "Lähetän sinulle palautustarran."
type textarea "Saadan Teile tagastussildi uuesti."
type textarea "Lähetän sinulle palautustarran uudelleen."
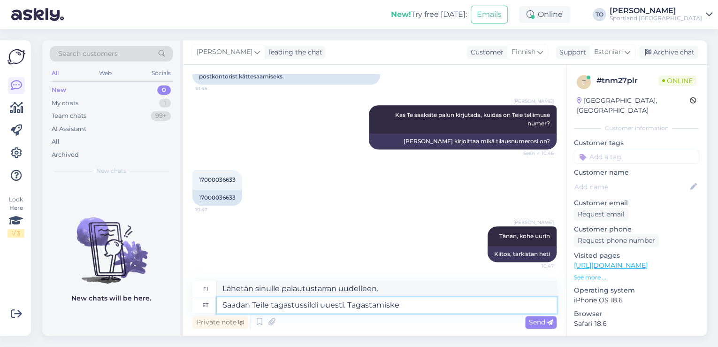
type textarea "Saadan Teile tagastussildi uuesti. Tagastamiske"
type textarea "Lähetän sinulle palautustarran uudelleen. [GEOGRAPHIC_DATA]"
type textarea "Saadan Teile tagastussildi uuesti. Tagastamiseks"
type textarea "Lähetän sinulle palautustarran uudelleen."
type textarea "Saadan Teile tagastussildi uuesti. Tagastamiseks k"
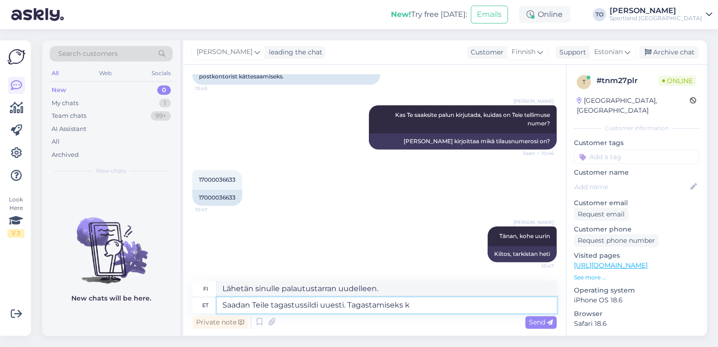
type textarea "Lähetän sinulle palautustarran uudelleen. Palautusta varten"
type textarea "Saadan Teile tagastussildi uuesti. Tagastamiseks kasutada"
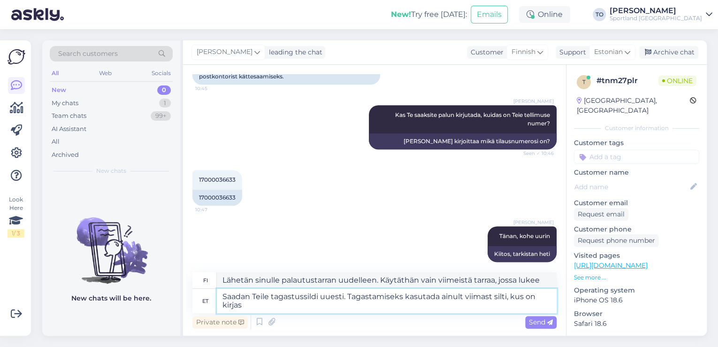
click at [338, 306] on textarea "Saadan Teile tagastussildi uuesti. Tagastamiseks kasutada ainult viimast silti,…" at bounding box center [387, 301] width 340 height 24
paste textarea "Parcel Return Connect"
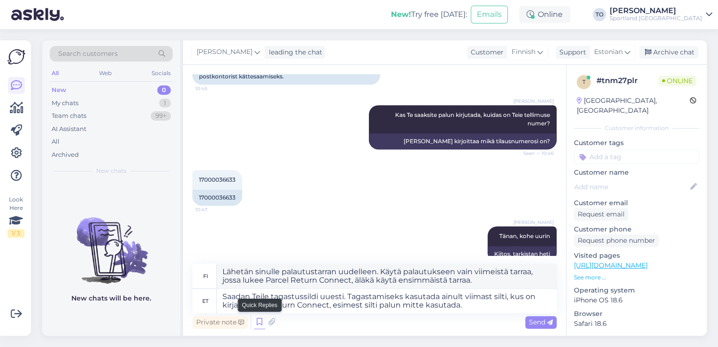
click at [259, 325] on icon at bounding box center [259, 322] width 11 height 14
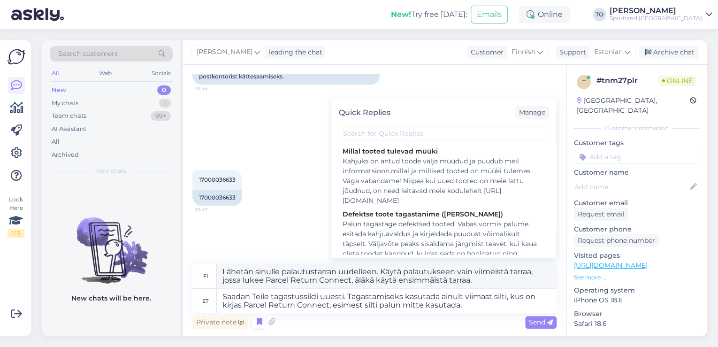
click at [440, 117] on div "Quick Replies Manage" at bounding box center [443, 113] width 225 height 28
click at [255, 321] on icon at bounding box center [259, 322] width 11 height 14
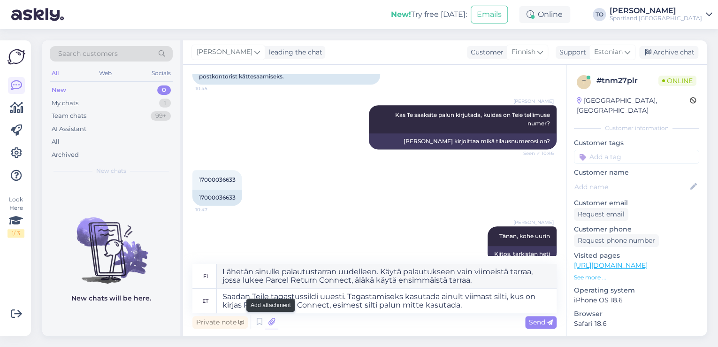
click at [271, 323] on icon at bounding box center [271, 322] width 13 height 14
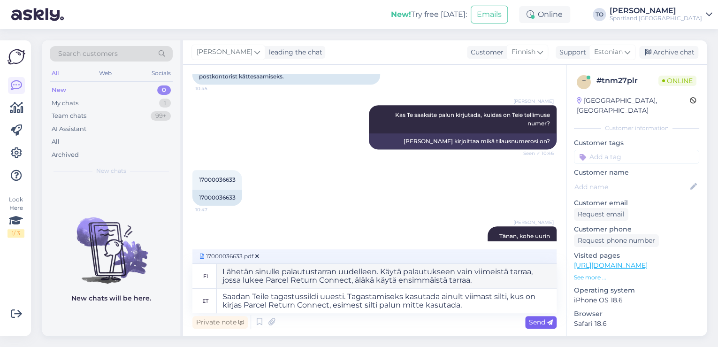
click at [530, 325] on span "Send" at bounding box center [541, 322] width 24 height 8
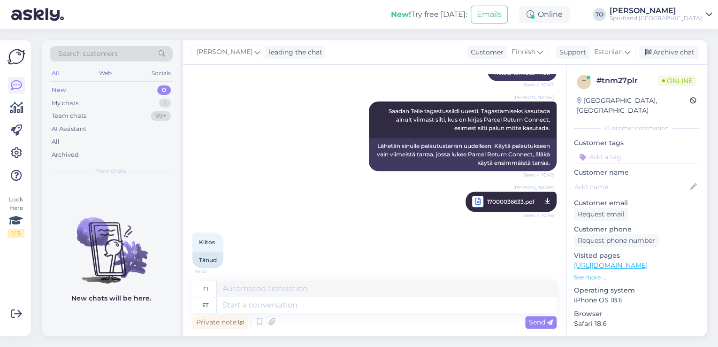
scroll to position [465, 0]
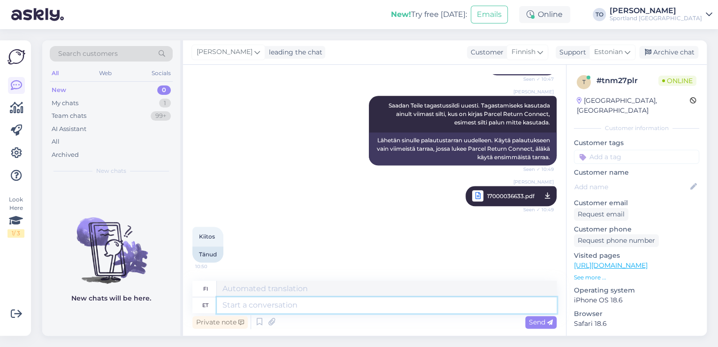
click at [293, 299] on textarea at bounding box center [387, 305] width 340 height 16
drag, startPoint x: 287, startPoint y: 306, endPoint x: 264, endPoint y: 305, distance: 23.0
click at [264, 305] on textarea "Palun. Kas hetkel saan veel abiks olla?" at bounding box center [387, 305] width 340 height 16
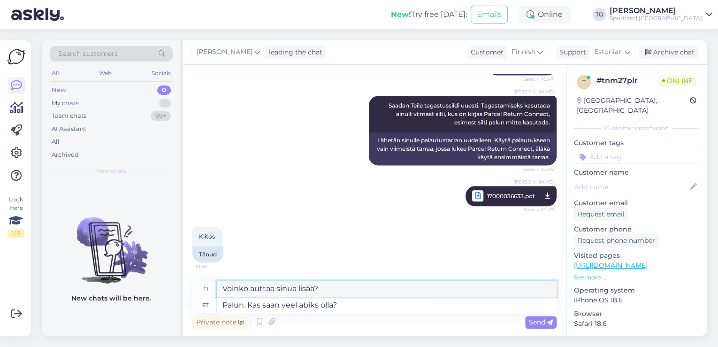
click at [222, 287] on textarea "Voinko auttaa sinua lisää?" at bounding box center [387, 289] width 340 height 16
click at [532, 324] on span "Send" at bounding box center [541, 322] width 24 height 8
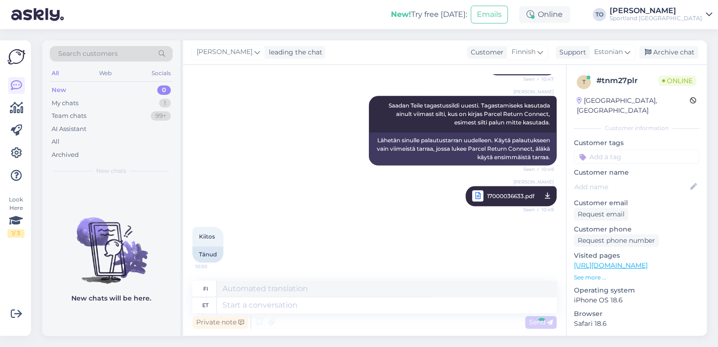
scroll to position [521, 0]
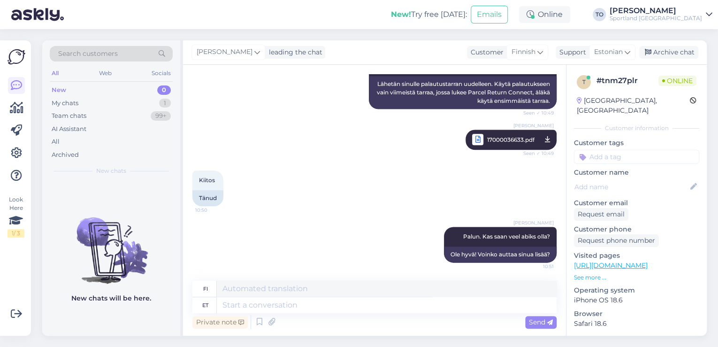
click at [644, 150] on input at bounding box center [636, 157] width 125 height 14
click at [657, 190] on span "E-[PERSON_NAME] tagastus" at bounding box center [637, 193] width 75 height 6
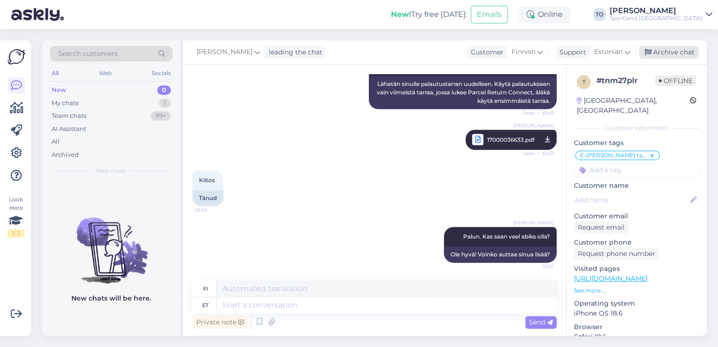
click at [670, 53] on div "Archive chat" at bounding box center [668, 52] width 59 height 13
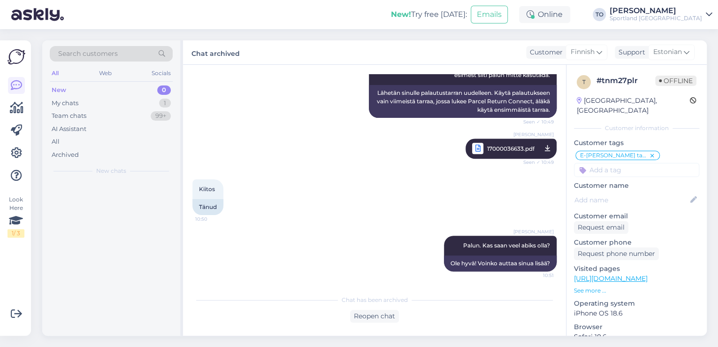
scroll to position [512, 0]
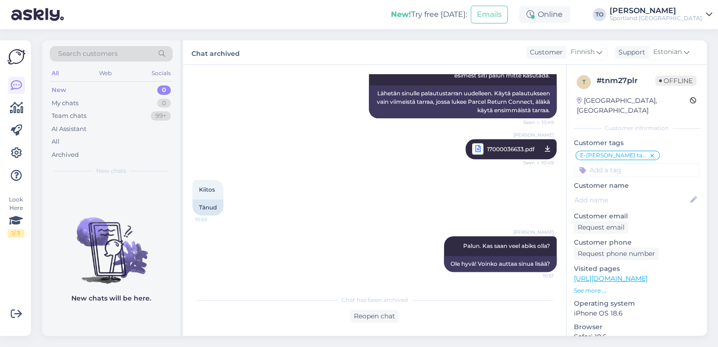
click at [697, 19] on div "Sportland [GEOGRAPHIC_DATA]" at bounding box center [656, 19] width 92 height 8
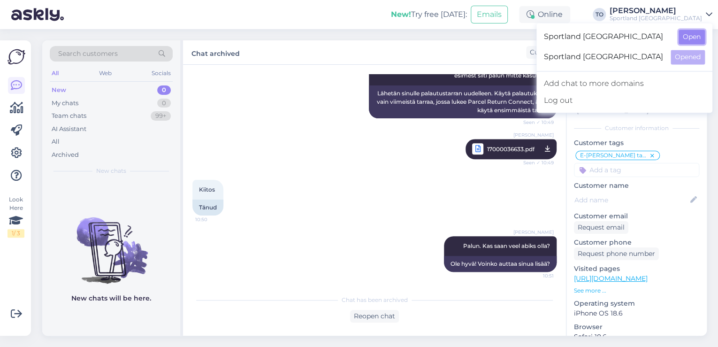
click at [698, 36] on button "Open" at bounding box center [692, 37] width 26 height 15
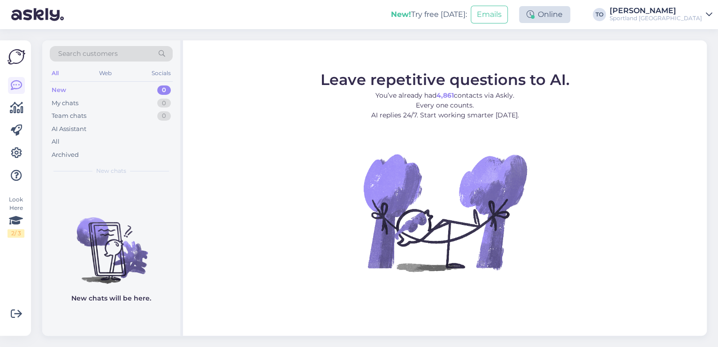
click at [570, 11] on div "Online" at bounding box center [544, 14] width 51 height 17
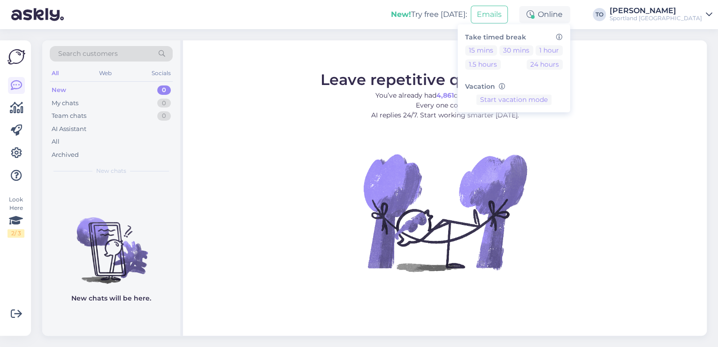
click at [385, 11] on div "New! Try free [DATE]: Emails Online Take timed break 15 mins 30 mins 1 hour 1.5…" at bounding box center [359, 14] width 718 height 29
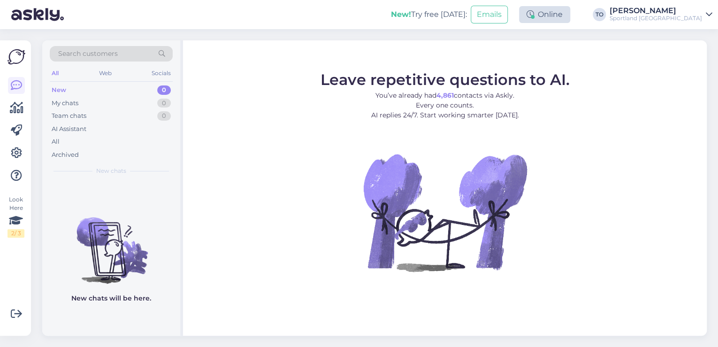
click at [570, 18] on div "Online" at bounding box center [544, 14] width 51 height 17
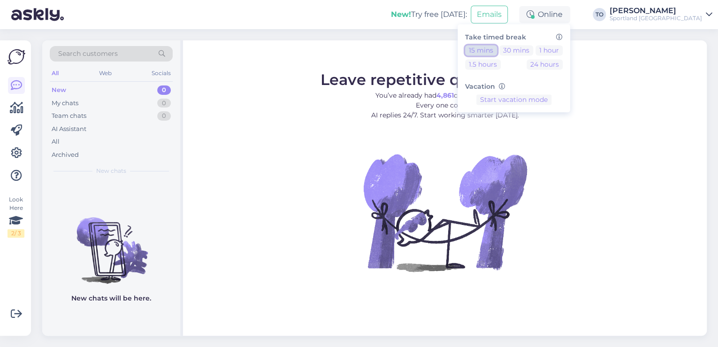
click at [497, 46] on button "15 mins" at bounding box center [481, 50] width 32 height 10
click at [695, 16] on div "Sportland [GEOGRAPHIC_DATA]" at bounding box center [656, 19] width 92 height 8
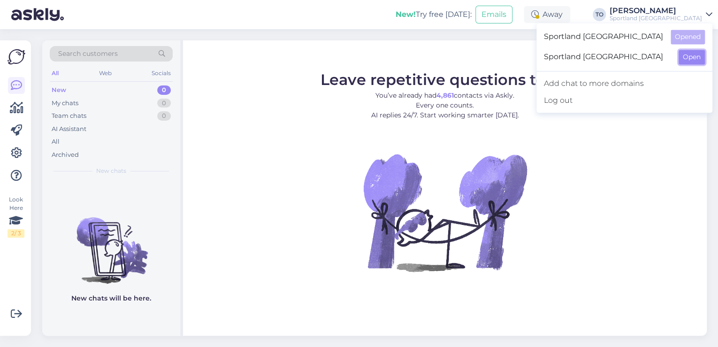
click at [690, 60] on button "Open" at bounding box center [692, 57] width 26 height 15
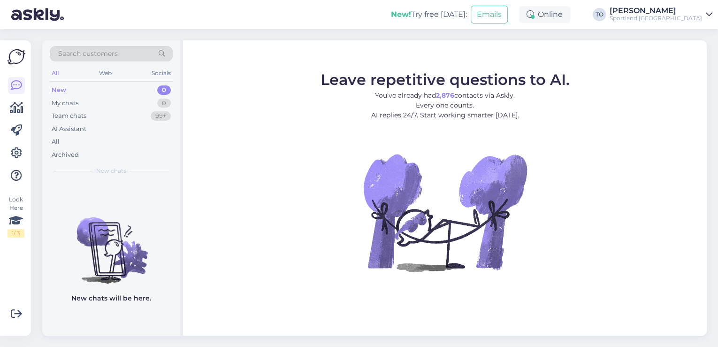
click at [570, 14] on div "Online" at bounding box center [544, 14] width 51 height 17
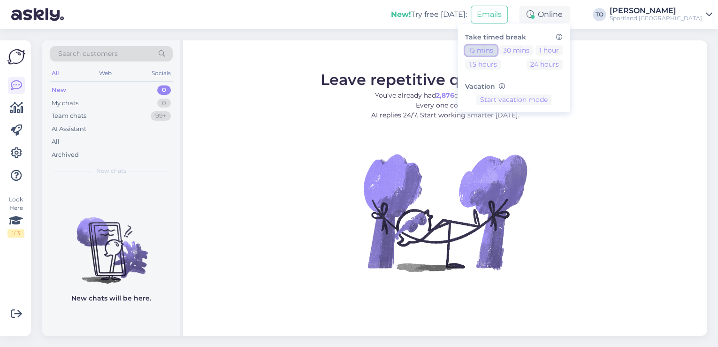
click at [497, 49] on button "15 mins" at bounding box center [481, 50] width 32 height 10
click at [534, 130] on button "End break" at bounding box center [514, 129] width 40 height 10
click at [692, 16] on div "Sportland [GEOGRAPHIC_DATA]" at bounding box center [656, 19] width 92 height 8
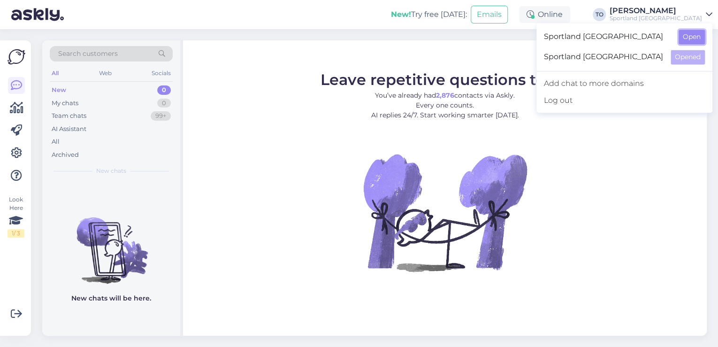
click at [689, 38] on button "Open" at bounding box center [692, 37] width 26 height 15
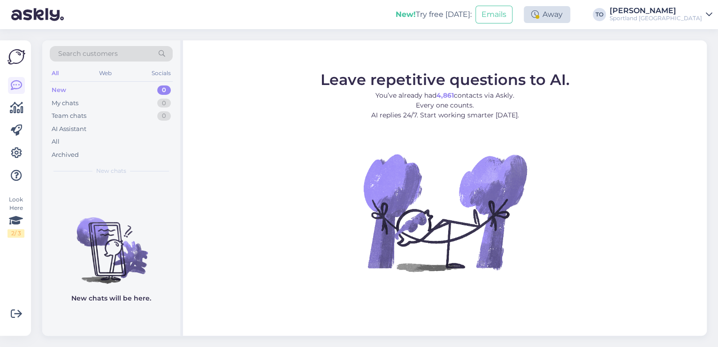
click at [570, 13] on div "Away" at bounding box center [547, 14] width 46 height 17
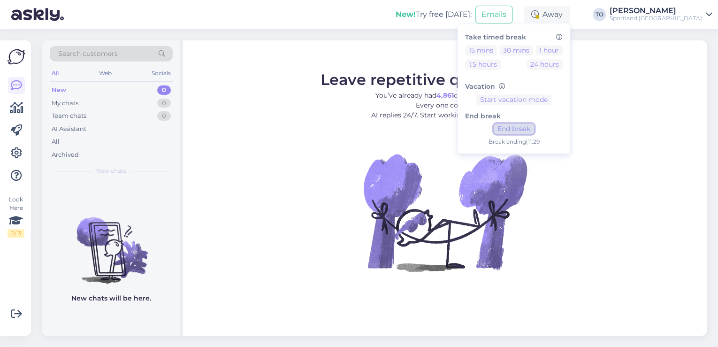
click at [534, 128] on button "End break" at bounding box center [514, 129] width 40 height 10
click at [329, 24] on div "New! Try free [DATE]: Emails Online Take timed break 15 mins 30 mins 1 hour 1.5…" at bounding box center [359, 14] width 718 height 29
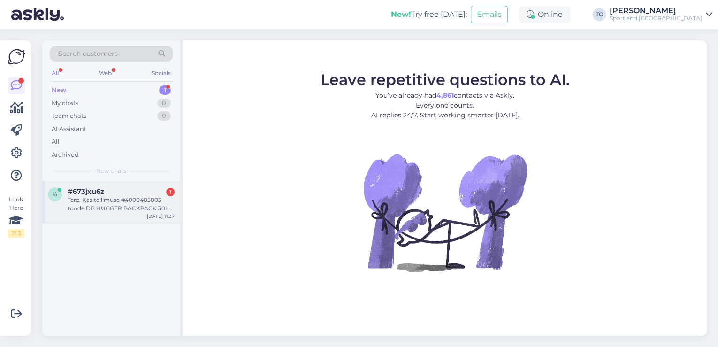
click at [128, 207] on div "Tere, Kas tellimuse #4000485803 toode DB HUGGER BACKPACK 30L Laokood: 718979030…" at bounding box center [121, 204] width 107 height 17
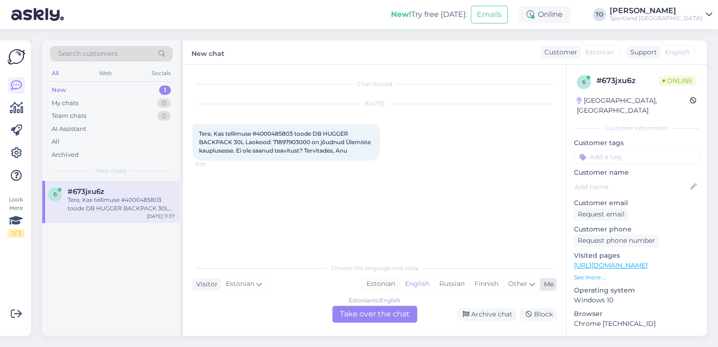
click at [392, 289] on div "Estonian" at bounding box center [381, 284] width 38 height 14
click at [383, 310] on div "Estonian to Estonian Take over the chat" at bounding box center [374, 314] width 85 height 17
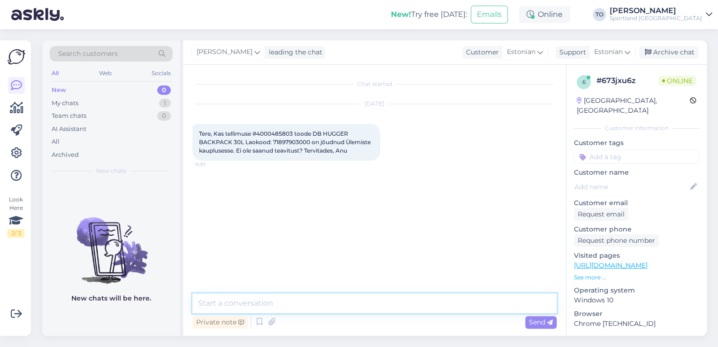
click at [369, 312] on textarea at bounding box center [374, 303] width 364 height 20
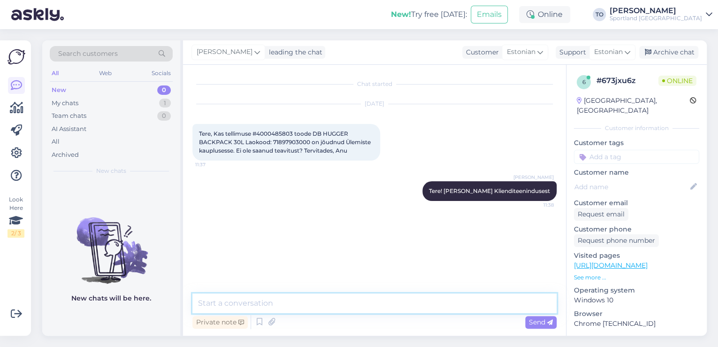
click at [364, 310] on textarea at bounding box center [374, 303] width 364 height 20
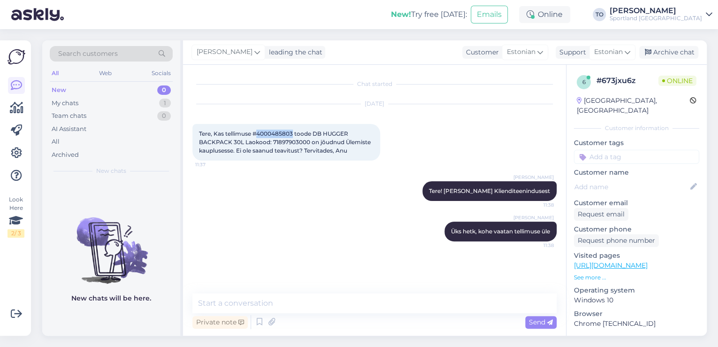
drag, startPoint x: 259, startPoint y: 134, endPoint x: 293, endPoint y: 132, distance: 33.8
click at [293, 132] on span "Tere, Kas tellimuse #4000485803 toode DB HUGGER BACKPACK 30L Laokood: 718979030…" at bounding box center [285, 142] width 173 height 24
copy span "4000485803"
click at [234, 302] on textarea at bounding box center [374, 303] width 364 height 20
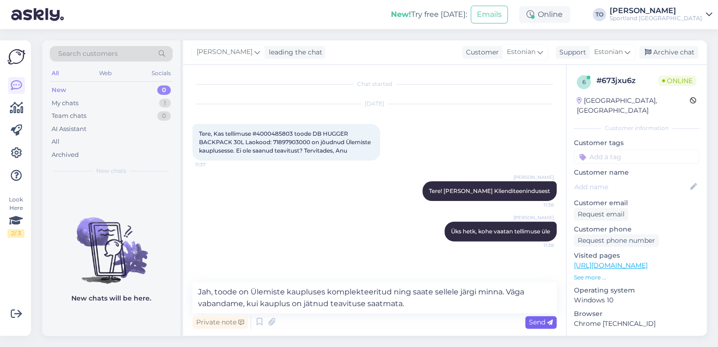
click at [549, 318] on span "Send" at bounding box center [541, 322] width 24 height 8
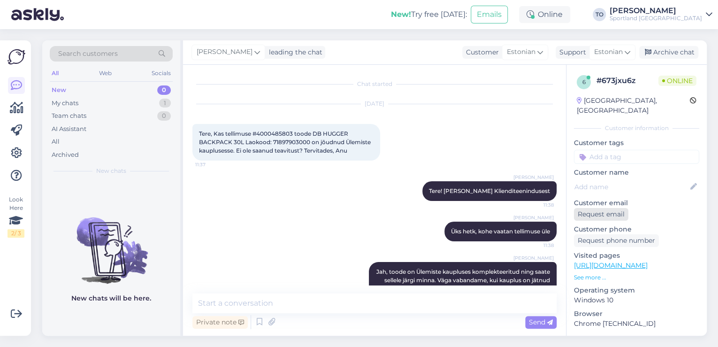
scroll to position [23, 0]
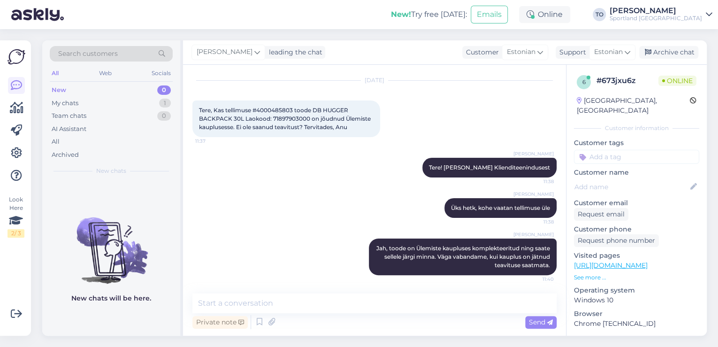
click at [636, 150] on input at bounding box center [636, 157] width 125 height 14
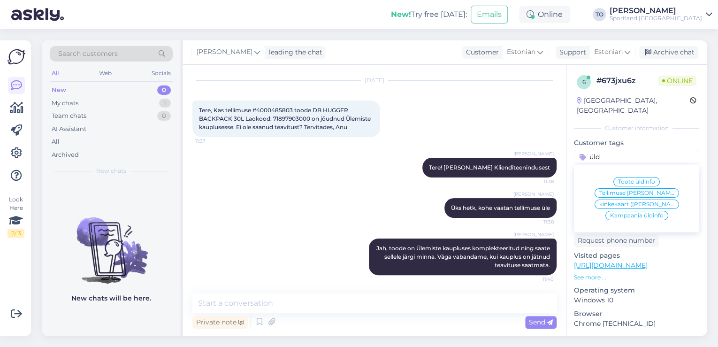
click at [644, 190] on span "Tellimuse [PERSON_NAME] info" at bounding box center [637, 193] width 75 height 6
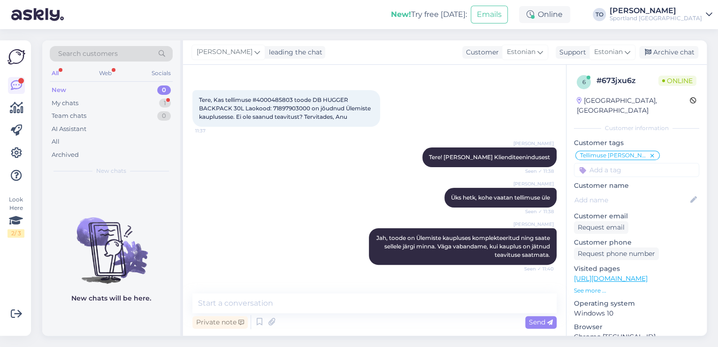
scroll to position [64, 0]
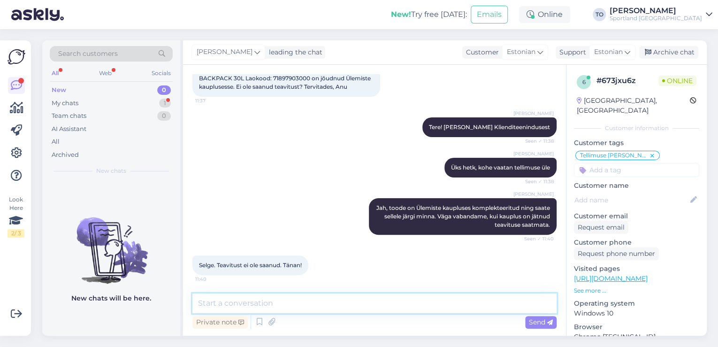
click at [280, 306] on textarea at bounding box center [374, 303] width 364 height 20
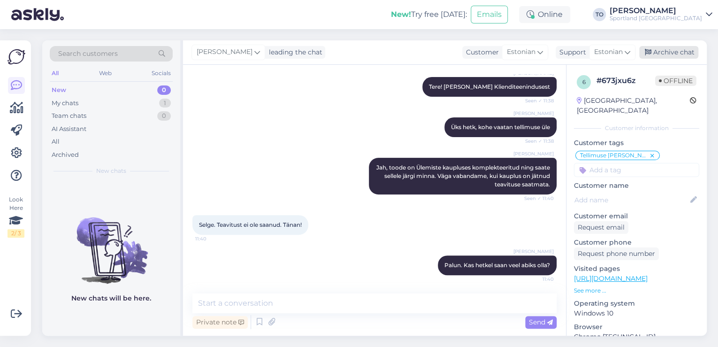
click at [659, 56] on div "Archive chat" at bounding box center [668, 52] width 59 height 13
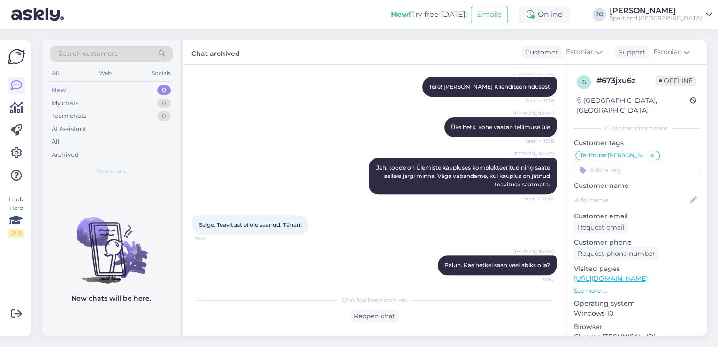
click at [699, 16] on div "Sportland [GEOGRAPHIC_DATA]" at bounding box center [656, 19] width 92 height 8
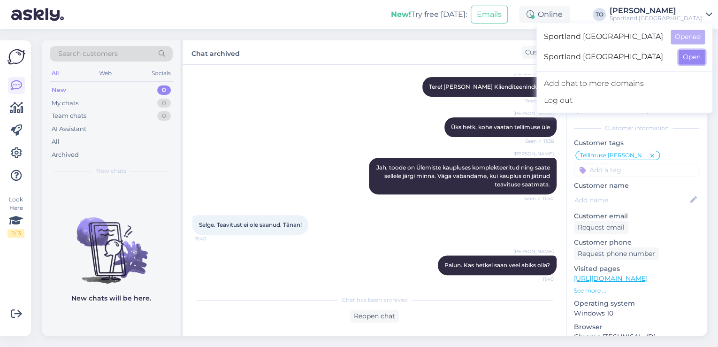
click at [686, 59] on button "Open" at bounding box center [692, 57] width 26 height 15
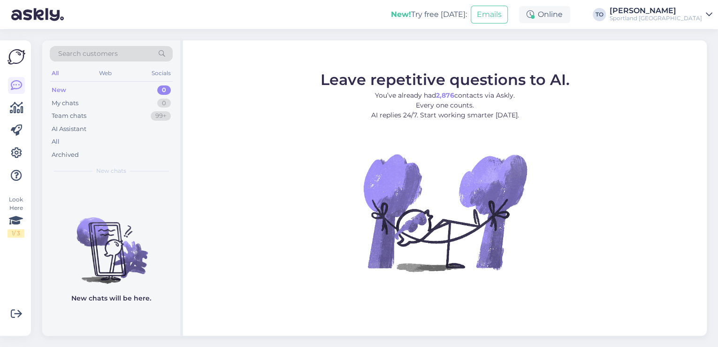
click at [113, 55] on span "Search customers" at bounding box center [88, 54] width 60 height 10
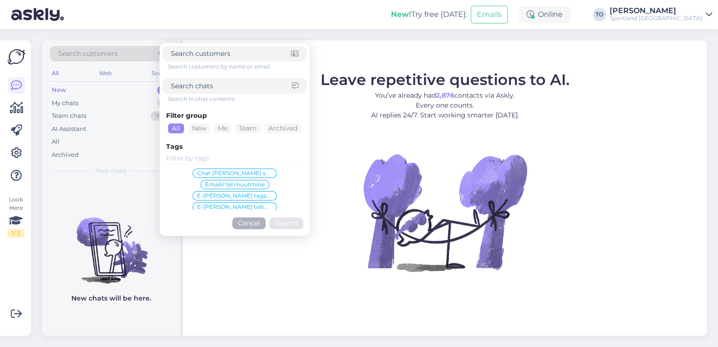
click at [200, 88] on input at bounding box center [231, 86] width 121 height 10
paste input "17000036633"
click at [289, 219] on button "Search" at bounding box center [286, 223] width 34 height 12
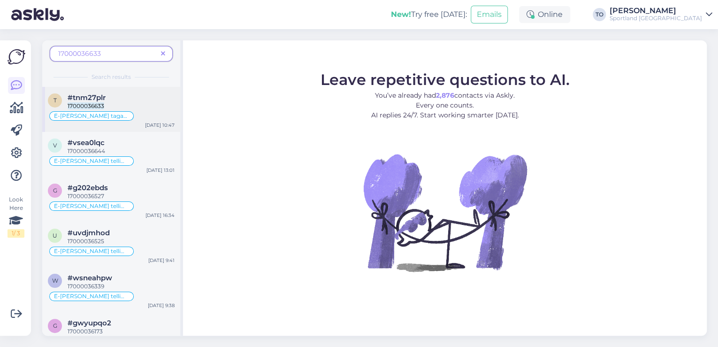
click at [105, 101] on span "#tnm27plr" at bounding box center [87, 97] width 38 height 8
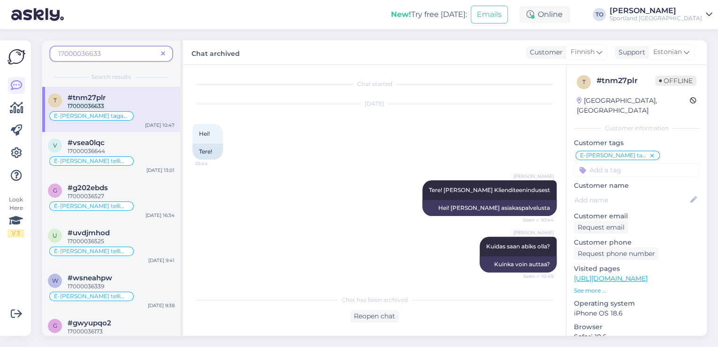
scroll to position [225, 0]
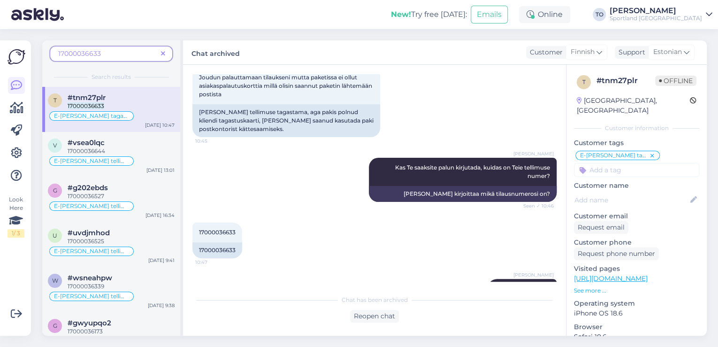
click at [163, 54] on icon at bounding box center [163, 54] width 4 height 7
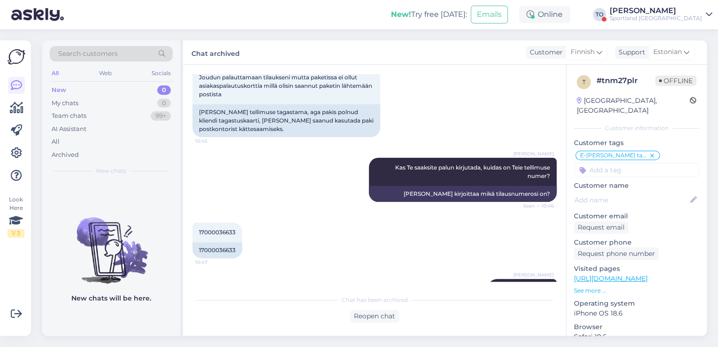
click at [673, 19] on div "Sportland [GEOGRAPHIC_DATA]" at bounding box center [656, 19] width 92 height 8
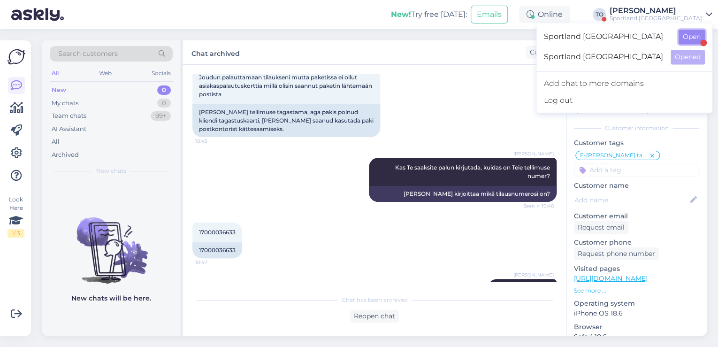
click at [684, 34] on button "Open" at bounding box center [692, 37] width 26 height 15
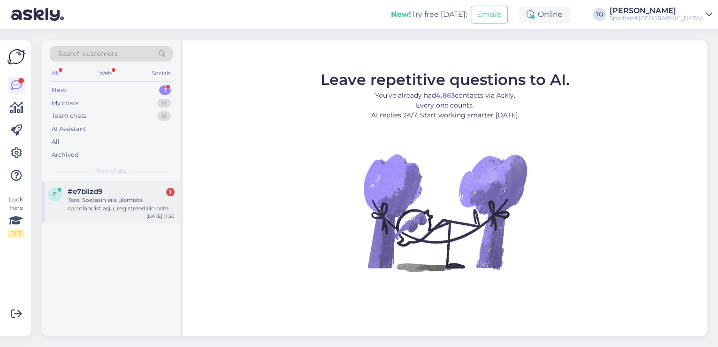
click at [129, 209] on div "Tere. Soetasin eile ülemiste sprotlandist asju, registreedisin ostes ka kliendi…" at bounding box center [121, 204] width 107 height 17
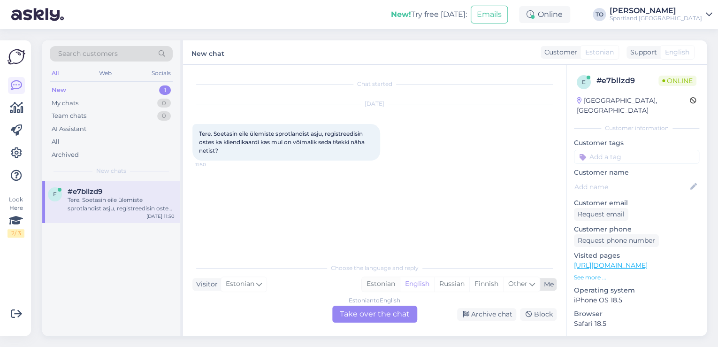
click at [387, 284] on div "Estonian" at bounding box center [381, 284] width 38 height 14
click at [379, 312] on div "Estonian to Estonian Take over the chat" at bounding box center [374, 314] width 85 height 17
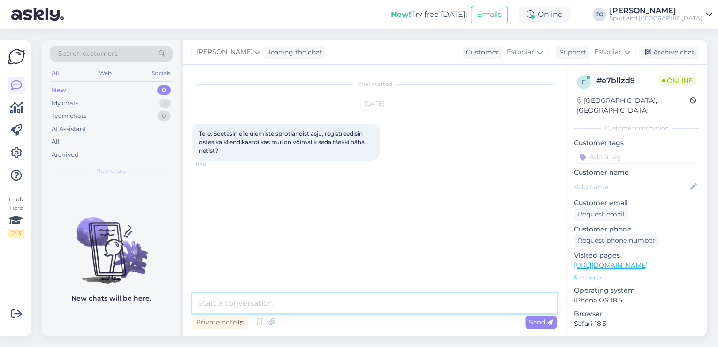
click at [343, 312] on textarea at bounding box center [374, 303] width 364 height 20
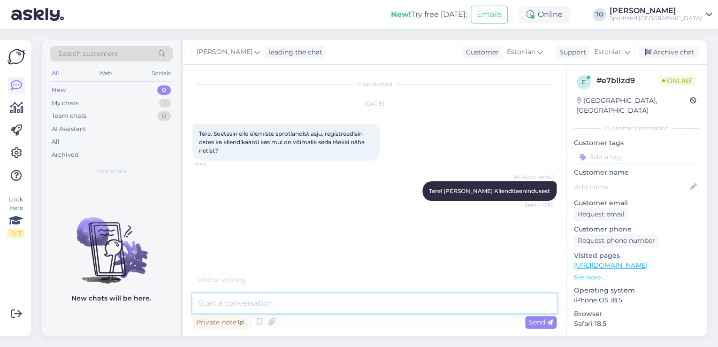
click at [346, 303] on textarea at bounding box center [374, 303] width 364 height 20
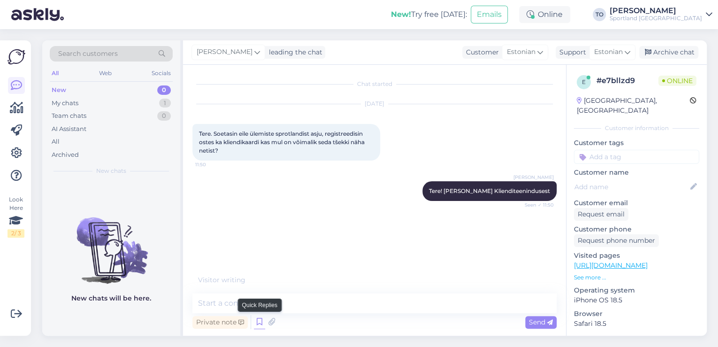
click at [259, 318] on icon at bounding box center [259, 322] width 11 height 14
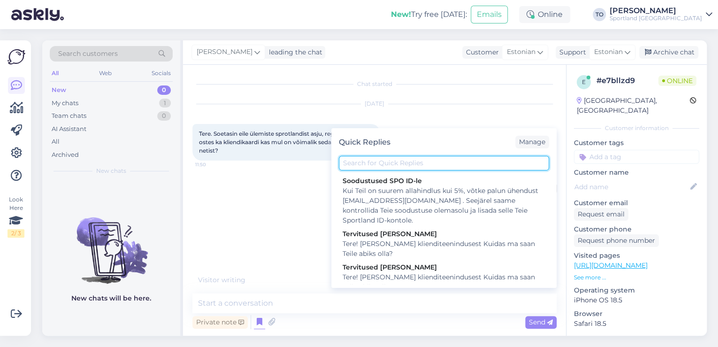
click at [362, 163] on input "text" at bounding box center [444, 163] width 210 height 15
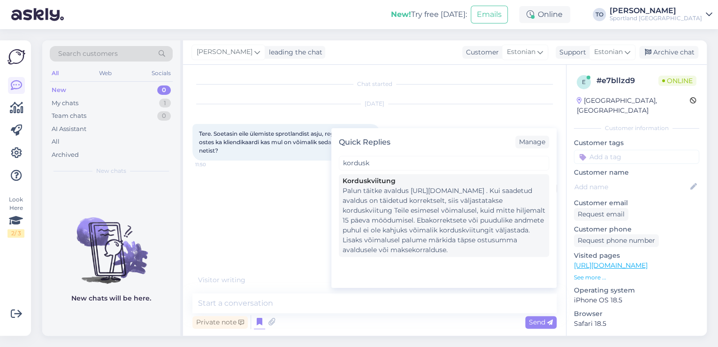
click at [379, 212] on div "Palun täitke avaldus [URL][DOMAIN_NAME] . Kui saadetud avaldus on täidetud korr…" at bounding box center [444, 220] width 203 height 69
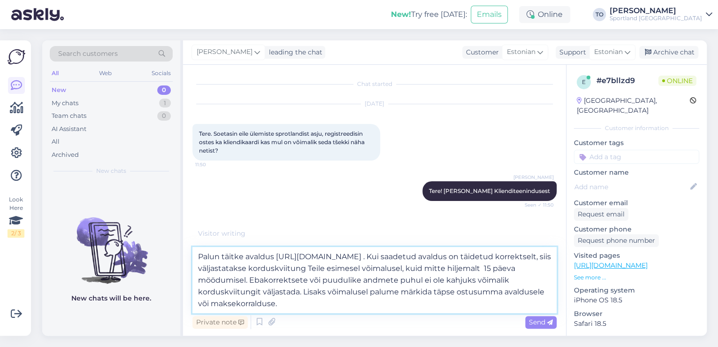
click at [197, 256] on textarea "Palun täitke avaldus [URL][DOMAIN_NAME] . Kui saadetud avaldus on täidetud korr…" at bounding box center [374, 280] width 364 height 66
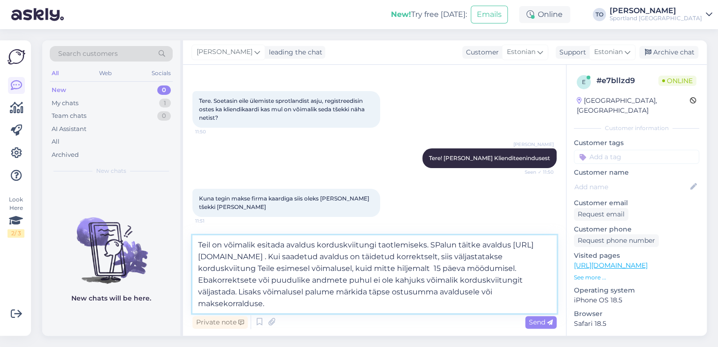
scroll to position [0, 0]
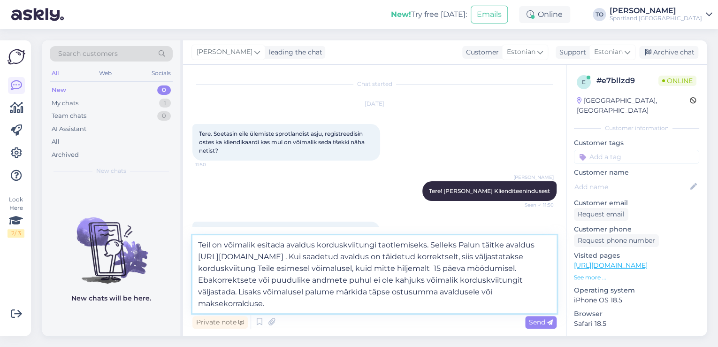
click at [460, 243] on textarea "Teil on võimalik esitada avaldus korduskviitungi taotlemiseks. Selleks Palun tä…" at bounding box center [374, 274] width 364 height 78
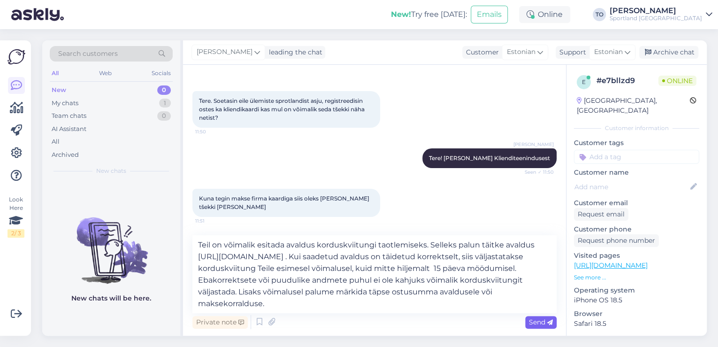
click at [531, 321] on span "Send" at bounding box center [541, 322] width 24 height 8
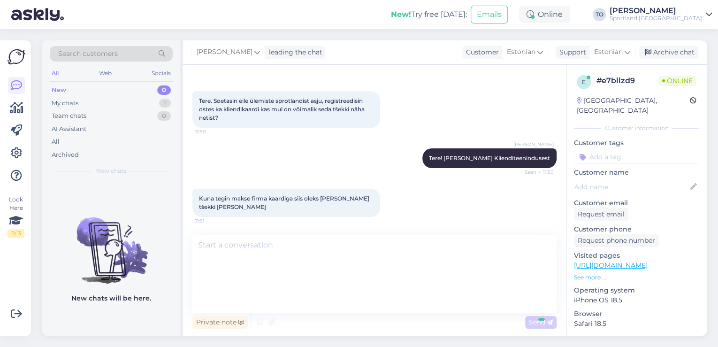
scroll to position [83, 0]
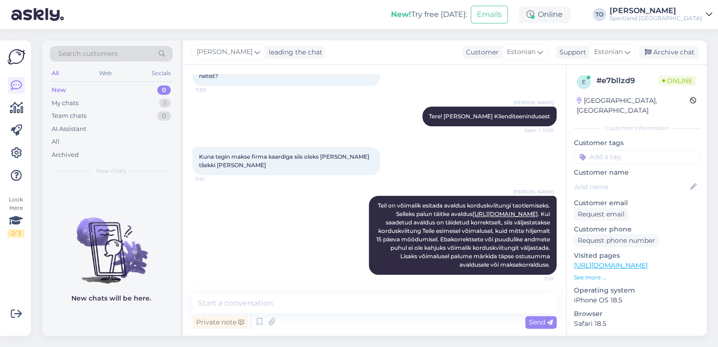
click at [630, 138] on p "Customer tags" at bounding box center [636, 143] width 125 height 10
click at [630, 150] on input at bounding box center [636, 157] width 125 height 14
click at [631, 179] on span "Korduskviitungid" at bounding box center [637, 182] width 49 height 6
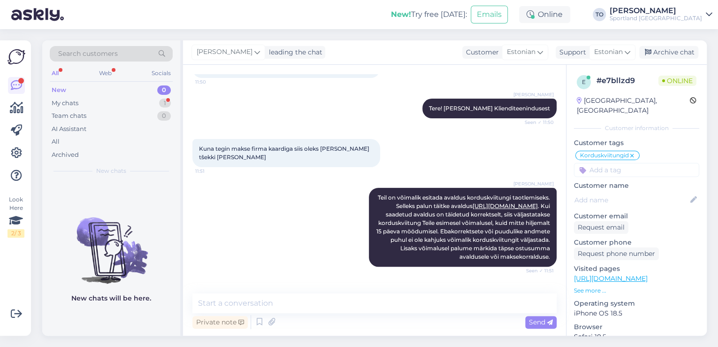
scroll to position [123, 0]
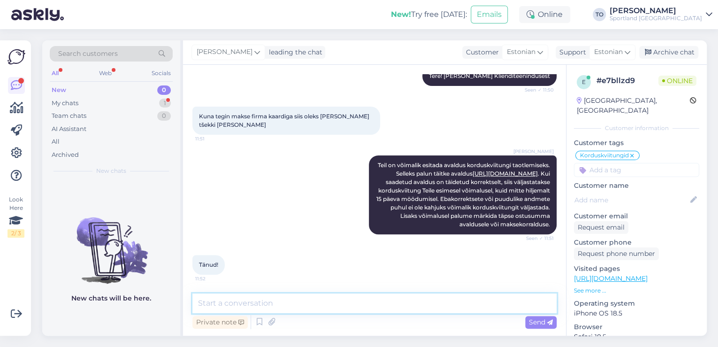
click at [281, 299] on textarea at bounding box center [374, 303] width 364 height 20
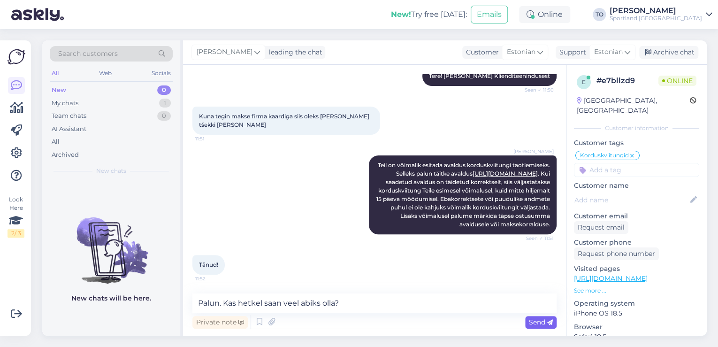
click at [547, 322] on icon at bounding box center [550, 323] width 6 height 6
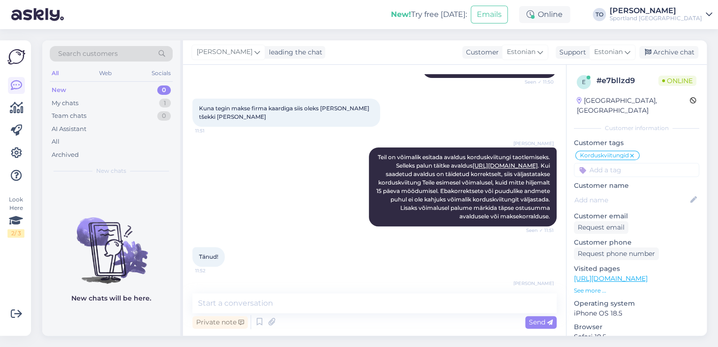
scroll to position [163, 0]
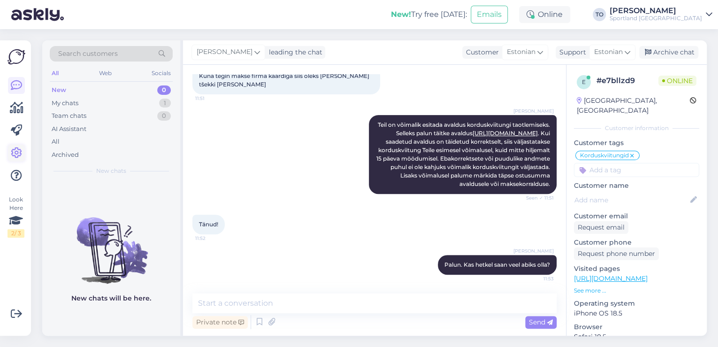
click at [21, 150] on icon at bounding box center [16, 152] width 11 height 11
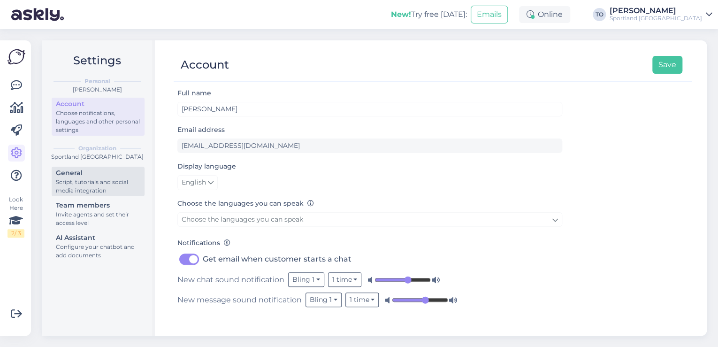
click at [109, 184] on div "Script, tutorials and social media integration" at bounding box center [98, 186] width 85 height 17
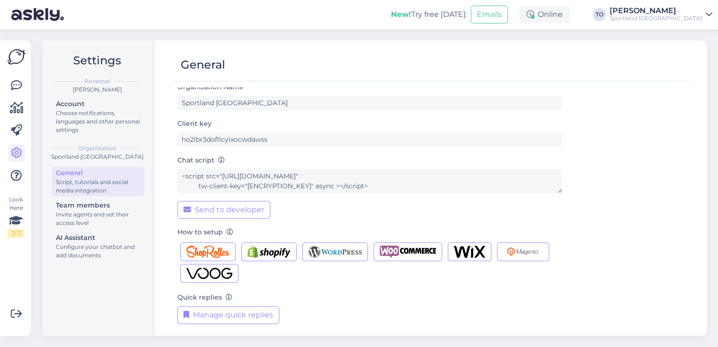
scroll to position [9, 0]
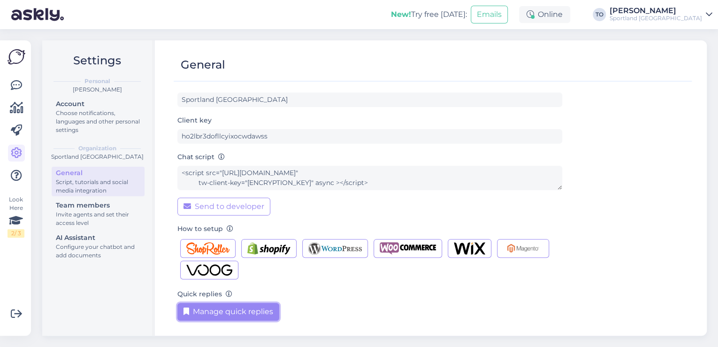
click at [264, 314] on button "Manage quick replies" at bounding box center [228, 312] width 102 height 18
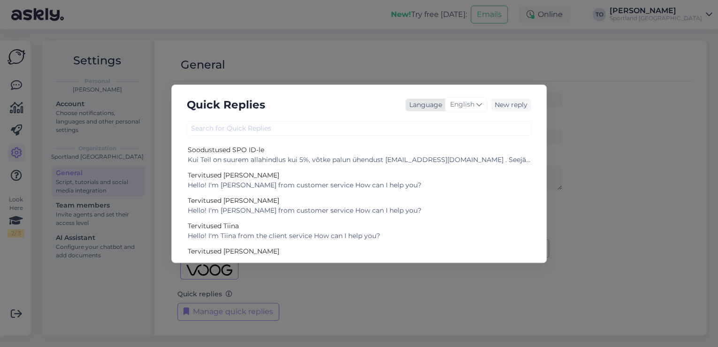
click at [463, 105] on span "English" at bounding box center [462, 105] width 24 height 10
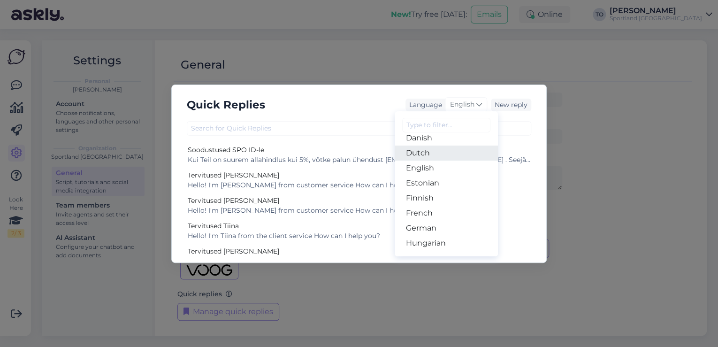
scroll to position [75, 0]
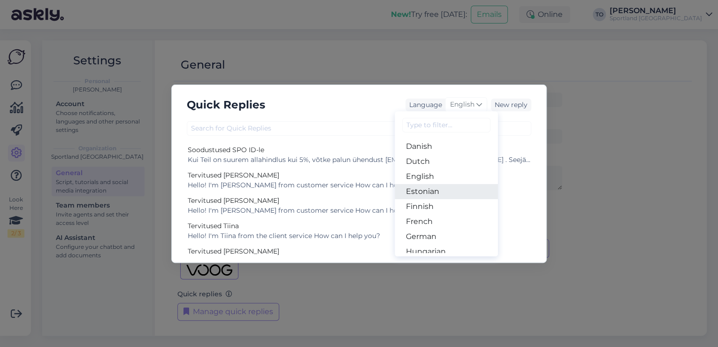
click at [451, 192] on link "Estonian" at bounding box center [446, 191] width 103 height 15
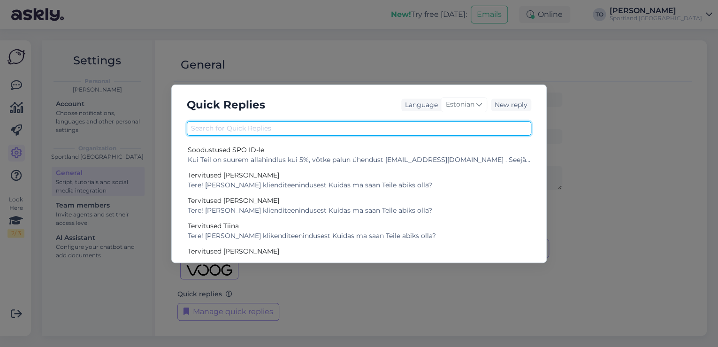
click at [429, 126] on input "text" at bounding box center [359, 128] width 345 height 15
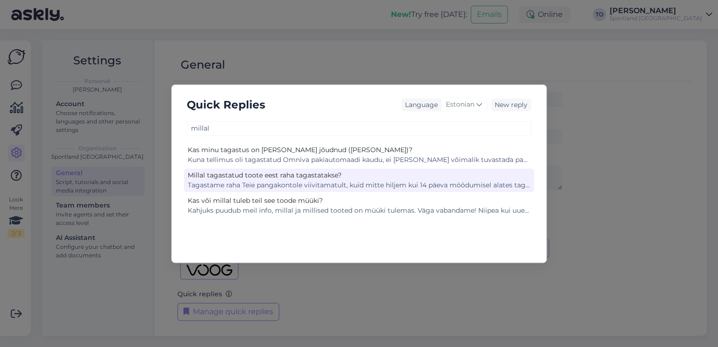
click at [441, 175] on div "Millal tagastatud toote eest raha tagastatakse?" at bounding box center [359, 175] width 343 height 10
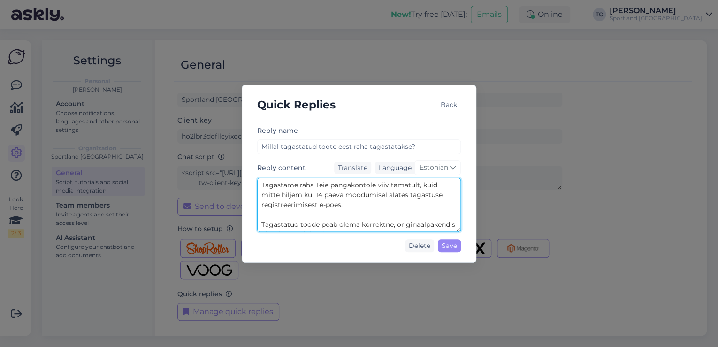
scroll to position [49, 0]
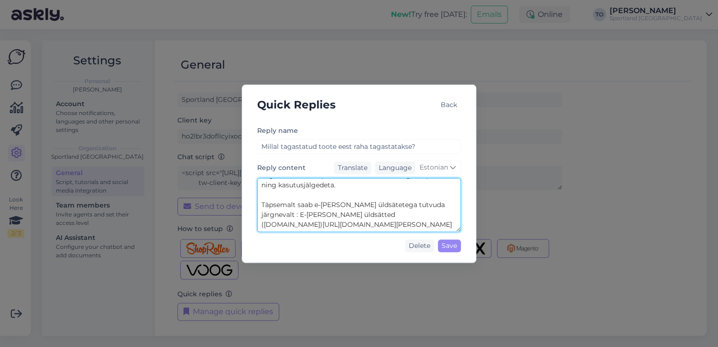
drag, startPoint x: 260, startPoint y: 183, endPoint x: 415, endPoint y: 223, distance: 159.6
click at [415, 223] on textarea "Tagastame raha Teie pangakontole viivitamatult, kuid mitte hiljem kui 14 päeva …" at bounding box center [359, 205] width 204 height 54
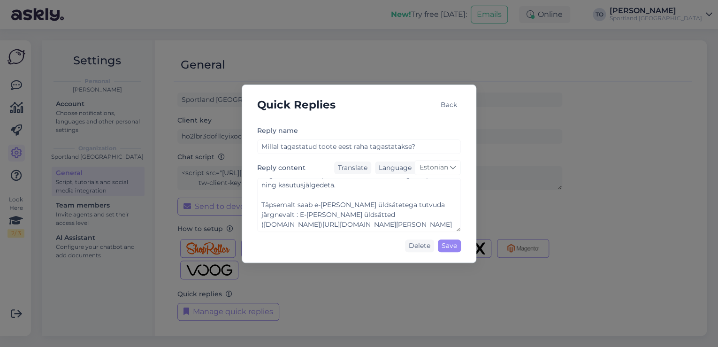
click at [442, 102] on div "Back" at bounding box center [449, 105] width 24 height 13
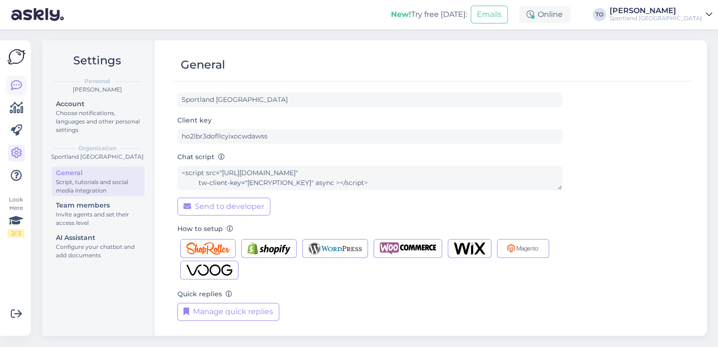
click at [14, 87] on icon at bounding box center [16, 85] width 11 height 11
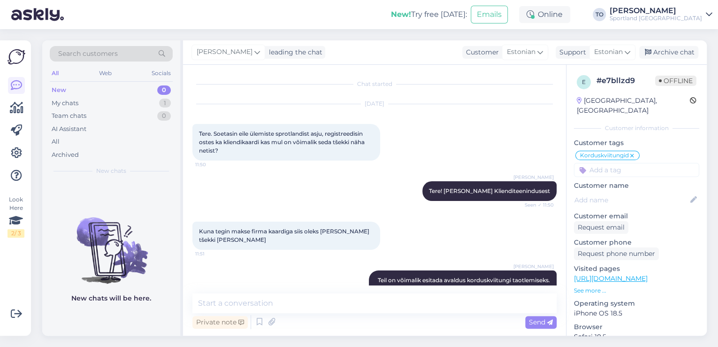
scroll to position [163, 0]
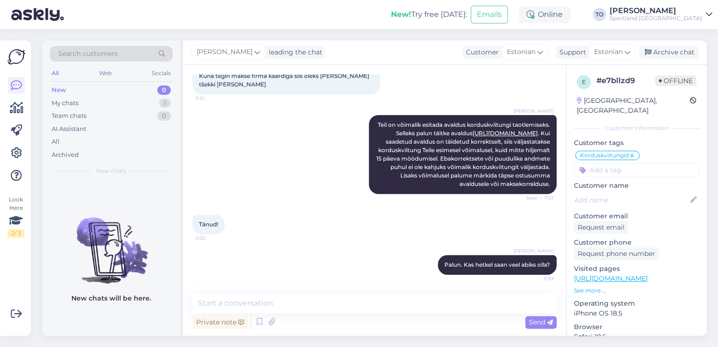
drag, startPoint x: 671, startPoint y: 53, endPoint x: 662, endPoint y: 81, distance: 30.0
click at [671, 53] on div "Archive chat" at bounding box center [668, 52] width 59 height 13
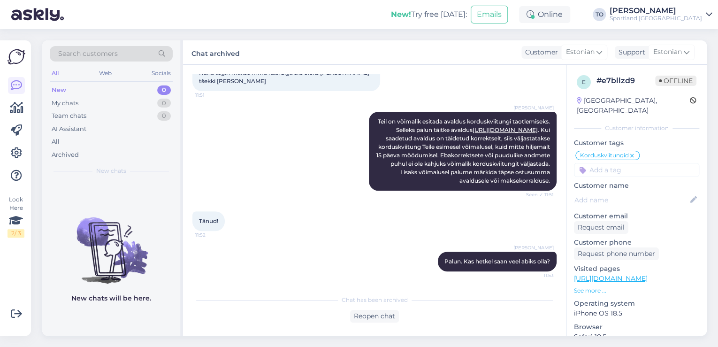
click at [657, 16] on div "Sportland [GEOGRAPHIC_DATA]" at bounding box center [656, 19] width 92 height 8
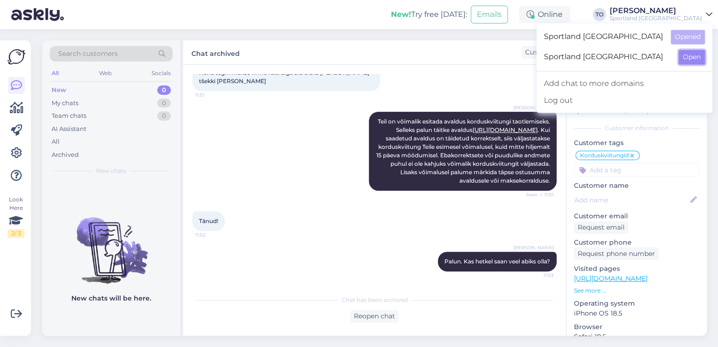
click at [691, 58] on button "Open" at bounding box center [692, 57] width 26 height 15
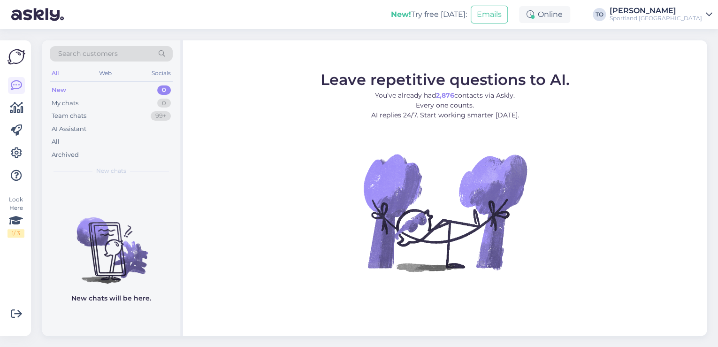
click at [688, 10] on div "[PERSON_NAME]" at bounding box center [656, 11] width 92 height 8
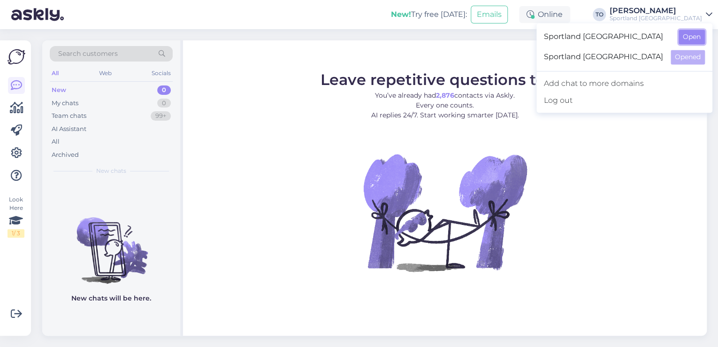
click at [697, 36] on button "Open" at bounding box center [692, 37] width 26 height 15
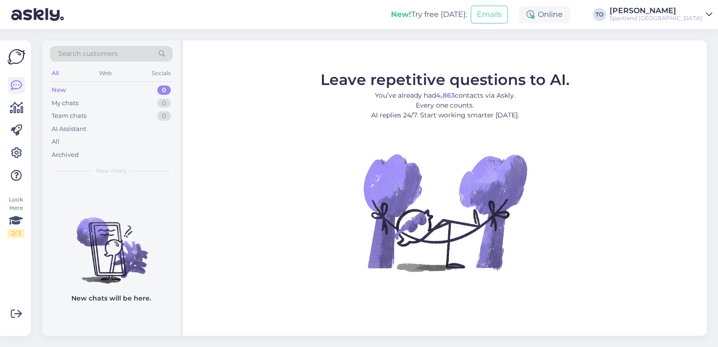
click at [685, 9] on div "[PERSON_NAME]" at bounding box center [656, 11] width 92 height 8
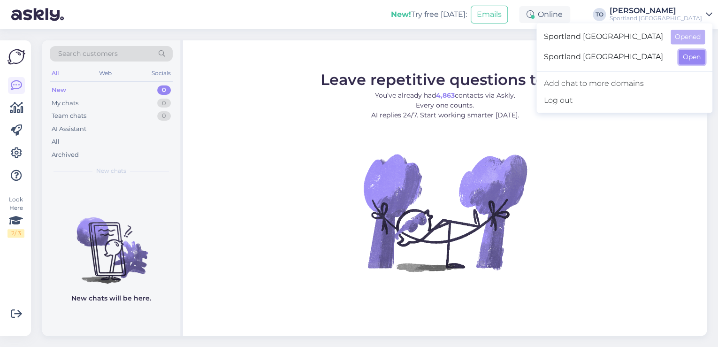
click at [691, 54] on button "Open" at bounding box center [692, 57] width 26 height 15
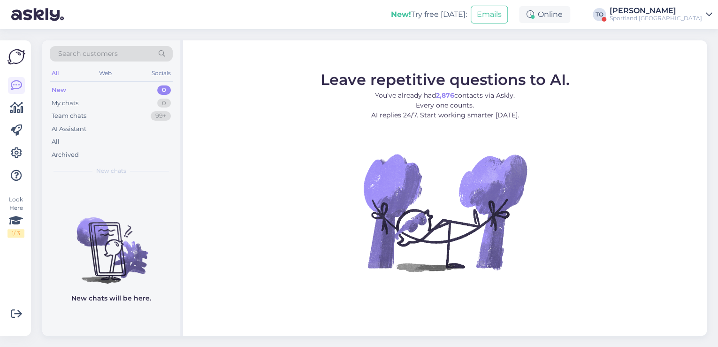
click at [654, 16] on div "Sportland [GEOGRAPHIC_DATA]" at bounding box center [656, 19] width 92 height 8
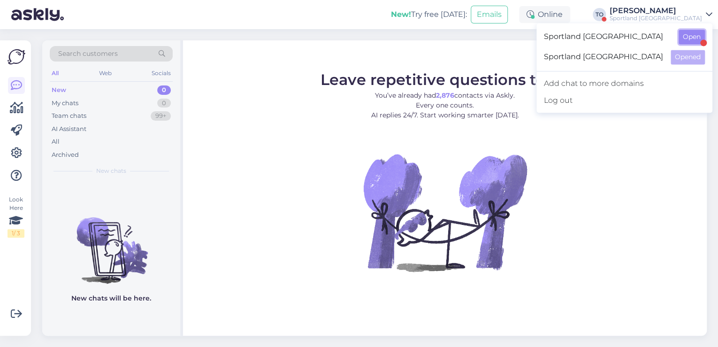
click at [683, 36] on button "Open" at bounding box center [692, 37] width 26 height 15
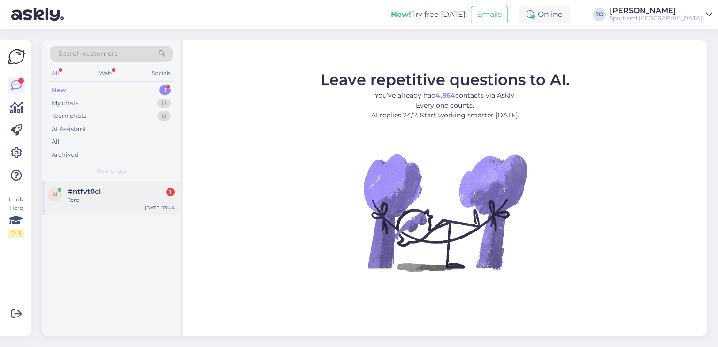
click at [91, 208] on div "n #ntfvt0cl 1 Tere [DATE] 13:44" at bounding box center [111, 198] width 138 height 34
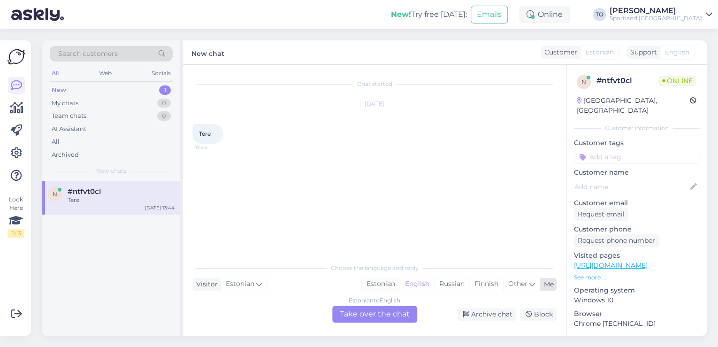
click at [386, 285] on div "Estonian" at bounding box center [381, 284] width 38 height 14
click at [383, 312] on div "Estonian to Estonian Take over the chat" at bounding box center [374, 314] width 85 height 17
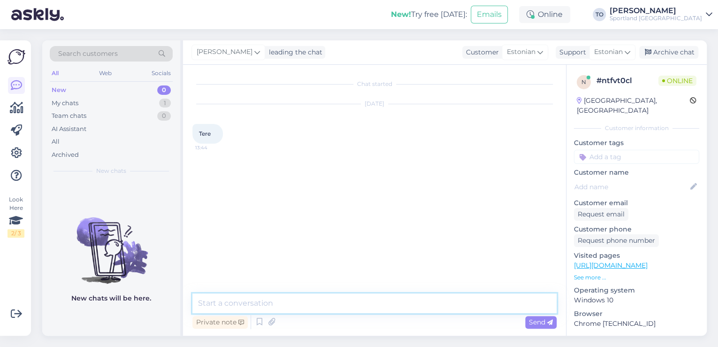
click at [353, 299] on textarea at bounding box center [374, 303] width 364 height 20
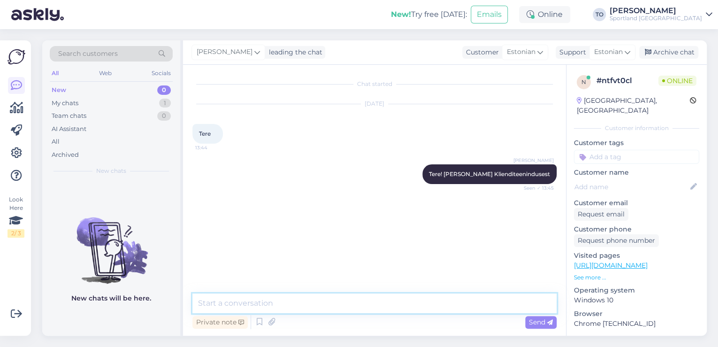
click at [315, 300] on textarea at bounding box center [374, 303] width 364 height 20
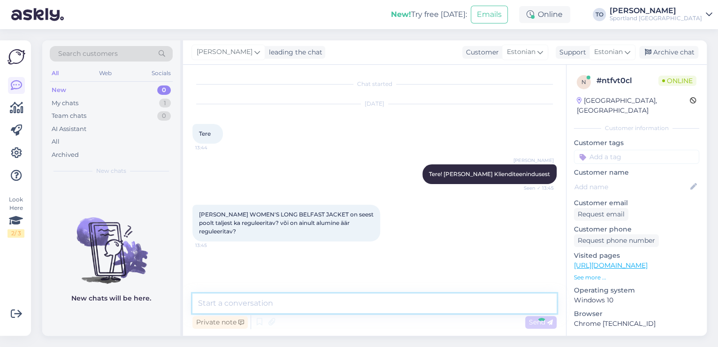
scroll to position [7, 0]
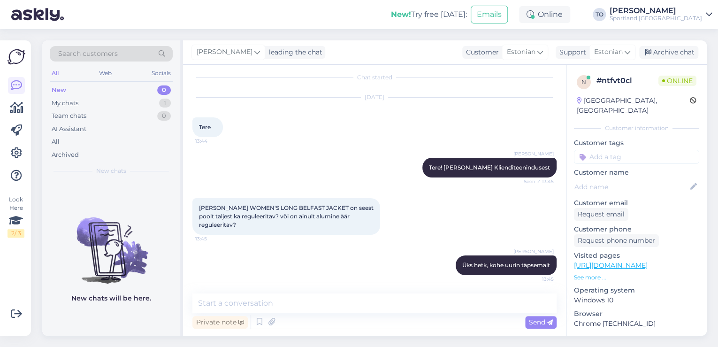
click at [594, 261] on link "[URL][DOMAIN_NAME]" at bounding box center [611, 265] width 74 height 8
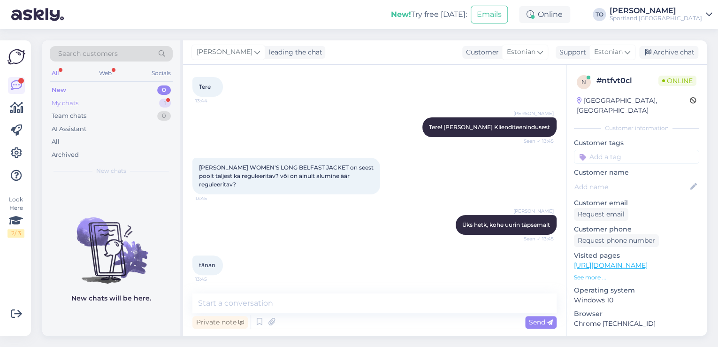
click at [165, 100] on div "1" at bounding box center [165, 103] width 12 height 9
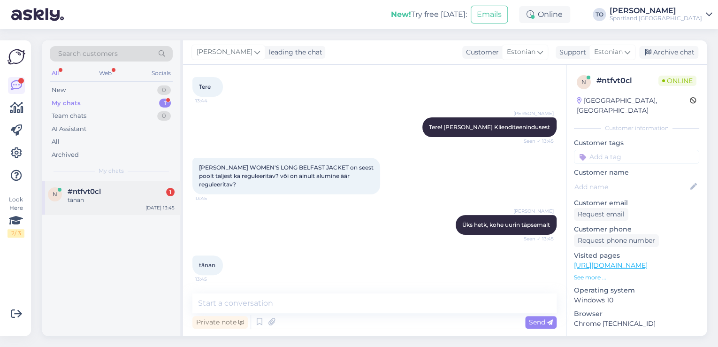
click at [137, 187] on div "#ntfvt0cl 1" at bounding box center [121, 191] width 107 height 8
drag, startPoint x: 199, startPoint y: 166, endPoint x: 240, endPoint y: 186, distance: 46.0
click at [240, 186] on div "[PERSON_NAME] WOMEN'S LONG BELFAST JACKET on seest poolt taljest ka reguleerita…" at bounding box center [286, 176] width 188 height 37
copy span "[PERSON_NAME] WOMEN'S LONG BELFAST JACKET on seest poolt taljest ka reguleerita…"
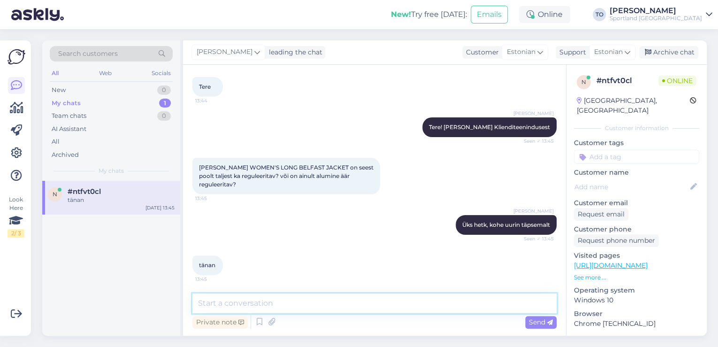
click at [398, 304] on textarea at bounding box center [374, 303] width 364 height 20
click at [259, 303] on textarea "Toode on ainult alt äärest reguleeritav, taljest" at bounding box center [374, 303] width 364 height 20
click at [391, 305] on textarea "Toode on ainult alt äärest reguleeritav, taljest" at bounding box center [374, 303] width 364 height 20
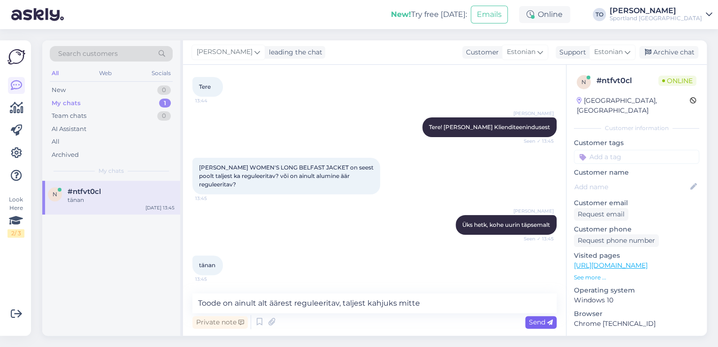
click at [530, 326] on div "Send" at bounding box center [540, 322] width 31 height 13
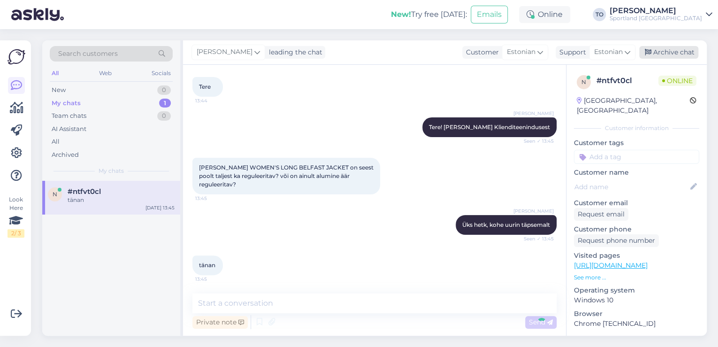
scroll to position [87, 0]
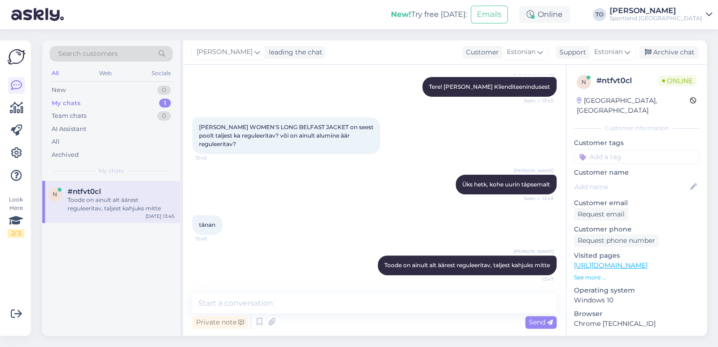
click at [646, 150] on input at bounding box center [636, 157] width 125 height 14
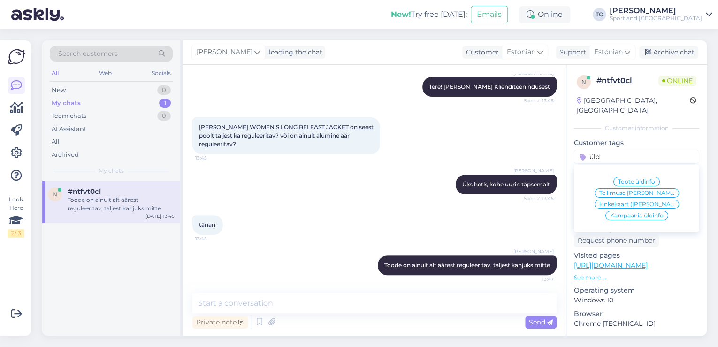
click at [636, 179] on span "Toote üldinfo" at bounding box center [636, 182] width 37 height 6
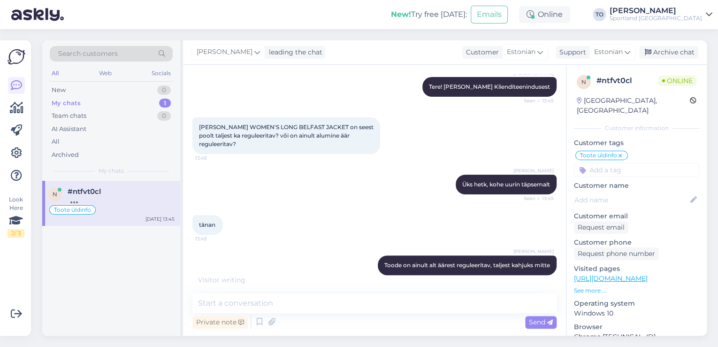
scroll to position [128, 0]
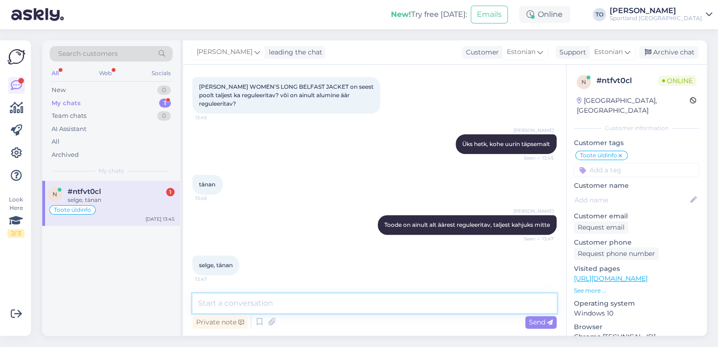
click at [313, 293] on textarea at bounding box center [374, 303] width 364 height 20
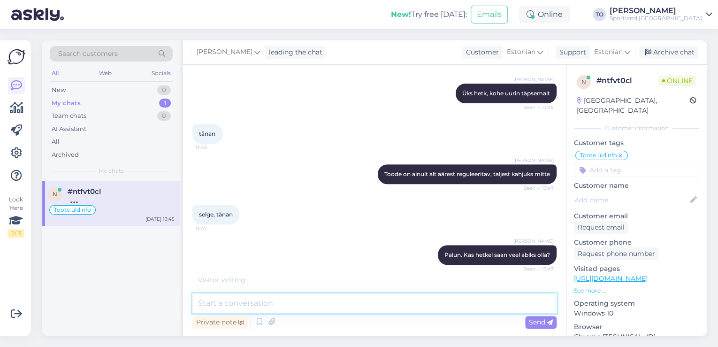
scroll to position [208, 0]
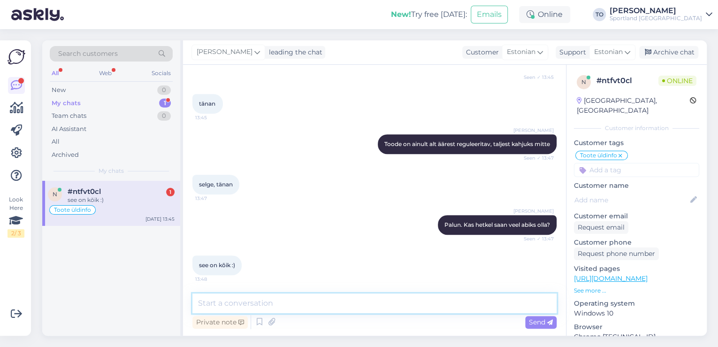
click at [373, 306] on textarea at bounding box center [374, 303] width 364 height 20
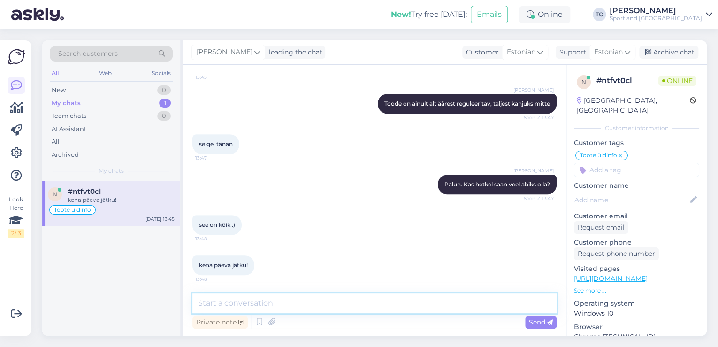
scroll to position [289, 0]
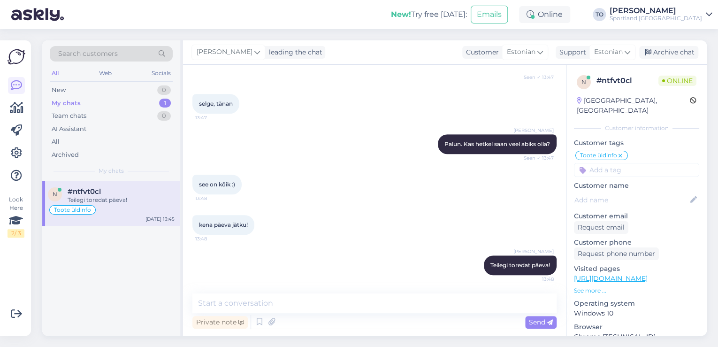
click at [671, 15] on div "Sportland [GEOGRAPHIC_DATA]" at bounding box center [656, 19] width 92 height 8
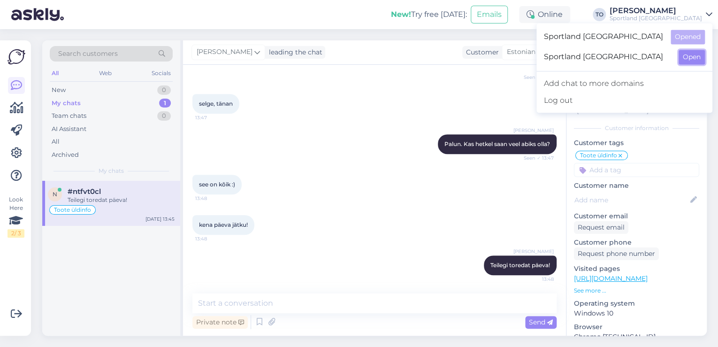
click at [687, 56] on button "Open" at bounding box center [692, 57] width 26 height 15
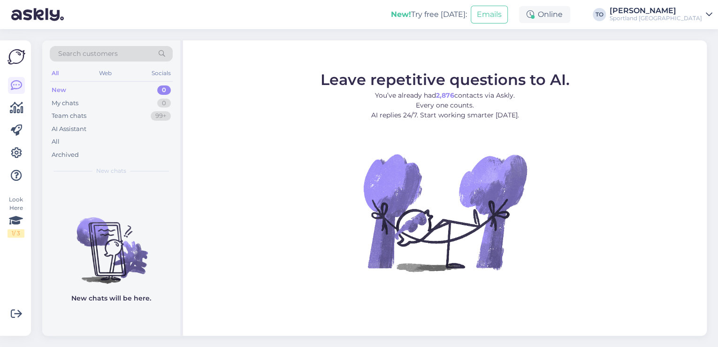
click at [688, 11] on div "[PERSON_NAME]" at bounding box center [656, 11] width 92 height 8
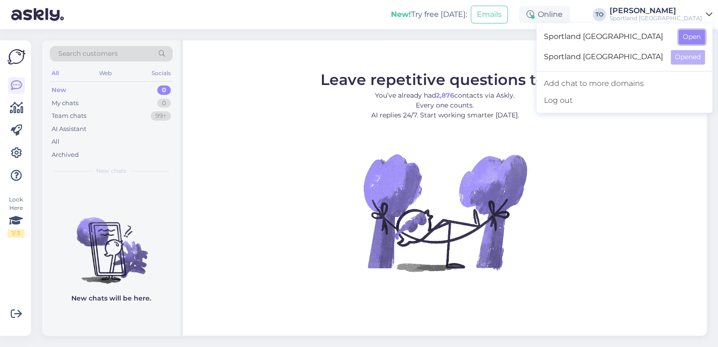
click at [690, 34] on button "Open" at bounding box center [692, 37] width 26 height 15
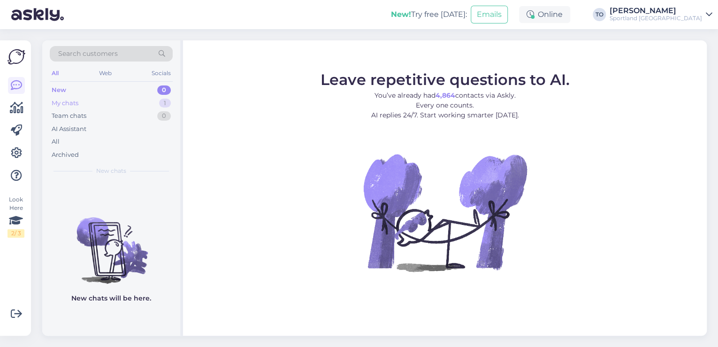
click at [146, 97] on div "My chats 1" at bounding box center [111, 103] width 123 height 13
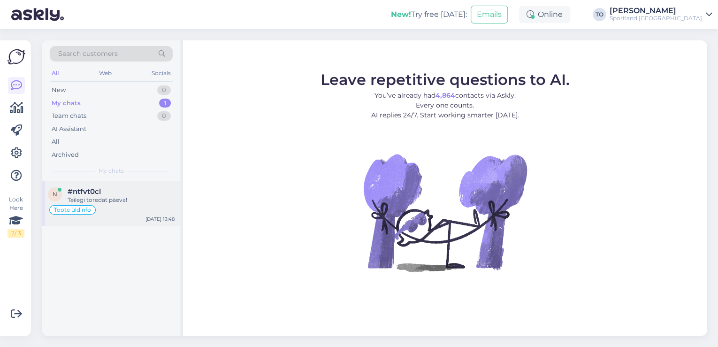
click at [136, 202] on div "Teilegi toredat päeva!" at bounding box center [121, 200] width 107 height 8
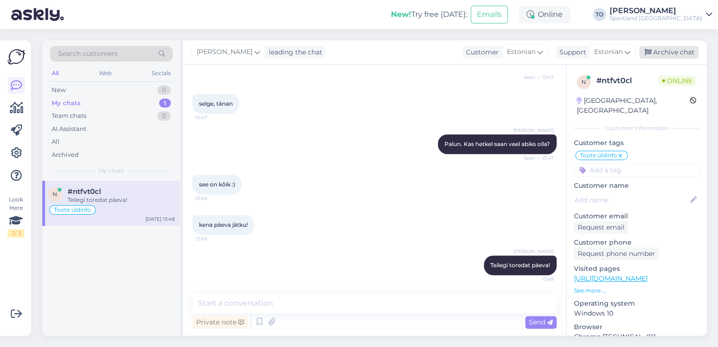
click at [678, 52] on div "Archive chat" at bounding box center [668, 52] width 59 height 13
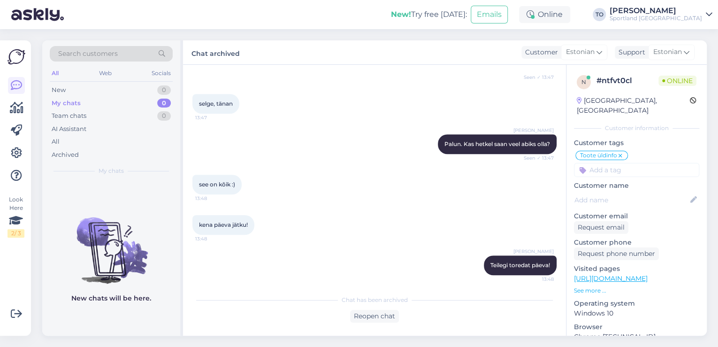
click at [690, 15] on div "Sportland [GEOGRAPHIC_DATA]" at bounding box center [656, 19] width 92 height 8
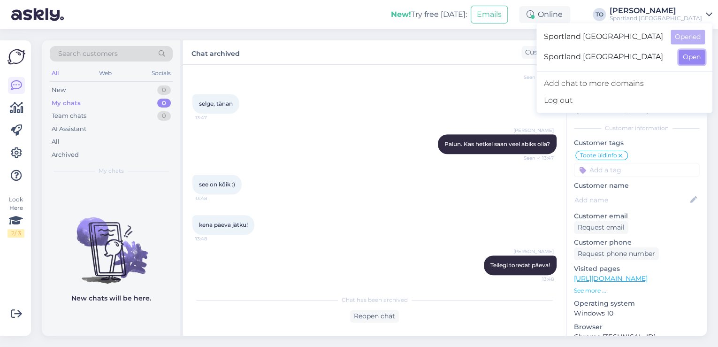
click at [692, 60] on button "Open" at bounding box center [692, 57] width 26 height 15
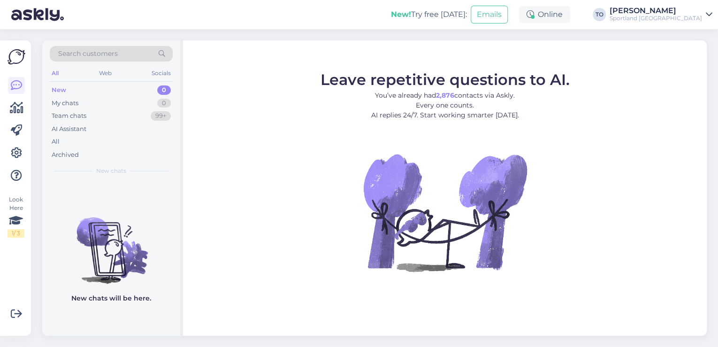
click at [692, 16] on div "Sportland [GEOGRAPHIC_DATA]" at bounding box center [656, 19] width 92 height 8
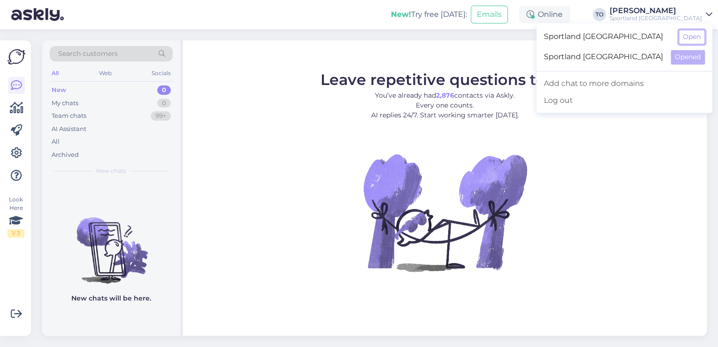
click at [693, 37] on button "Open" at bounding box center [692, 37] width 26 height 15
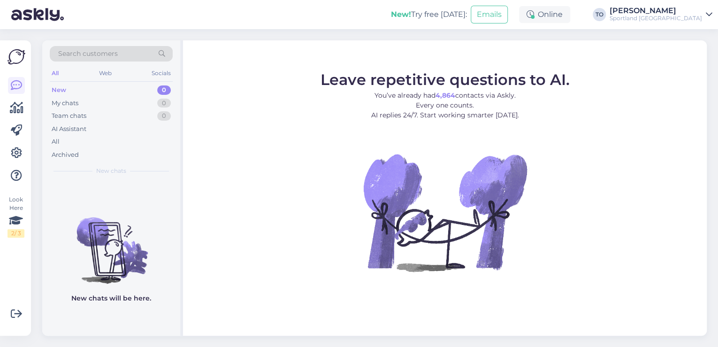
click at [682, 15] on div "Sportland [GEOGRAPHIC_DATA]" at bounding box center [656, 19] width 92 height 8
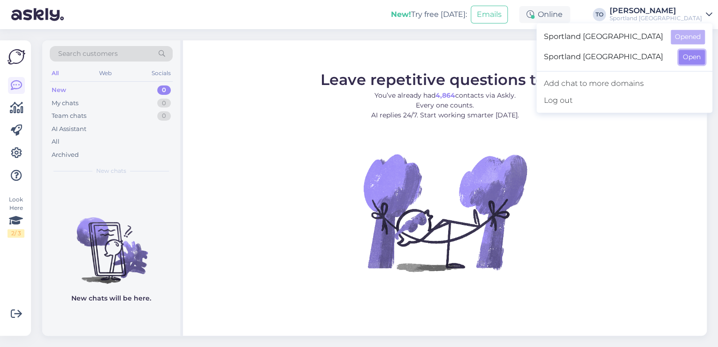
click at [680, 58] on button "Open" at bounding box center [692, 57] width 26 height 15
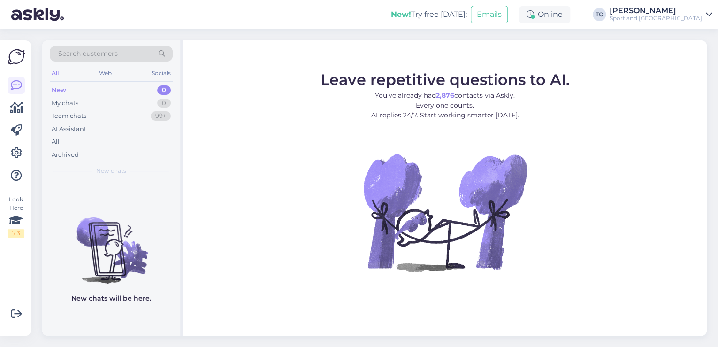
click at [700, 15] on div "Sportland [GEOGRAPHIC_DATA]" at bounding box center [656, 19] width 92 height 8
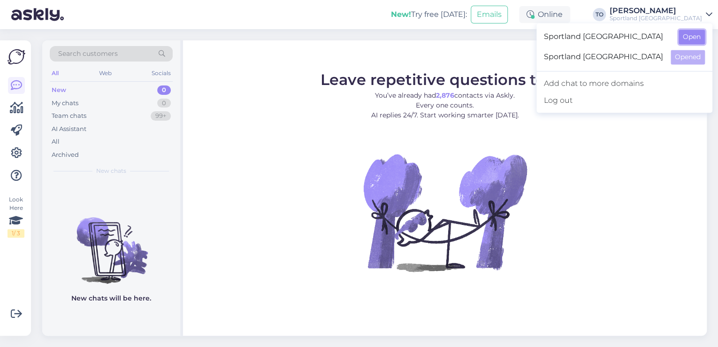
click at [695, 34] on button "Open" at bounding box center [692, 37] width 26 height 15
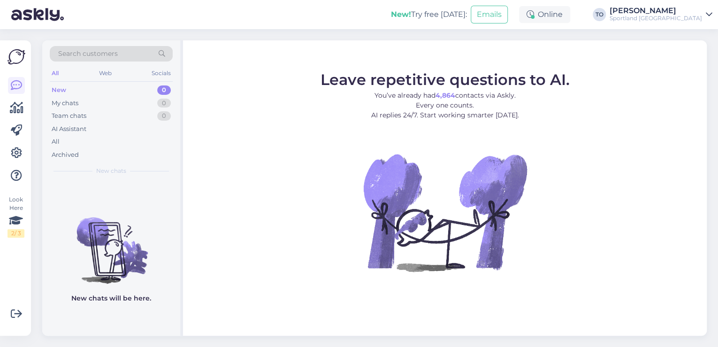
click at [669, 15] on div "Sportland [GEOGRAPHIC_DATA]" at bounding box center [656, 19] width 92 height 8
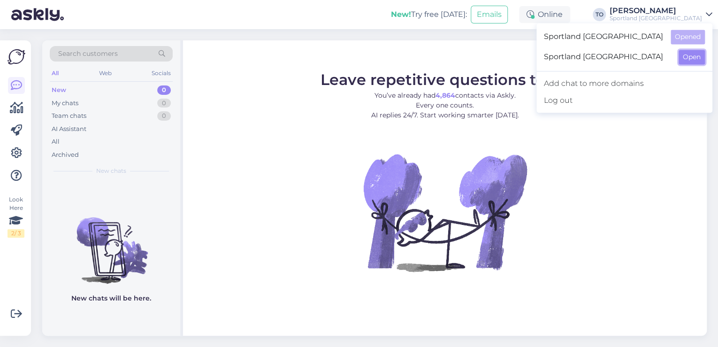
click at [690, 55] on button "Open" at bounding box center [692, 57] width 26 height 15
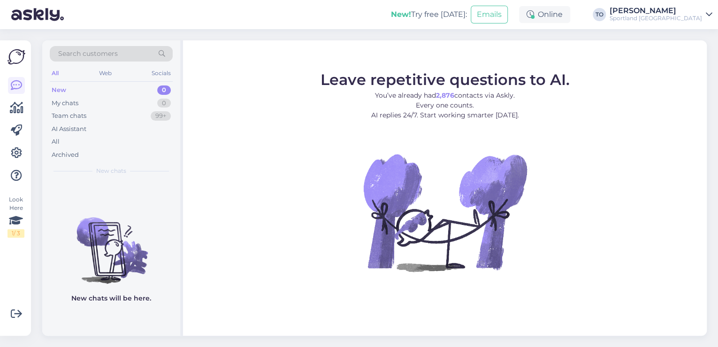
click at [107, 54] on span "Search customers" at bounding box center [88, 54] width 60 height 10
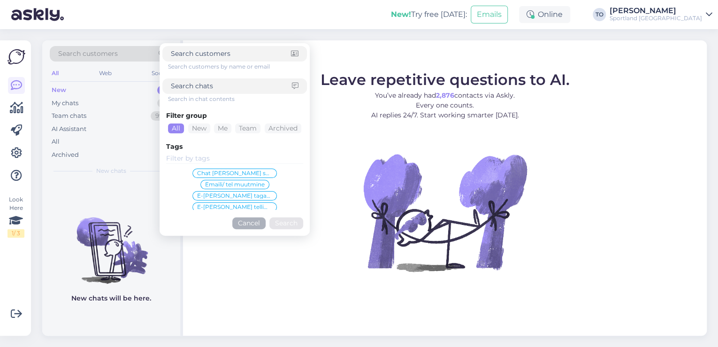
click at [211, 87] on input at bounding box center [231, 86] width 121 height 10
paste input "17000036693"
click at [285, 223] on button "Search" at bounding box center [286, 223] width 34 height 12
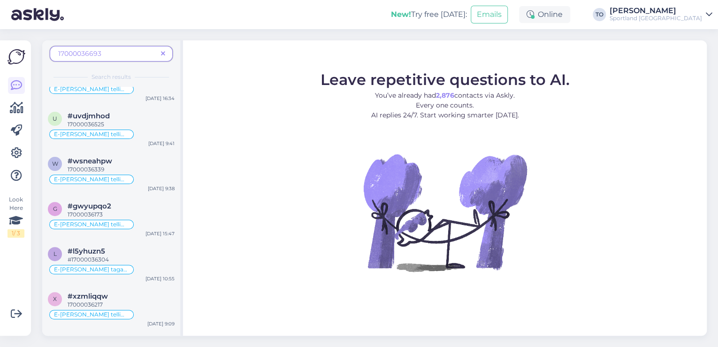
scroll to position [0, 0]
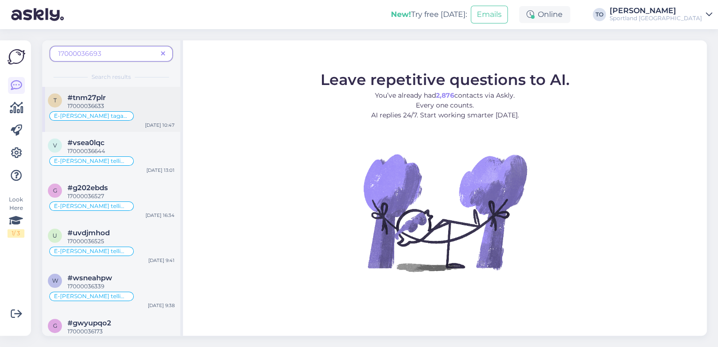
click at [142, 118] on div "E-[PERSON_NAME] tagastus" at bounding box center [111, 115] width 127 height 11
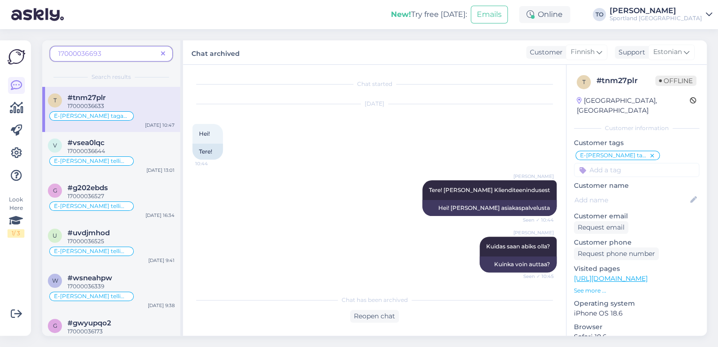
scroll to position [363, 0]
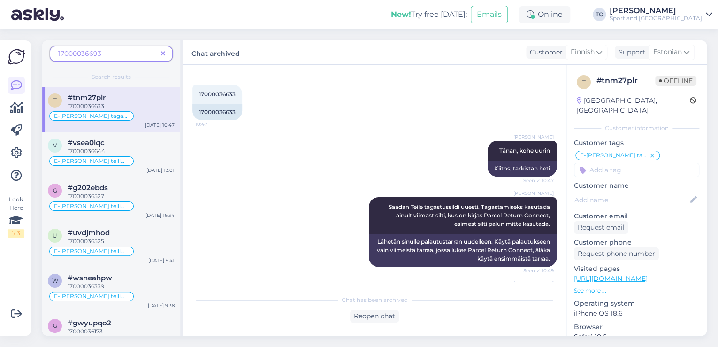
click at [166, 56] on span at bounding box center [163, 54] width 12 height 10
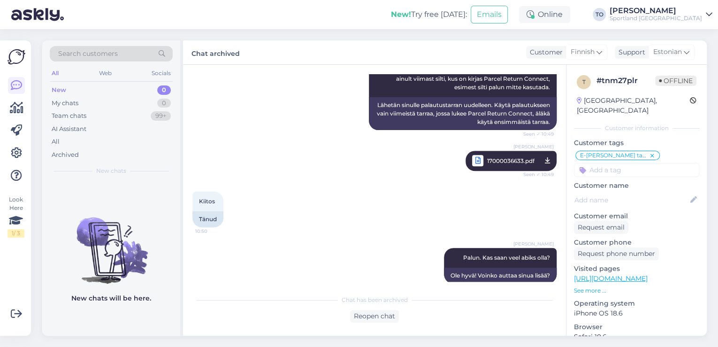
scroll to position [512, 0]
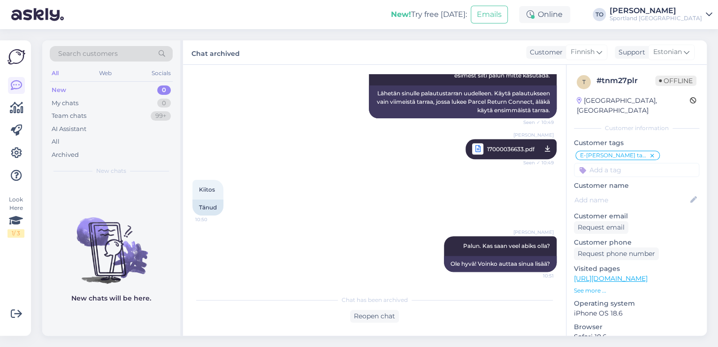
click at [681, 17] on div "Sportland [GEOGRAPHIC_DATA]" at bounding box center [656, 19] width 92 height 8
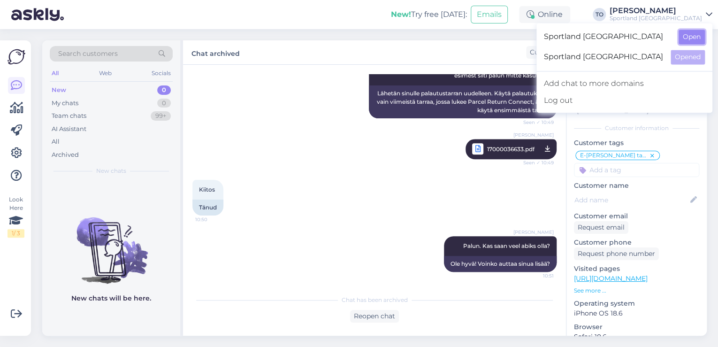
click at [686, 36] on button "Open" at bounding box center [692, 37] width 26 height 15
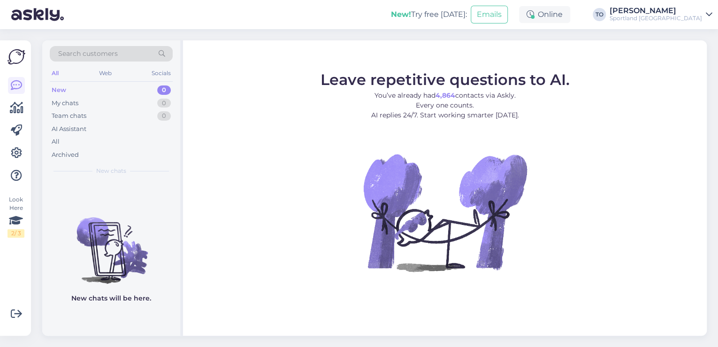
click at [688, 22] on div "Sportland [GEOGRAPHIC_DATA]" at bounding box center [656, 19] width 92 height 8
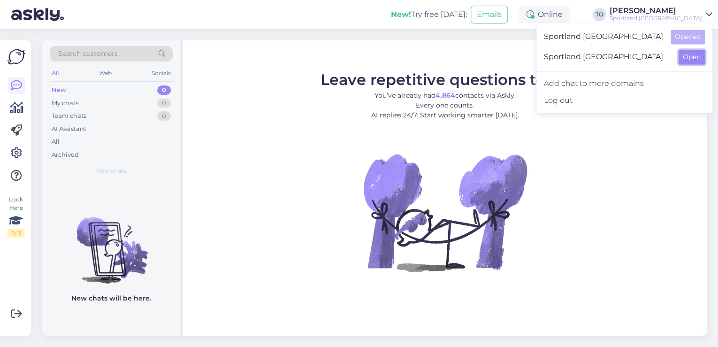
click at [682, 59] on button "Open" at bounding box center [692, 57] width 26 height 15
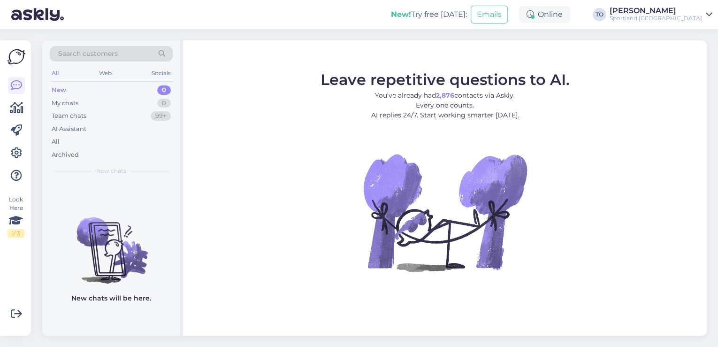
click at [661, 11] on div "[PERSON_NAME]" at bounding box center [656, 11] width 92 height 8
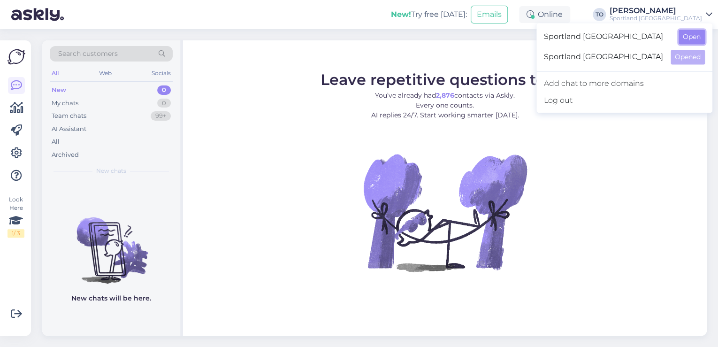
click at [682, 31] on button "Open" at bounding box center [692, 37] width 26 height 15
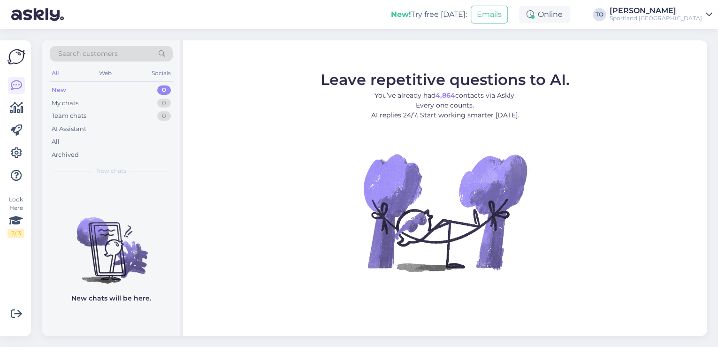
click at [687, 8] on div "[PERSON_NAME]" at bounding box center [656, 11] width 92 height 8
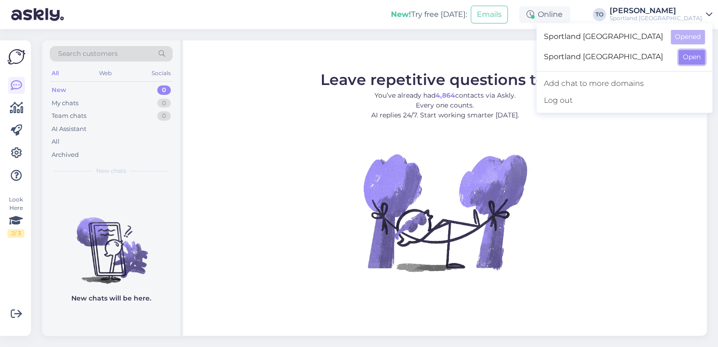
click at [686, 53] on button "Open" at bounding box center [692, 57] width 26 height 15
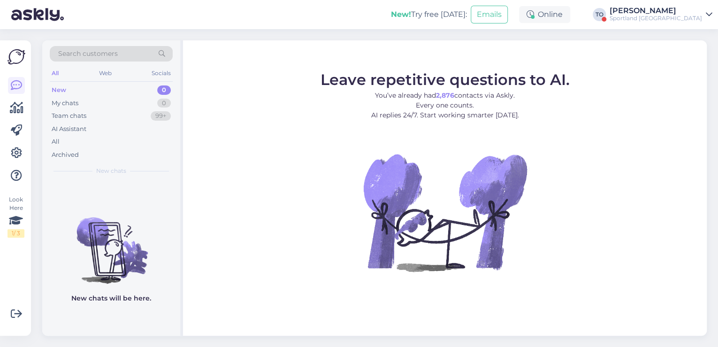
click at [668, 19] on div "Sportland [GEOGRAPHIC_DATA]" at bounding box center [656, 19] width 92 height 8
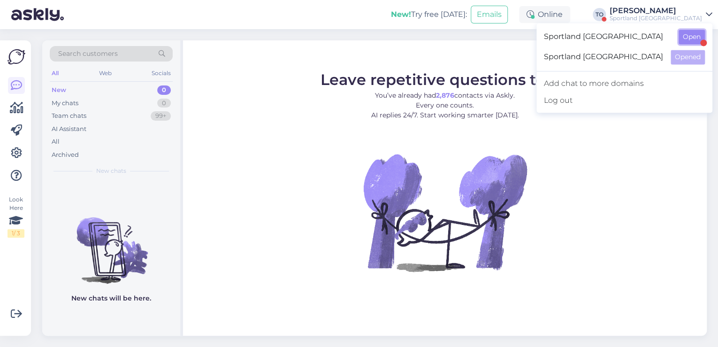
click at [695, 41] on button "Open" at bounding box center [692, 37] width 26 height 15
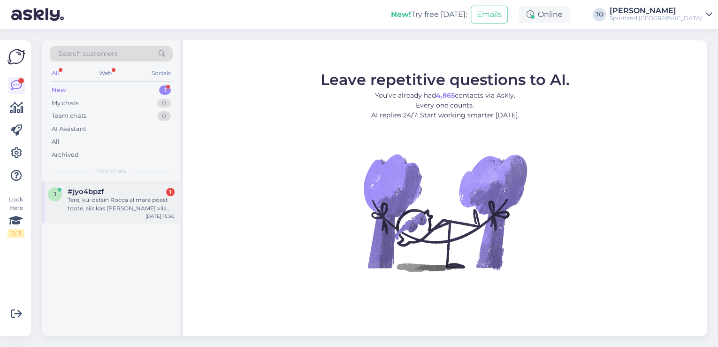
click at [116, 200] on div "Tere, kui ostsin Rocca al mare poest toote, siis kas [PERSON_NAME] viia tagasi …" at bounding box center [121, 204] width 107 height 17
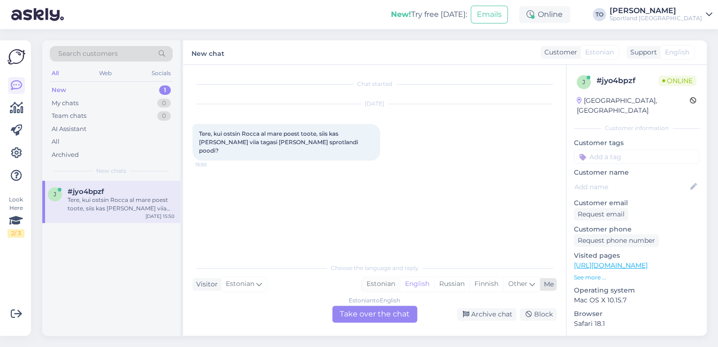
click at [388, 284] on div "Estonian" at bounding box center [381, 284] width 38 height 14
click at [389, 312] on div "Estonian to Estonian Take over the chat" at bounding box center [374, 314] width 85 height 17
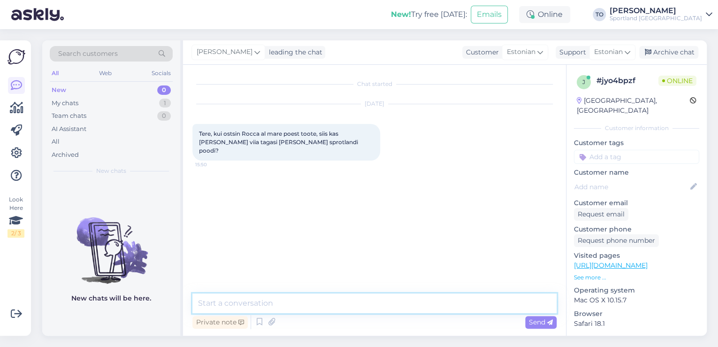
click at [370, 306] on textarea at bounding box center [374, 303] width 364 height 20
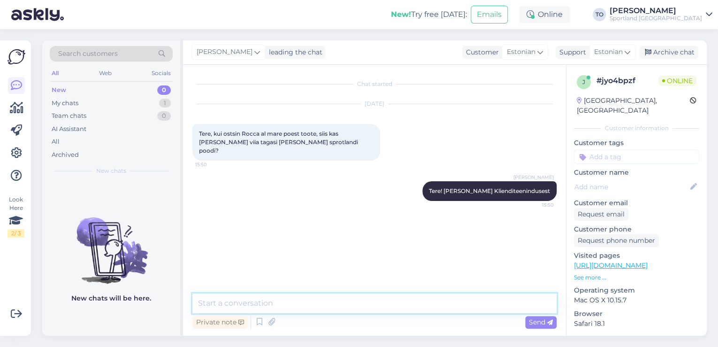
click at [370, 306] on textarea at bounding box center [374, 303] width 364 height 20
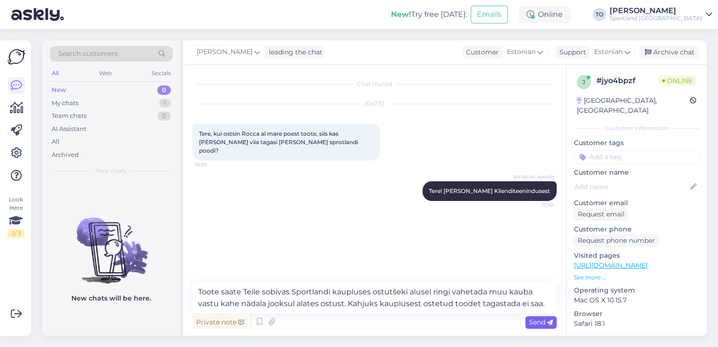
click at [537, 323] on span "Send" at bounding box center [541, 322] width 24 height 8
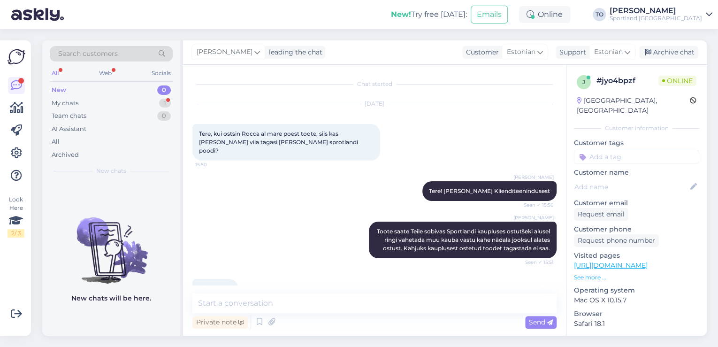
scroll to position [23, 0]
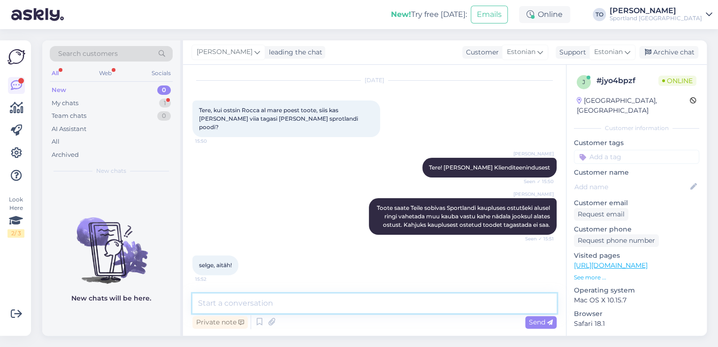
click at [311, 306] on textarea at bounding box center [374, 303] width 364 height 20
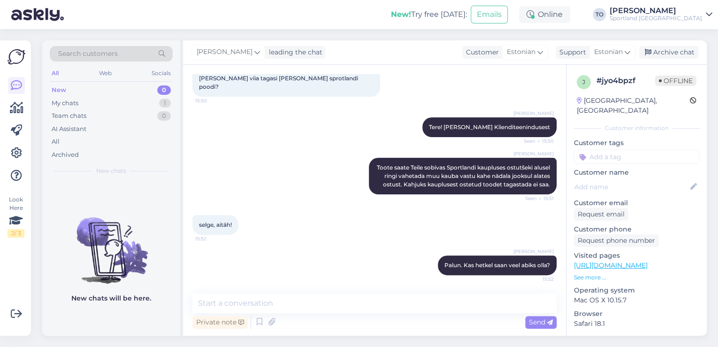
click at [606, 150] on input at bounding box center [636, 157] width 125 height 14
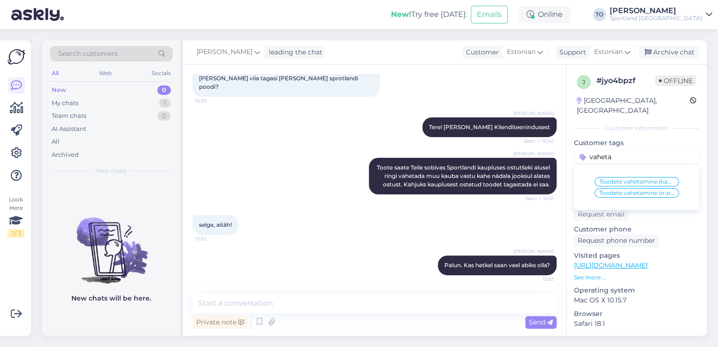
click at [638, 179] on span "Toodete vahetamine (kauplus)" at bounding box center [637, 182] width 75 height 6
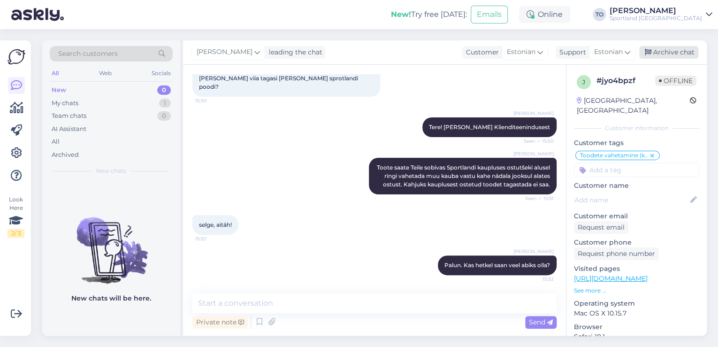
click at [669, 51] on div "Archive chat" at bounding box center [668, 52] width 59 height 13
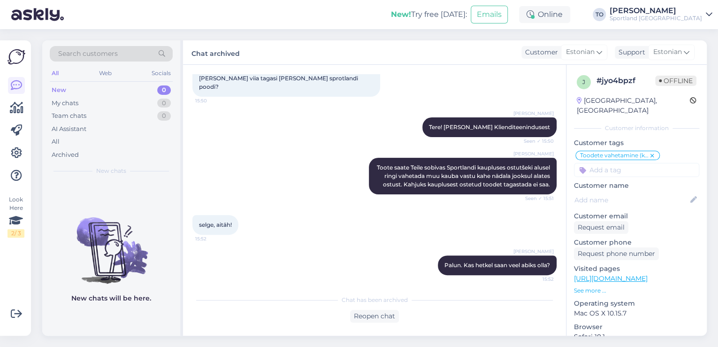
click at [680, 16] on div "Sportland [GEOGRAPHIC_DATA]" at bounding box center [656, 19] width 92 height 8
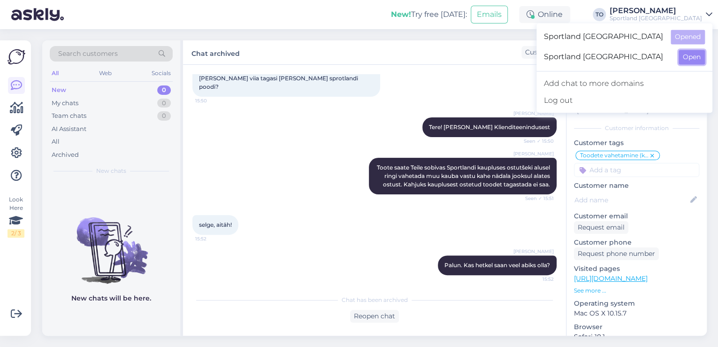
click at [684, 56] on button "Open" at bounding box center [692, 57] width 26 height 15
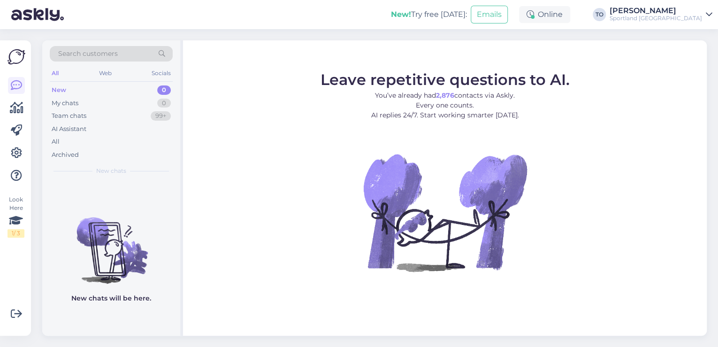
click at [689, 17] on div "Sportland [GEOGRAPHIC_DATA]" at bounding box center [656, 19] width 92 height 8
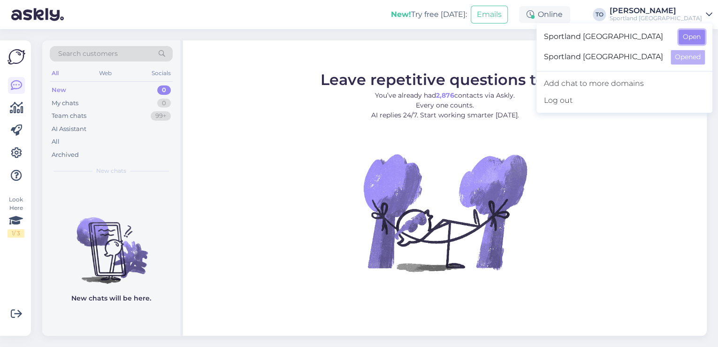
click at [691, 32] on button "Open" at bounding box center [692, 37] width 26 height 15
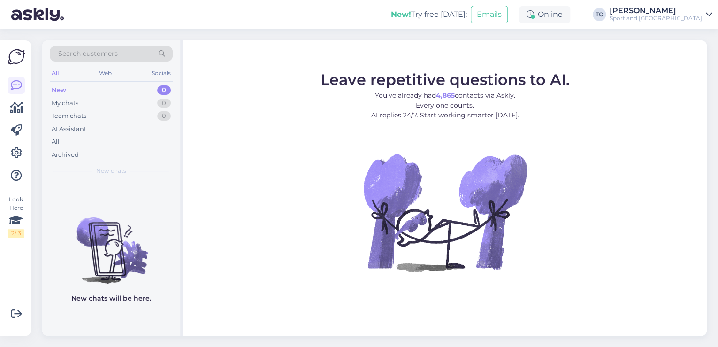
click at [71, 51] on span "Search customers" at bounding box center [88, 54] width 60 height 10
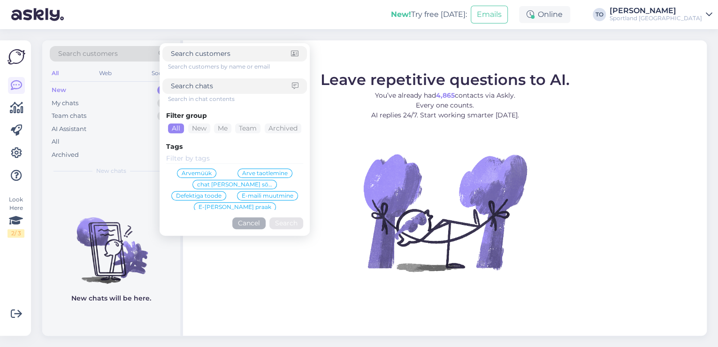
click at [184, 88] on input at bounding box center [231, 86] width 121 height 10
paste input "630000"
click at [232, 87] on input at bounding box center [231, 86] width 121 height 10
paste input "12000022142"
click at [290, 223] on button "Search" at bounding box center [286, 223] width 34 height 12
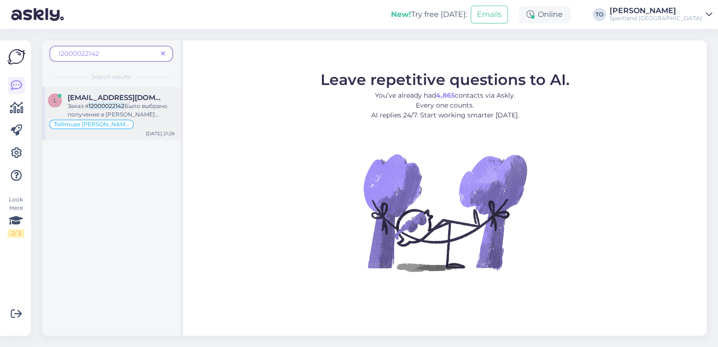
click at [139, 112] on span "Было выбрано получение в [PERSON_NAME] keskus. В магазине сказали что этого раз…" at bounding box center [121, 131] width 106 height 58
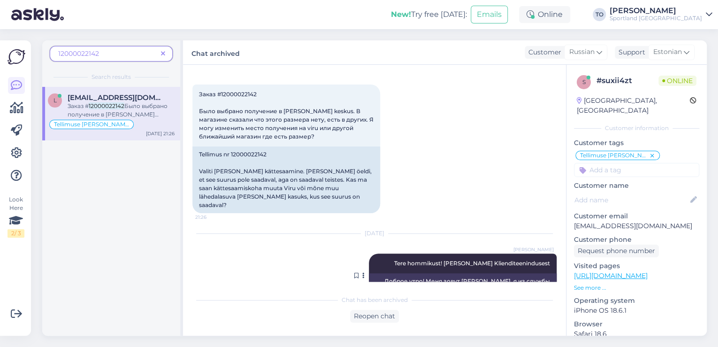
scroll to position [0, 0]
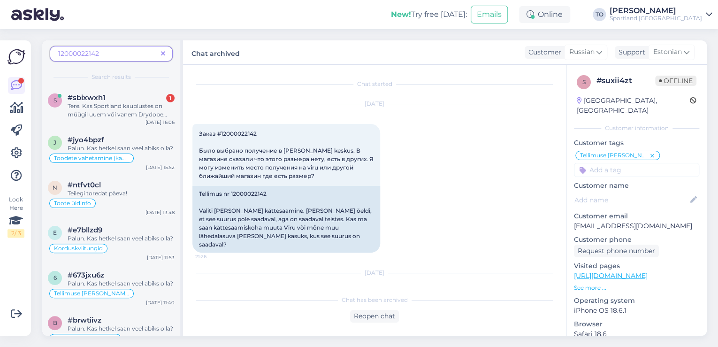
click at [163, 53] on icon at bounding box center [163, 54] width 4 height 7
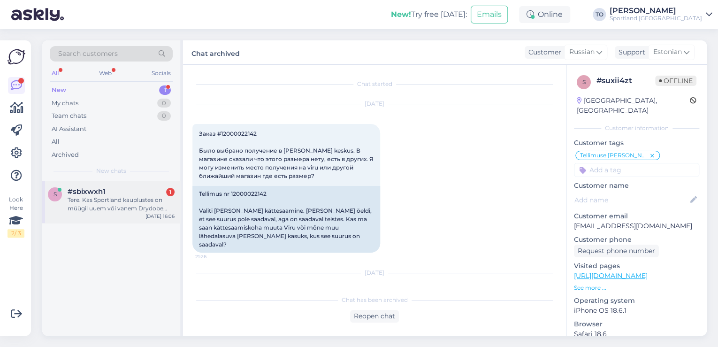
click at [91, 203] on div "Tere. Kas Sportland kauplustes on müügil uuem või vanem Drydobe [PERSON_NAME]? …" at bounding box center [121, 204] width 107 height 17
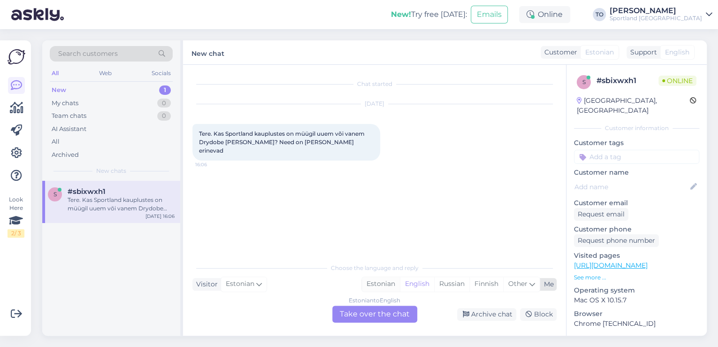
click at [377, 287] on div "Estonian" at bounding box center [381, 284] width 38 height 14
click at [370, 312] on div "Estonian to Estonian Take over the chat" at bounding box center [374, 314] width 85 height 17
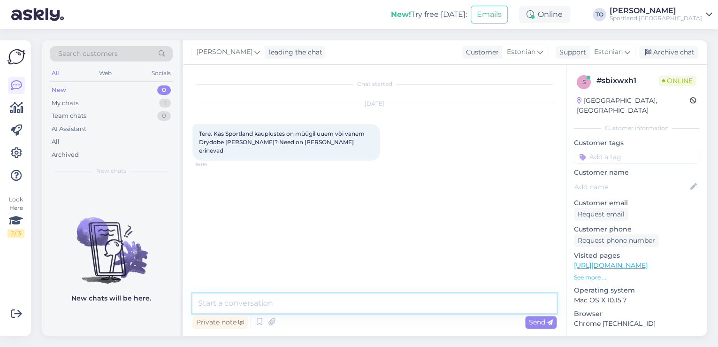
click at [346, 299] on textarea at bounding box center [374, 303] width 364 height 20
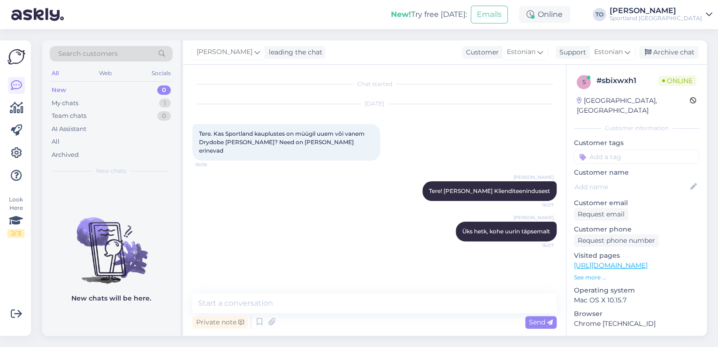
click at [648, 261] on link "[URL][DOMAIN_NAME]" at bounding box center [611, 265] width 74 height 8
drag, startPoint x: 213, startPoint y: 133, endPoint x: 330, endPoint y: 144, distance: 117.4
click at [330, 144] on div "Tere. Kas Sportland kauplustes on müügil uuem või vanem Drydobe [PERSON_NAME]? …" at bounding box center [286, 142] width 188 height 37
click at [316, 299] on textarea at bounding box center [374, 303] width 364 height 20
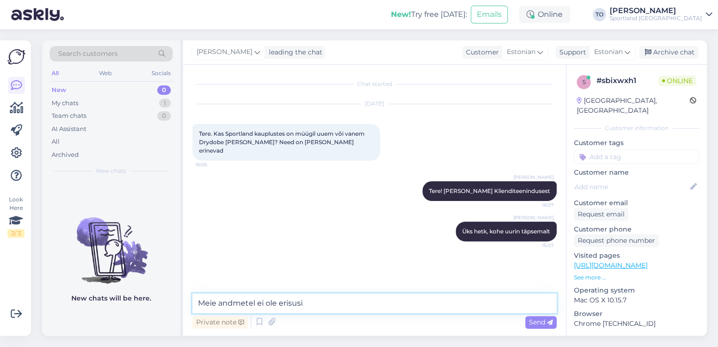
paste textarea "tehniliselt uuemaks või vanemaks"
click at [302, 306] on textarea "Meie andmetel ei ole erisusi tehniliselt uuemaks või vanemaks" at bounding box center [374, 303] width 364 height 20
click at [408, 301] on textarea "Meie andmetel ei ole erisusi, mis jaotaks toote tehniliselt uuemaks või vanemaks" at bounding box center [374, 303] width 364 height 20
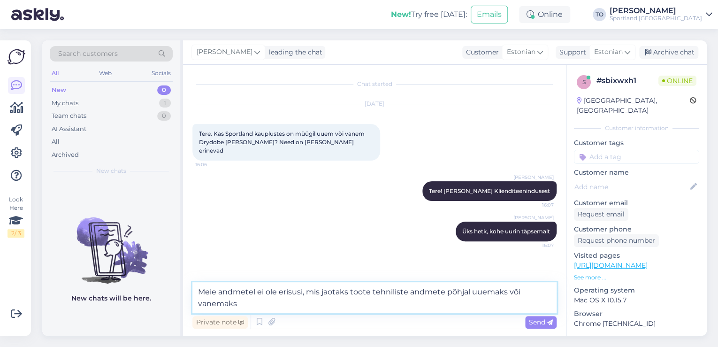
click at [321, 308] on textarea "Meie andmetel ei ole erisusi, mis jaotaks toote tehniliste andmete põhjal uuema…" at bounding box center [374, 297] width 364 height 31
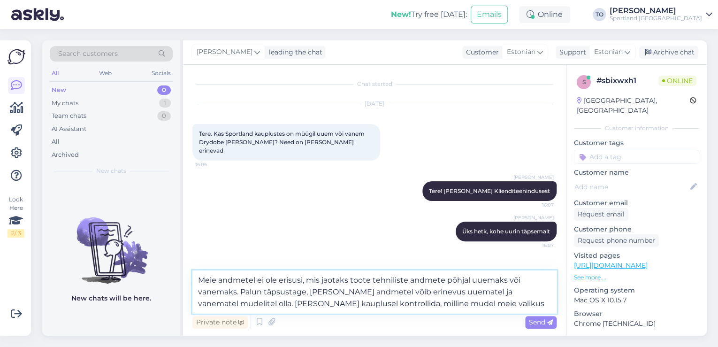
click at [252, 305] on textarea "Meie andmetel ei ole erisusi, mis jaotaks toote tehniliste andmete põhjal uuema…" at bounding box center [374, 291] width 364 height 43
click at [505, 305] on textarea "Meie andmetel ei ole erisusi, mis jaotaks toote tehniliste andmete põhjal uuema…" at bounding box center [374, 291] width 364 height 43
click at [538, 325] on span "Send" at bounding box center [541, 322] width 24 height 8
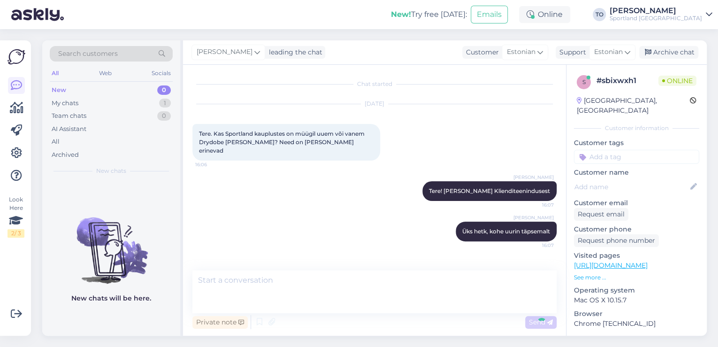
scroll to position [32, 0]
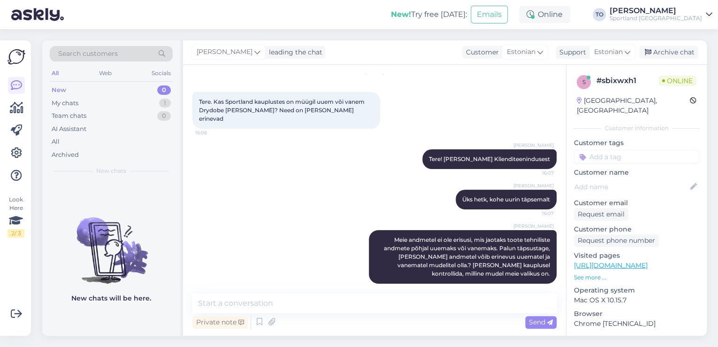
click at [619, 150] on input at bounding box center [636, 157] width 125 height 14
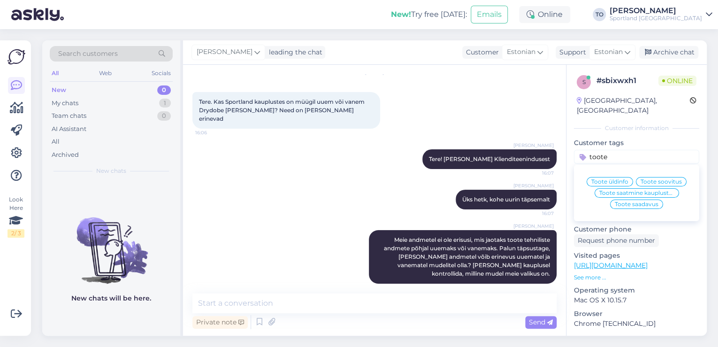
click at [617, 177] on div "Toote üldinfo" at bounding box center [610, 181] width 46 height 9
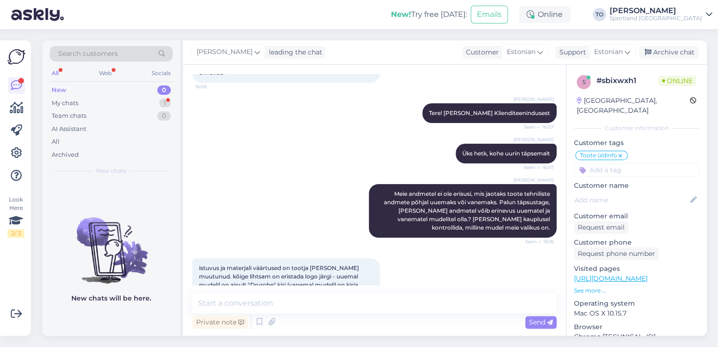
scroll to position [98, 0]
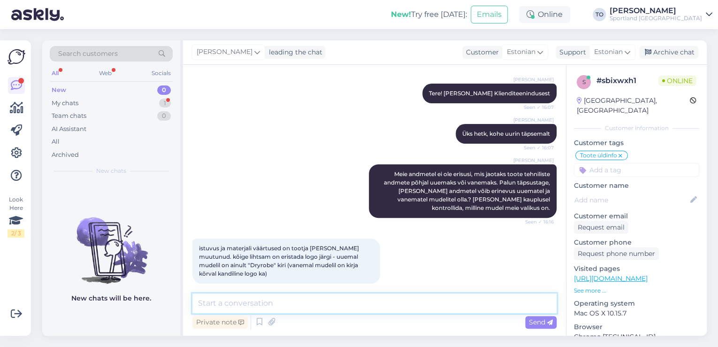
click at [382, 303] on textarea at bounding box center [374, 303] width 364 height 20
click at [338, 306] on textarea "Tänan info eest! Palun kauplusel toode üle kontrollida. Kas Teile sobib," at bounding box center [374, 303] width 364 height 20
click at [501, 300] on textarea "Tänan info eest! Palun kauplusel toote üle kontrollida. Kas Teile sobib," at bounding box center [374, 303] width 364 height 20
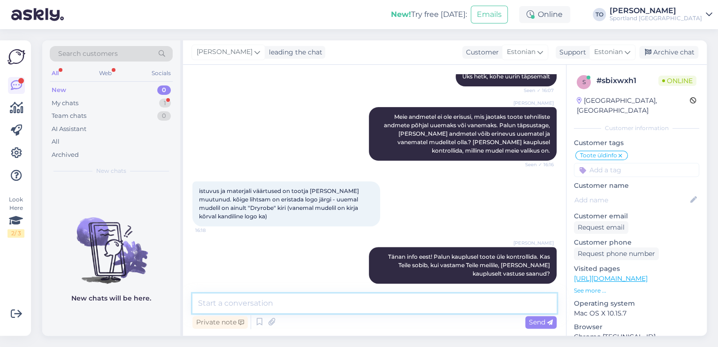
scroll to position [195, 0]
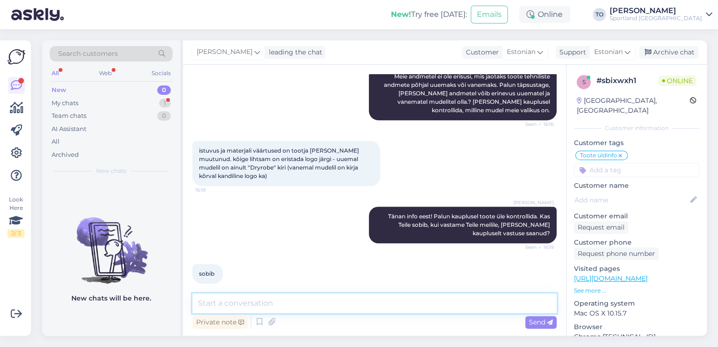
click at [271, 299] on textarea at bounding box center [374, 303] width 364 height 20
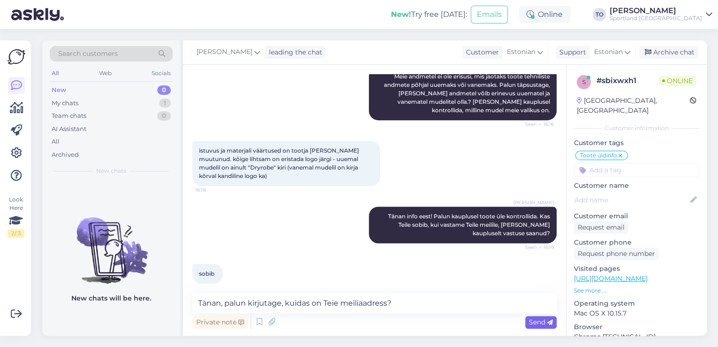
click at [536, 321] on span "Send" at bounding box center [541, 322] width 24 height 8
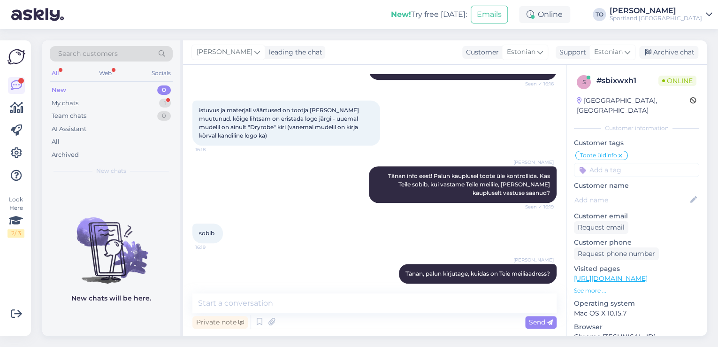
scroll to position [276, 0]
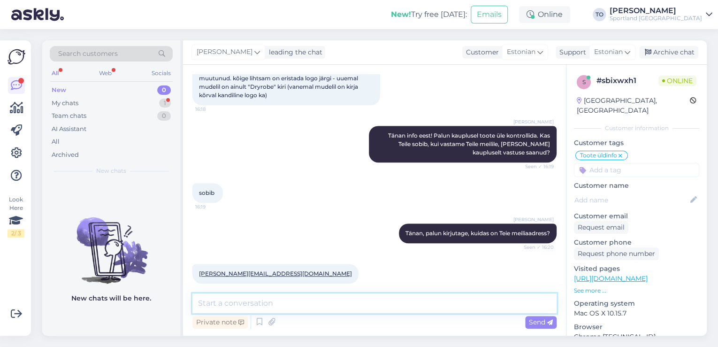
click at [242, 303] on textarea at bounding box center [374, 303] width 364 height 20
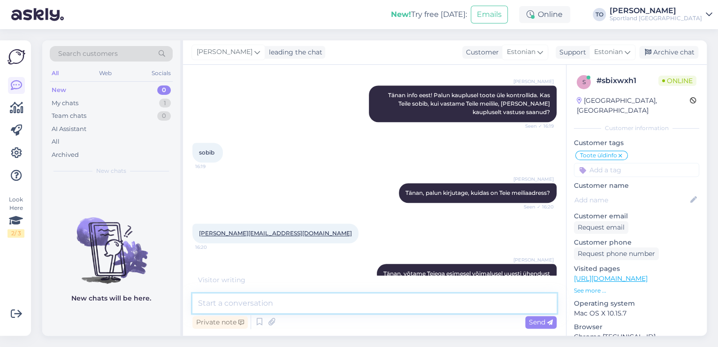
scroll to position [357, 0]
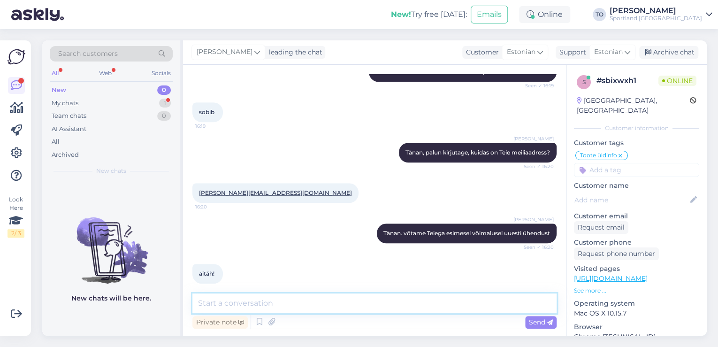
click at [325, 302] on textarea at bounding box center [374, 303] width 364 height 20
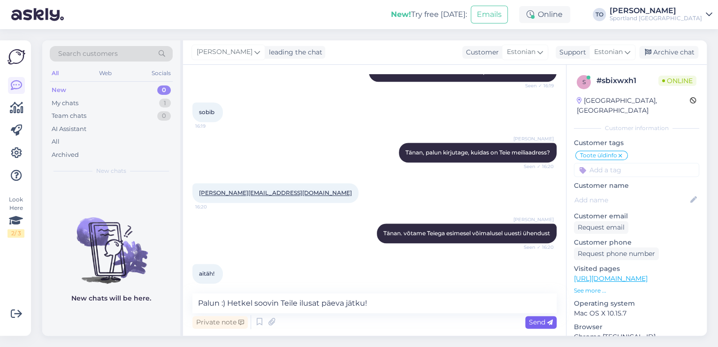
click at [535, 318] on span "Send" at bounding box center [541, 322] width 24 height 8
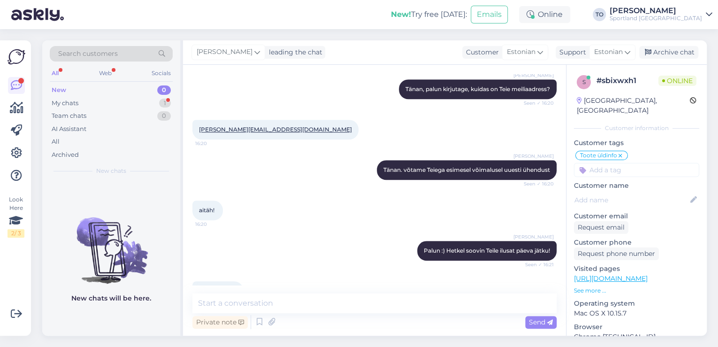
scroll to position [438, 0]
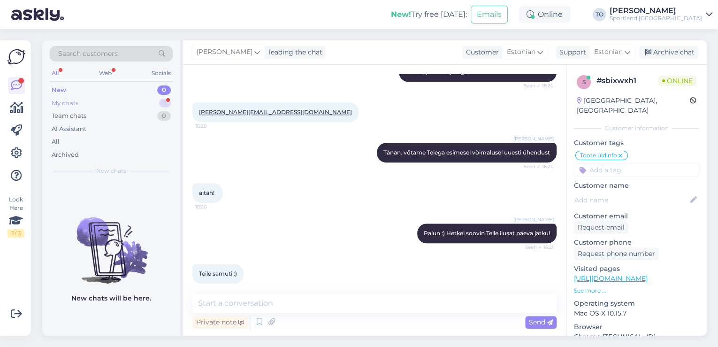
click at [161, 103] on div "1" at bounding box center [165, 103] width 12 height 9
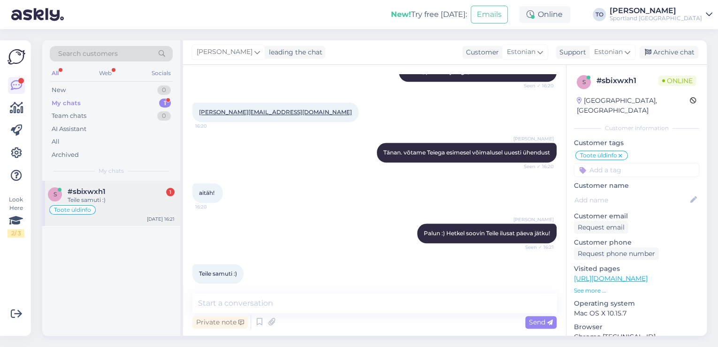
click at [123, 197] on div "Teile samuti :)" at bounding box center [121, 200] width 107 height 8
click at [143, 91] on div "New 1" at bounding box center [111, 90] width 123 height 13
click at [137, 190] on div "#afaavz8p 1" at bounding box center [121, 191] width 107 height 8
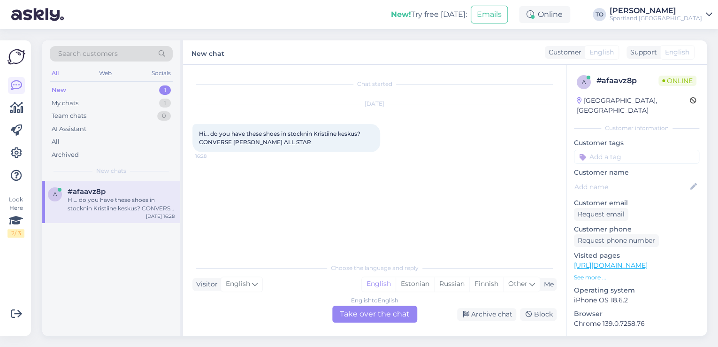
scroll to position [0, 0]
click at [416, 284] on div "Estonian" at bounding box center [415, 284] width 38 height 14
click at [392, 313] on div "English to Estonian Take over the chat" at bounding box center [374, 314] width 85 height 17
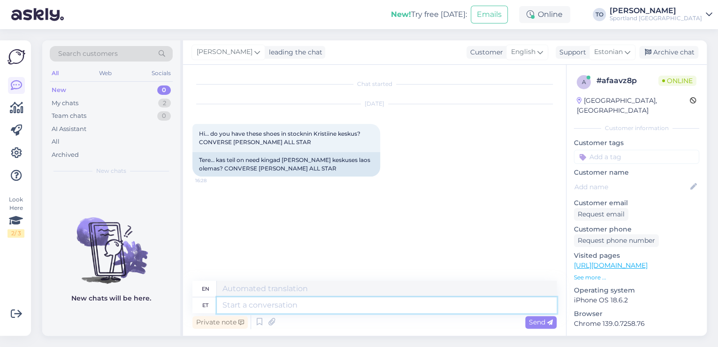
click at [323, 305] on textarea at bounding box center [387, 305] width 340 height 16
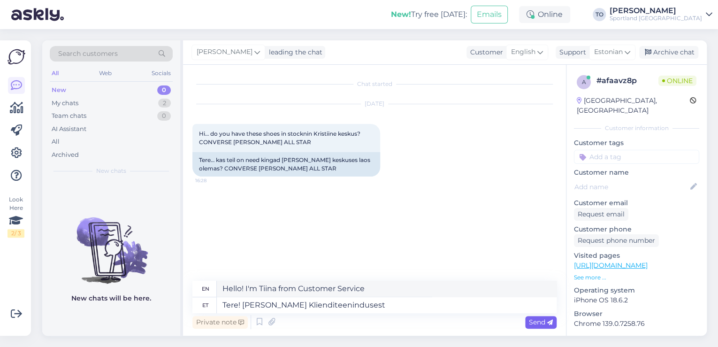
click at [530, 325] on span "Send" at bounding box center [541, 322] width 24 height 8
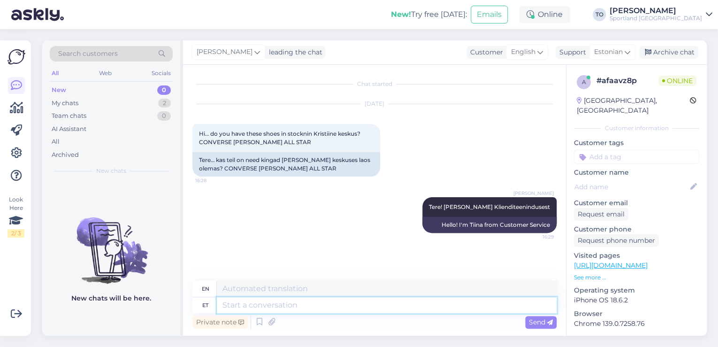
click at [284, 310] on textarea at bounding box center [387, 305] width 340 height 16
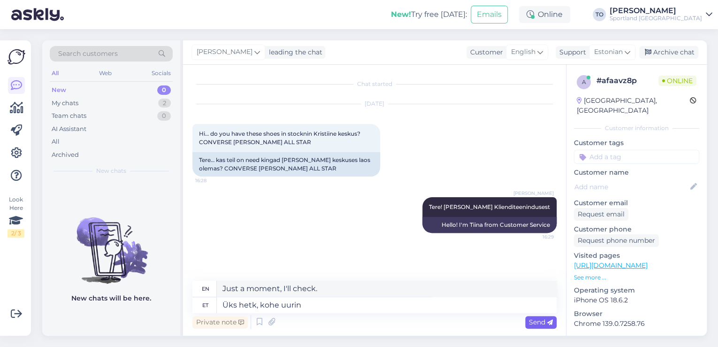
click at [551, 322] on icon at bounding box center [550, 323] width 6 height 6
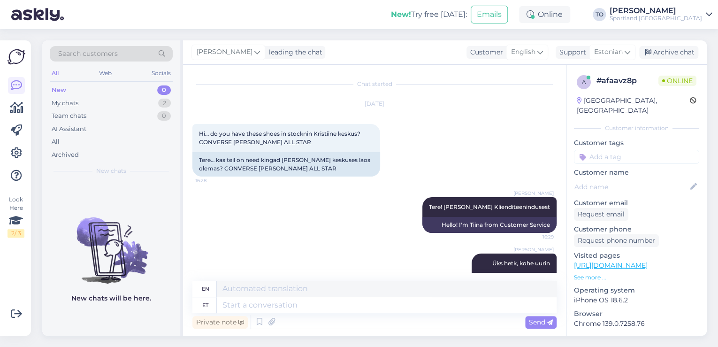
scroll to position [27, 0]
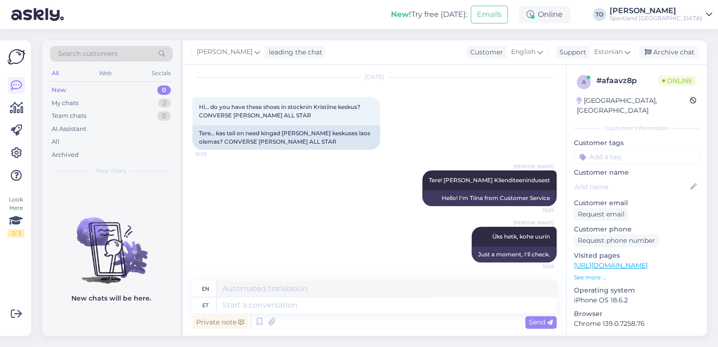
click at [648, 261] on link "[URL][DOMAIN_NAME]" at bounding box center [611, 265] width 74 height 8
click at [296, 299] on textarea at bounding box center [387, 305] width 340 height 16
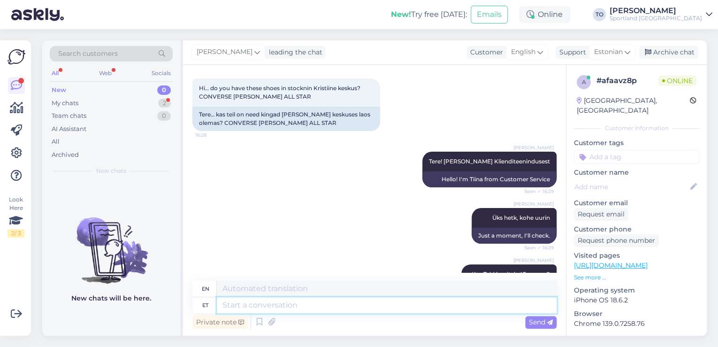
scroll to position [139, 0]
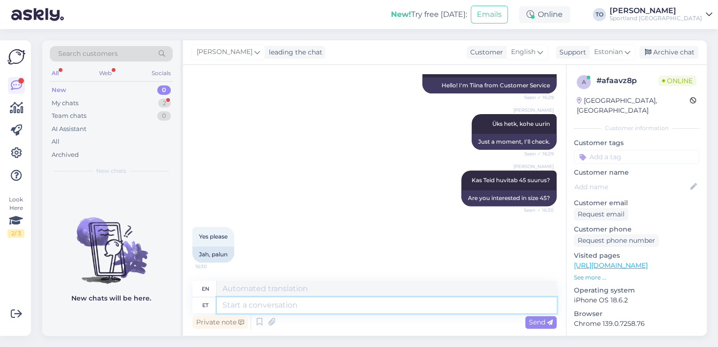
click at [274, 302] on textarea at bounding box center [387, 305] width 340 height 16
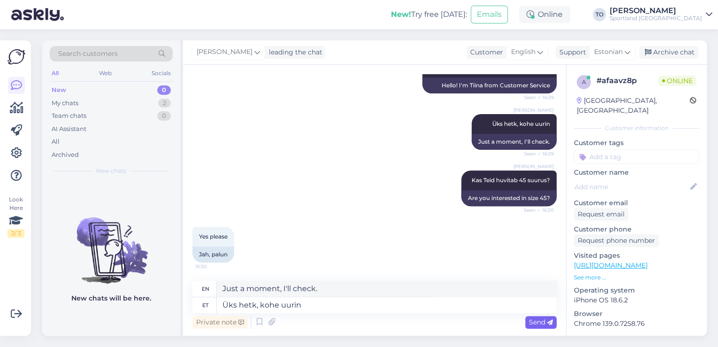
click at [532, 322] on span "Send" at bounding box center [541, 322] width 24 height 8
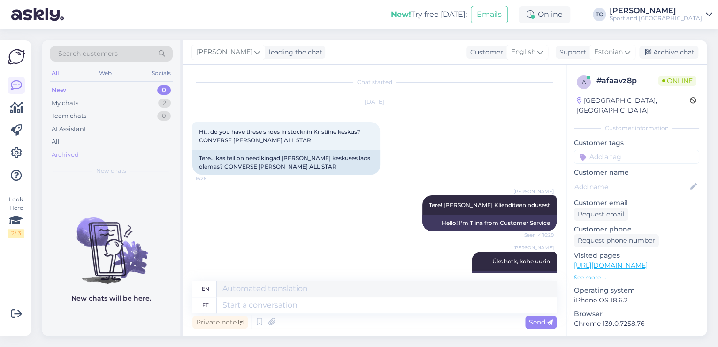
scroll to position [0, 0]
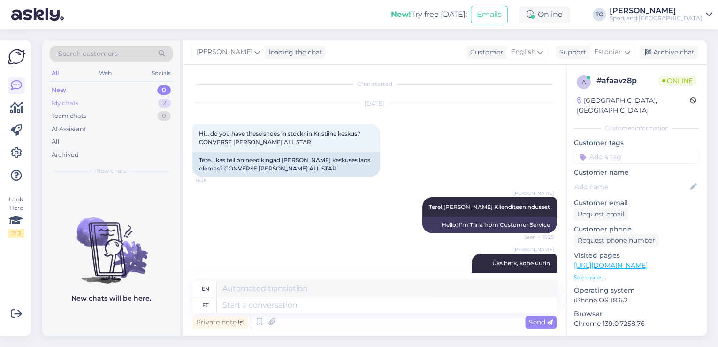
click at [143, 106] on div "My chats 2" at bounding box center [111, 103] width 123 height 13
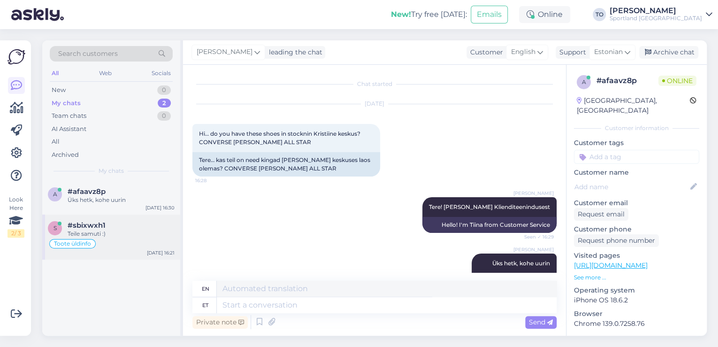
click at [140, 242] on div "Toote üldinfo" at bounding box center [111, 243] width 127 height 11
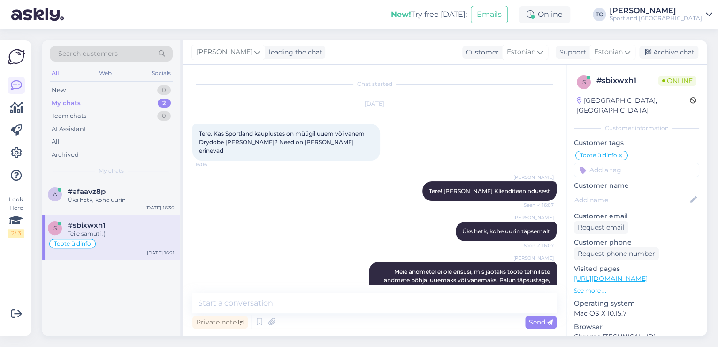
scroll to position [438, 0]
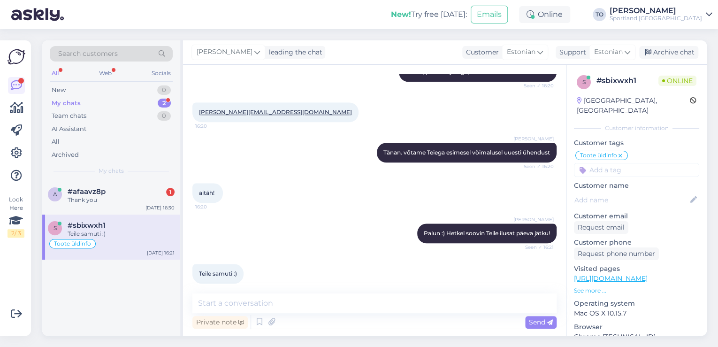
click at [145, 243] on div "Toote üldinfo" at bounding box center [111, 243] width 127 height 11
drag, startPoint x: 683, startPoint y: 49, endPoint x: 682, endPoint y: 60, distance: 10.8
click at [683, 49] on div "Archive chat" at bounding box center [668, 52] width 59 height 13
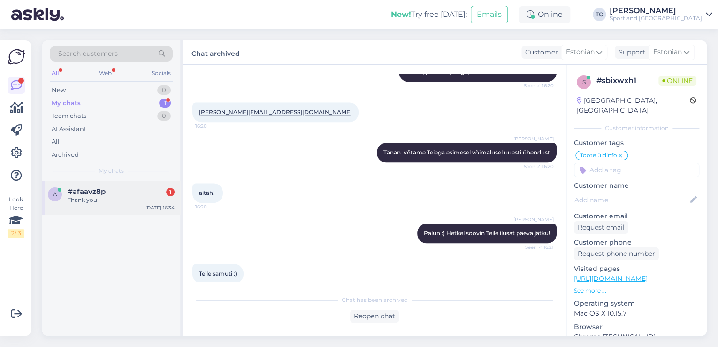
click at [147, 194] on div "#afaavz8p 1" at bounding box center [121, 191] width 107 height 8
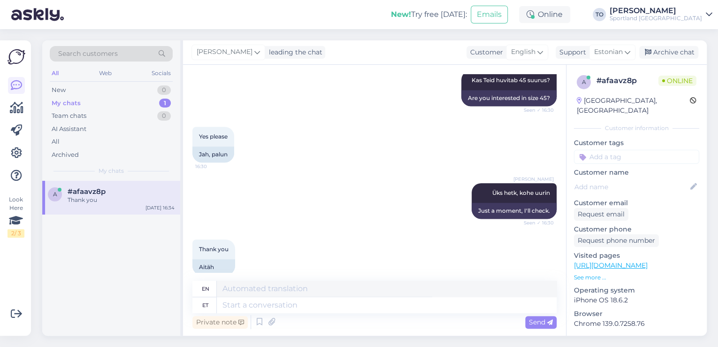
scroll to position [252, 0]
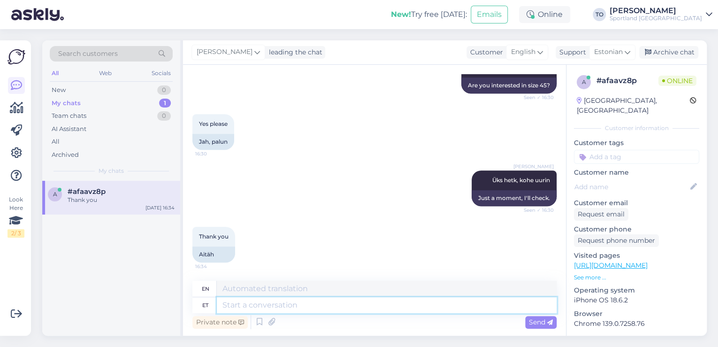
click at [312, 301] on textarea at bounding box center [387, 305] width 340 height 16
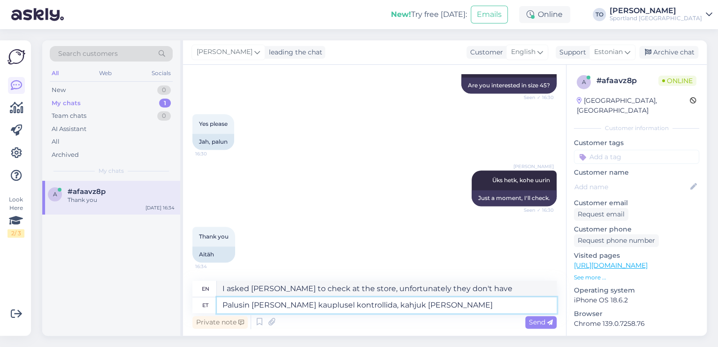
scroll to position [177, 0]
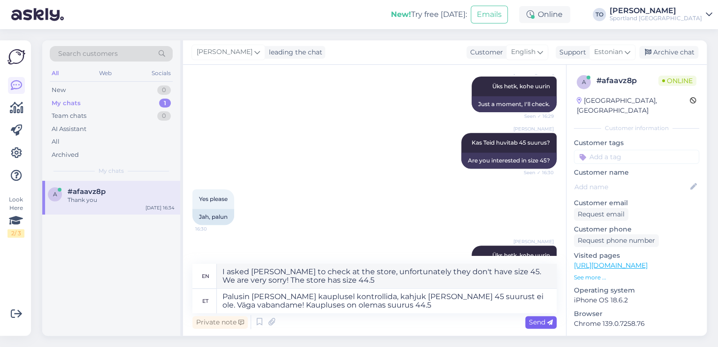
click at [532, 318] on span "Send" at bounding box center [541, 322] width 24 height 8
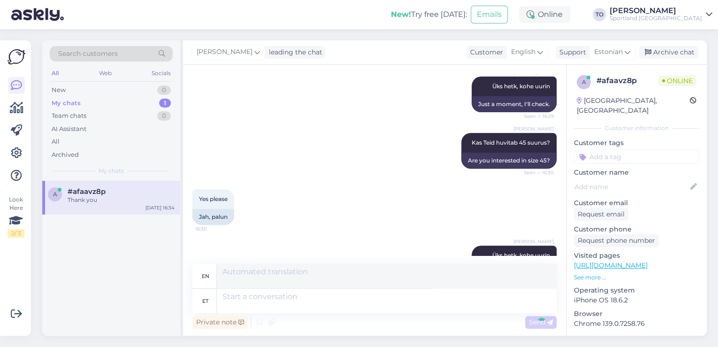
scroll to position [325, 0]
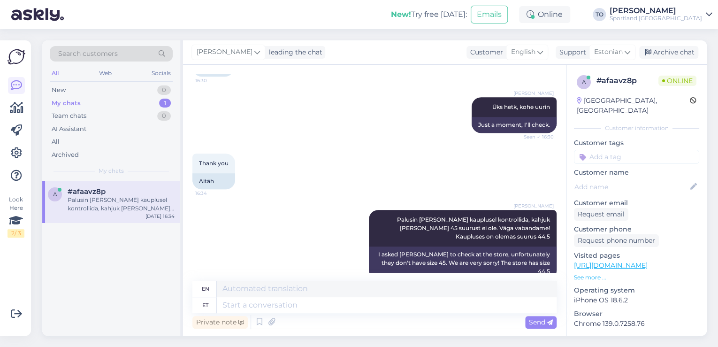
click at [625, 150] on input at bounding box center [636, 157] width 125 height 14
click at [638, 179] on span "Toote saadavus" at bounding box center [637, 182] width 44 height 6
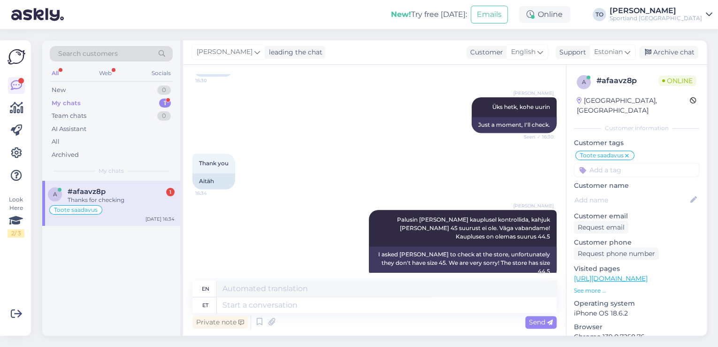
scroll to position [382, 0]
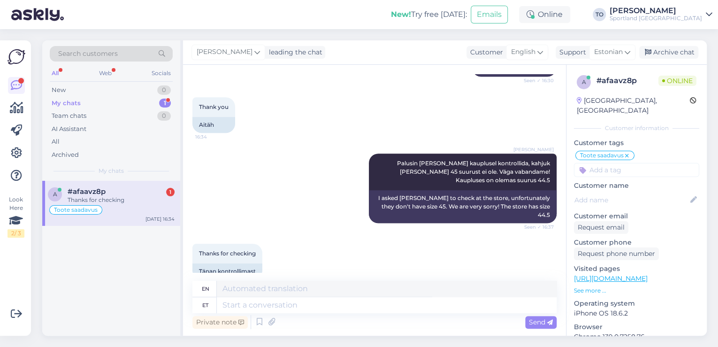
click at [138, 204] on div "Toote saadavus" at bounding box center [111, 209] width 127 height 11
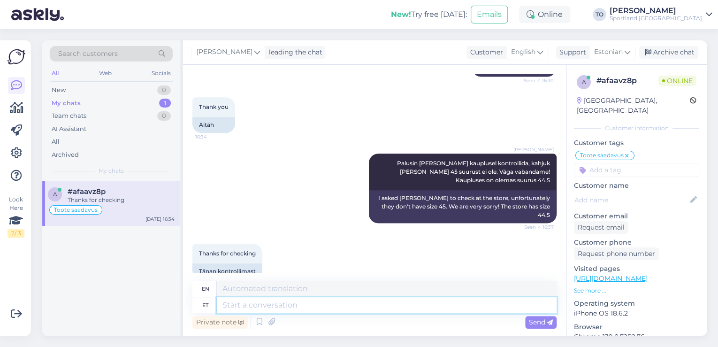
click at [351, 310] on textarea at bounding box center [387, 305] width 340 height 16
drag, startPoint x: 285, startPoint y: 307, endPoint x: 265, endPoint y: 308, distance: 20.7
click at [265, 308] on textarea "Palun. Kas hetkel saan veel abiks olla?" at bounding box center [387, 305] width 340 height 16
click at [265, 308] on textarea "Palun. Kas l saan veel abiks olla?" at bounding box center [387, 305] width 340 height 16
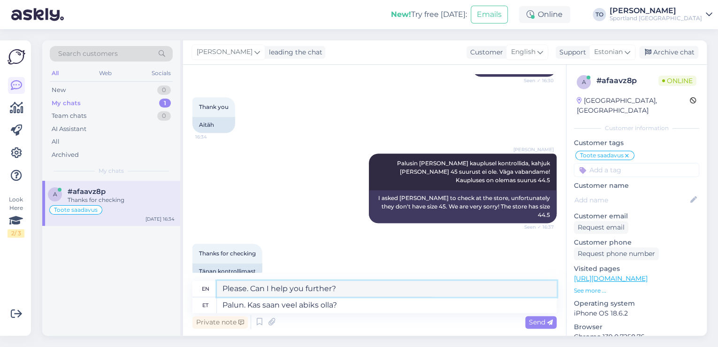
drag, startPoint x: 247, startPoint y: 288, endPoint x: 221, endPoint y: 288, distance: 26.8
click at [221, 288] on textarea "Please. Can I help you further?" at bounding box center [387, 289] width 340 height 16
click at [290, 289] on textarea "You are welcome. Can I help you further?" at bounding box center [387, 289] width 340 height 16
drag, startPoint x: 344, startPoint y: 289, endPoint x: 331, endPoint y: 289, distance: 13.6
click at [331, 289] on textarea "You are welcome! Can I help you further?" at bounding box center [387, 289] width 340 height 16
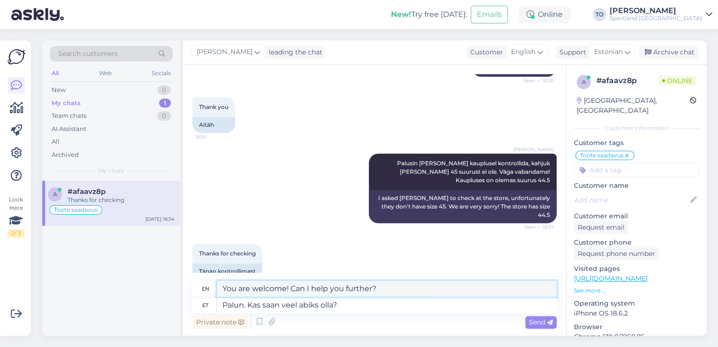
click at [345, 289] on textarea "You are welcome! Can I help you further?" at bounding box center [387, 289] width 340 height 16
click at [543, 322] on span "Send" at bounding box center [541, 322] width 24 height 8
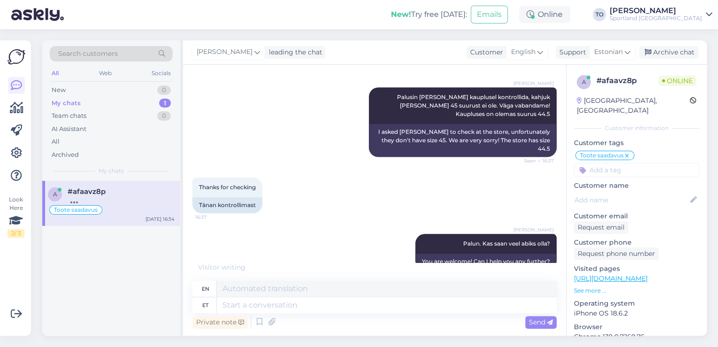
scroll to position [494, 0]
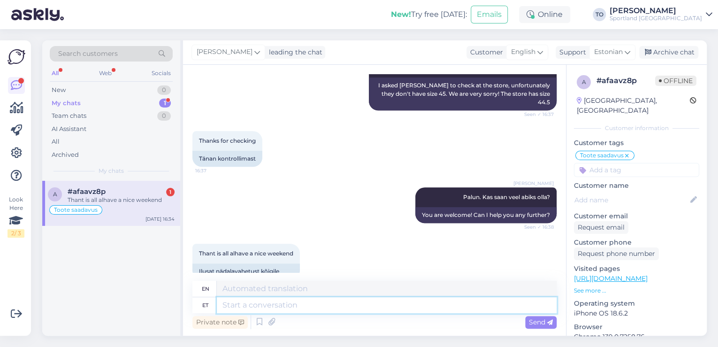
click at [299, 306] on textarea at bounding box center [387, 305] width 340 height 16
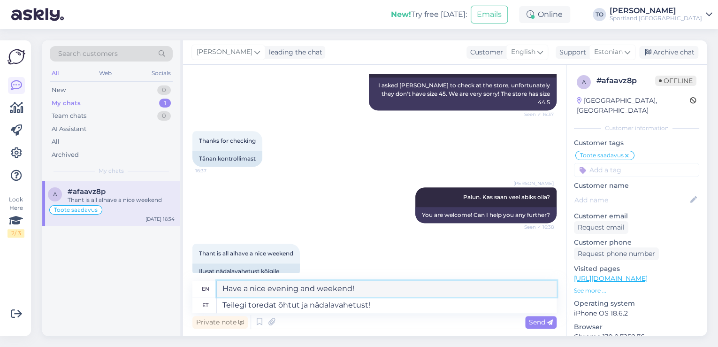
click at [350, 291] on textarea "Have a nice evening and weekend!" at bounding box center [387, 289] width 340 height 16
click at [537, 321] on span "Send" at bounding box center [541, 322] width 24 height 8
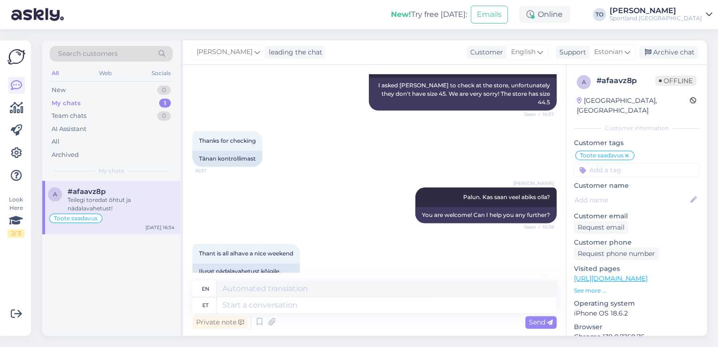
scroll to position [551, 0]
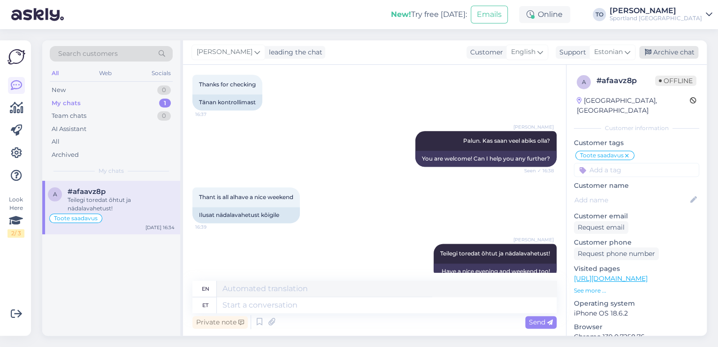
click at [667, 53] on div "Archive chat" at bounding box center [668, 52] width 59 height 13
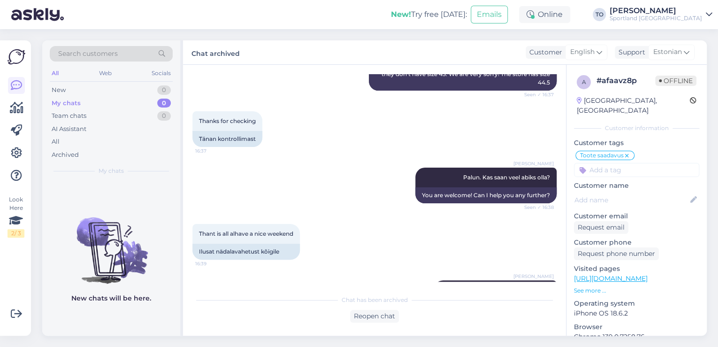
scroll to position [541, 0]
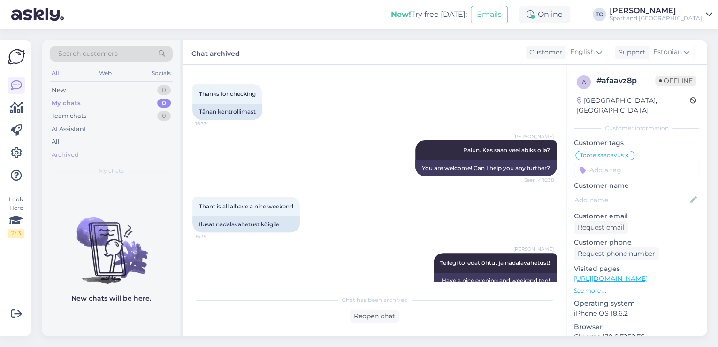
click at [68, 150] on div "Archived" at bounding box center [65, 154] width 27 height 9
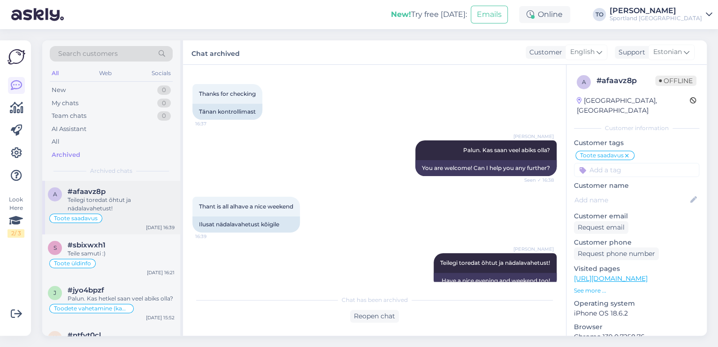
click at [130, 199] on div "Teilegi toredat õhtut ja nädalavahetust!" at bounding box center [121, 204] width 107 height 17
click at [135, 255] on div "Teile samuti :)" at bounding box center [121, 253] width 107 height 8
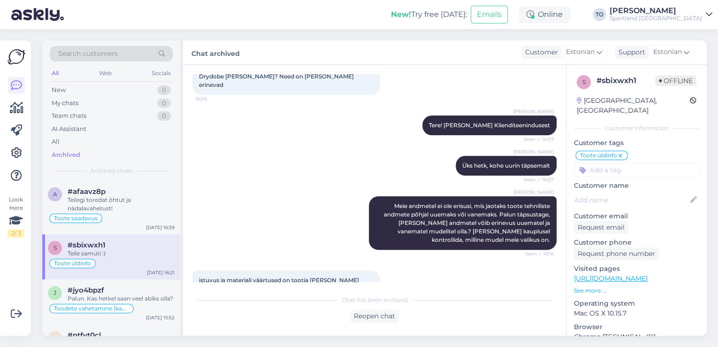
scroll to position [141, 0]
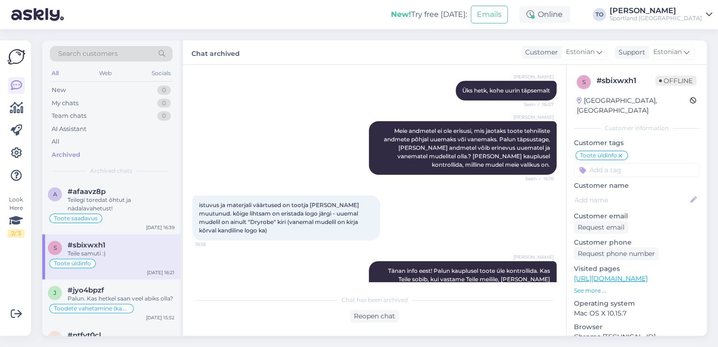
click at [640, 274] on link "[URL][DOMAIN_NAME]" at bounding box center [611, 278] width 74 height 8
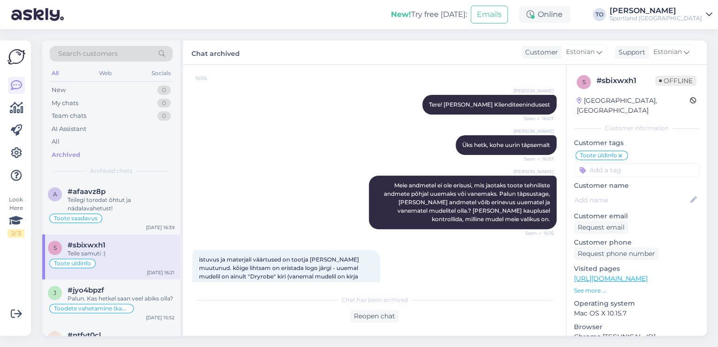
scroll to position [0, 0]
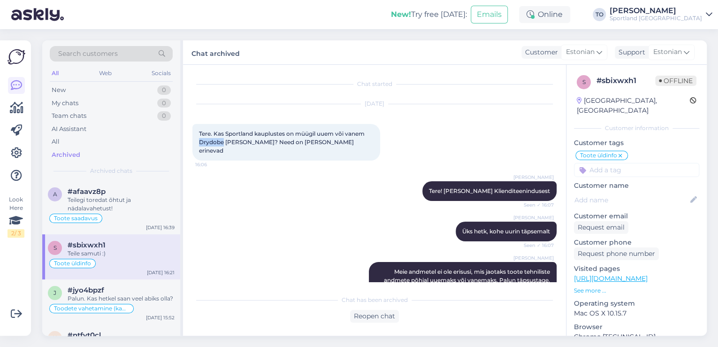
drag, startPoint x: 199, startPoint y: 141, endPoint x: 223, endPoint y: 141, distance: 24.4
click at [223, 141] on span "Tere. Kas Sportland kauplustes on müügil uuem või vanem Drydobe [PERSON_NAME]? …" at bounding box center [282, 142] width 167 height 24
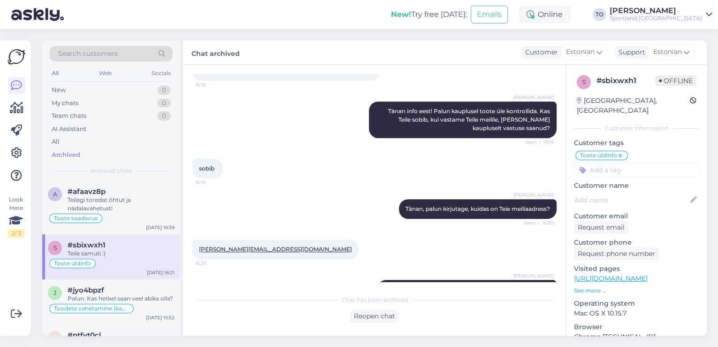
scroll to position [413, 0]
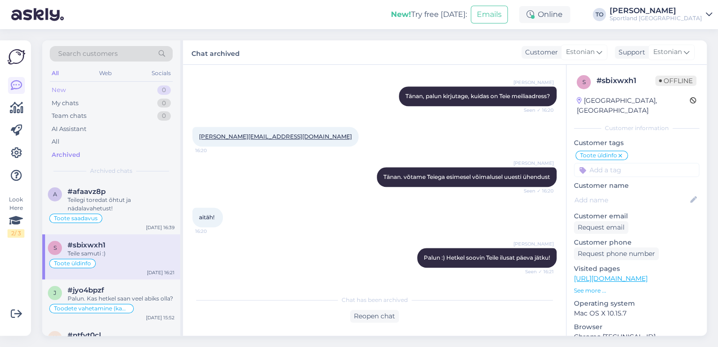
click at [74, 85] on div "New 0" at bounding box center [111, 90] width 123 height 13
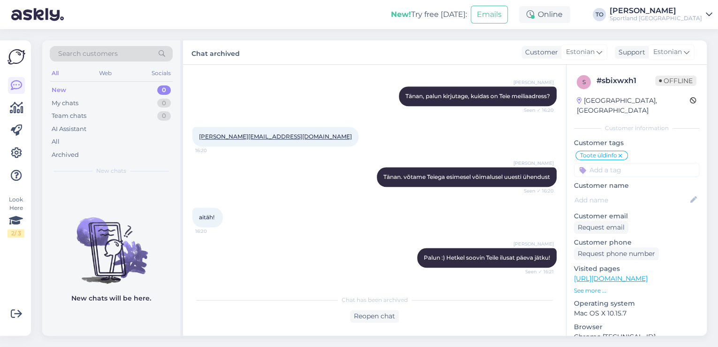
click at [700, 17] on div "Sportland [GEOGRAPHIC_DATA]" at bounding box center [656, 19] width 92 height 8
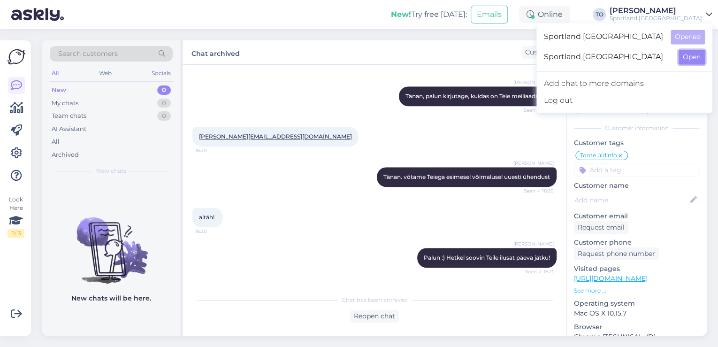
click at [695, 58] on button "Open" at bounding box center [692, 57] width 26 height 15
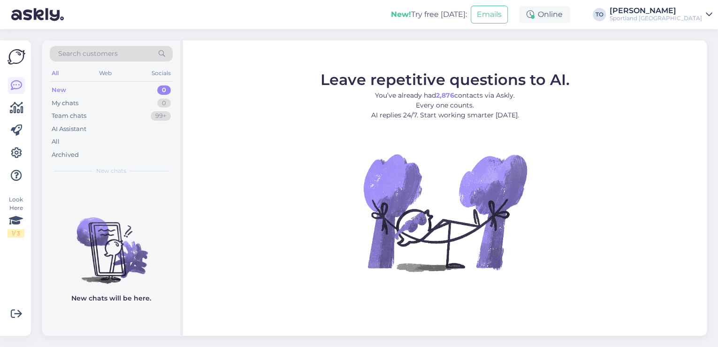
click at [675, 17] on div "Sportland [GEOGRAPHIC_DATA]" at bounding box center [656, 19] width 92 height 8
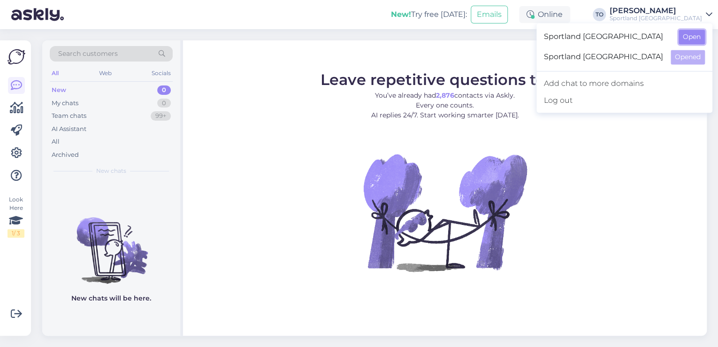
click at [691, 39] on button "Open" at bounding box center [692, 37] width 26 height 15
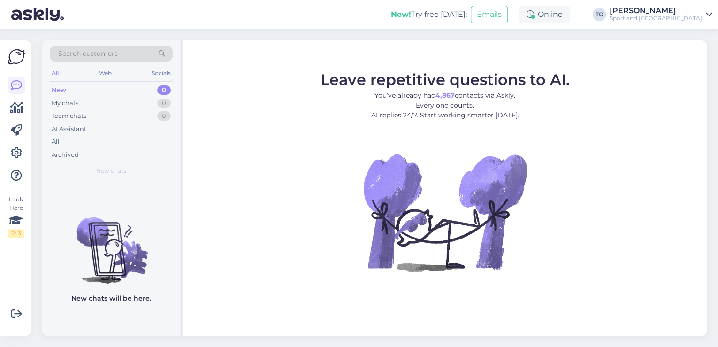
click at [678, 11] on div "[PERSON_NAME]" at bounding box center [656, 11] width 92 height 8
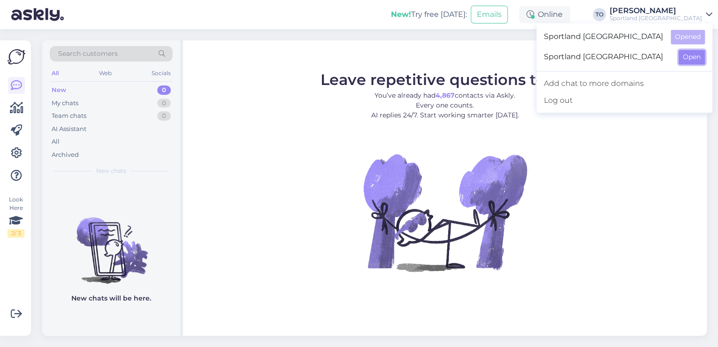
click at [688, 58] on button "Open" at bounding box center [692, 57] width 26 height 15
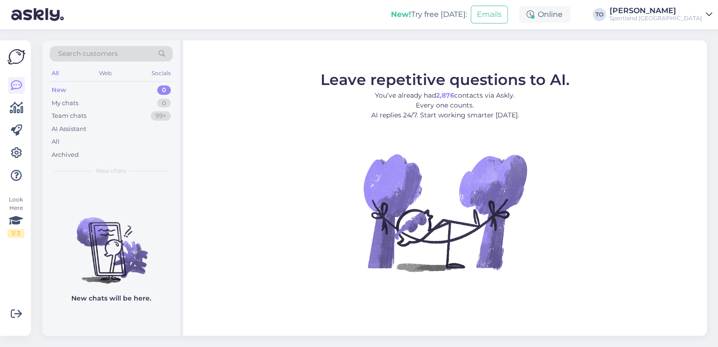
click at [699, 12] on div "[PERSON_NAME]" at bounding box center [656, 11] width 92 height 8
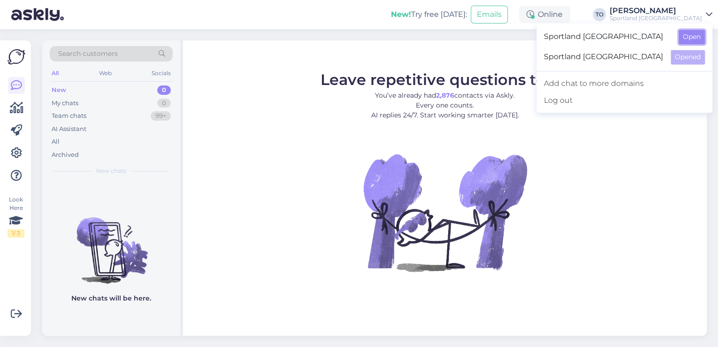
click at [693, 36] on button "Open" at bounding box center [692, 37] width 26 height 15
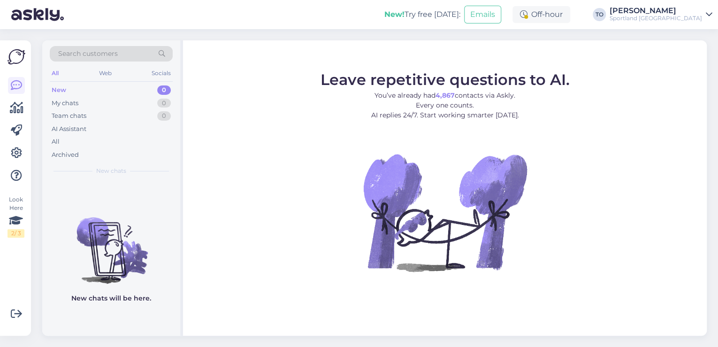
click at [682, 13] on div "[PERSON_NAME]" at bounding box center [656, 11] width 92 height 8
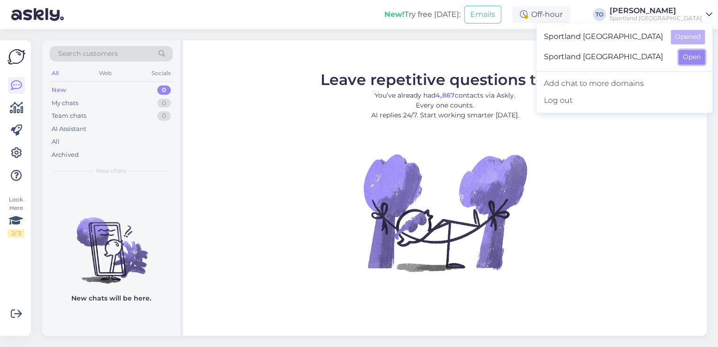
click at [698, 58] on button "Open" at bounding box center [692, 57] width 26 height 15
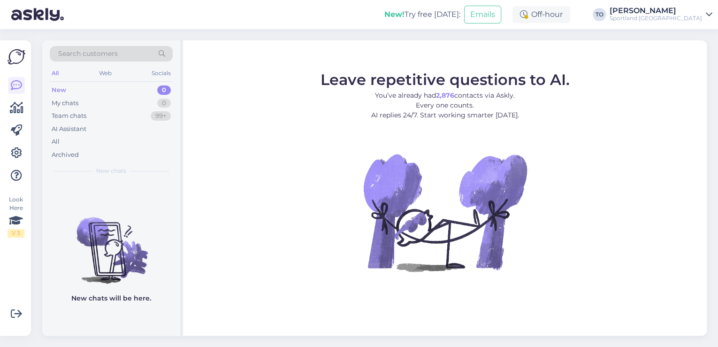
click at [689, 13] on div "[PERSON_NAME]" at bounding box center [656, 11] width 92 height 8
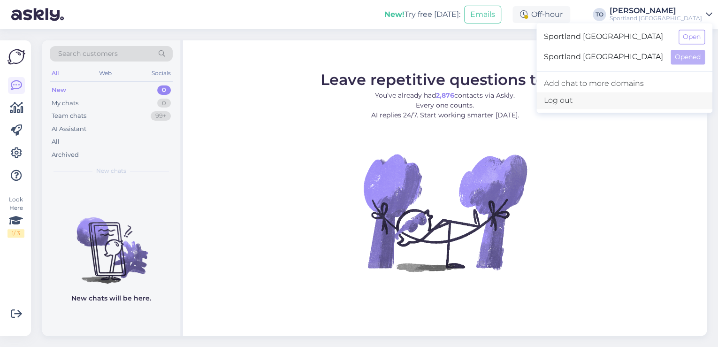
click at [666, 102] on div "Log out" at bounding box center [625, 100] width 176 height 17
